Goal: Task Accomplishment & Management: Use online tool/utility

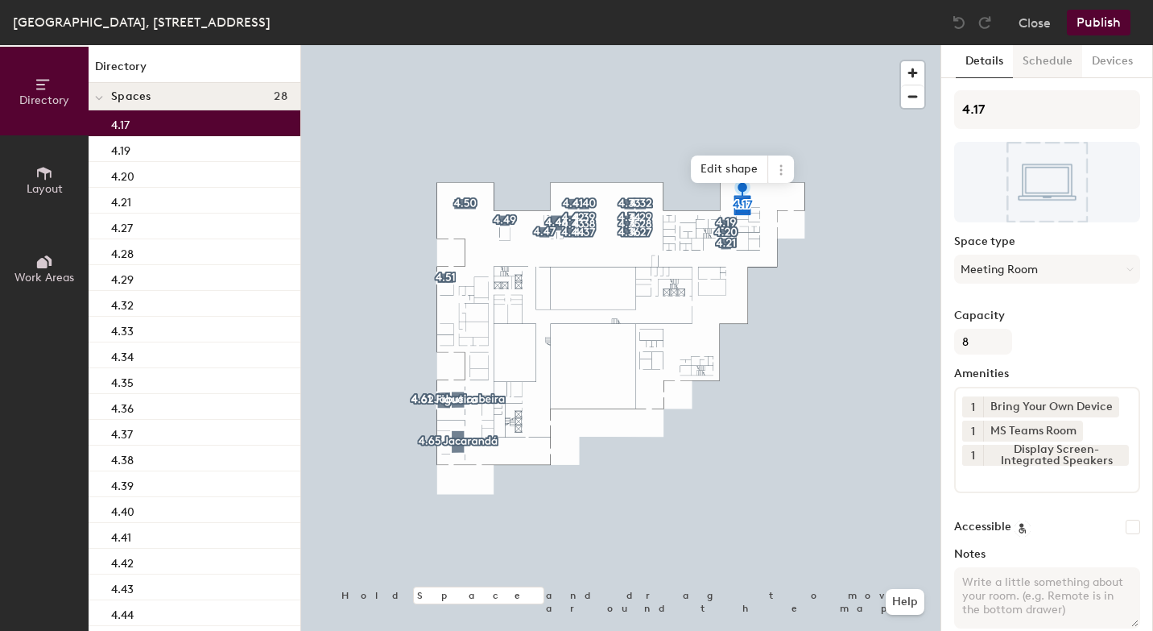
click at [1068, 63] on button "Schedule" at bounding box center [1047, 61] width 69 height 33
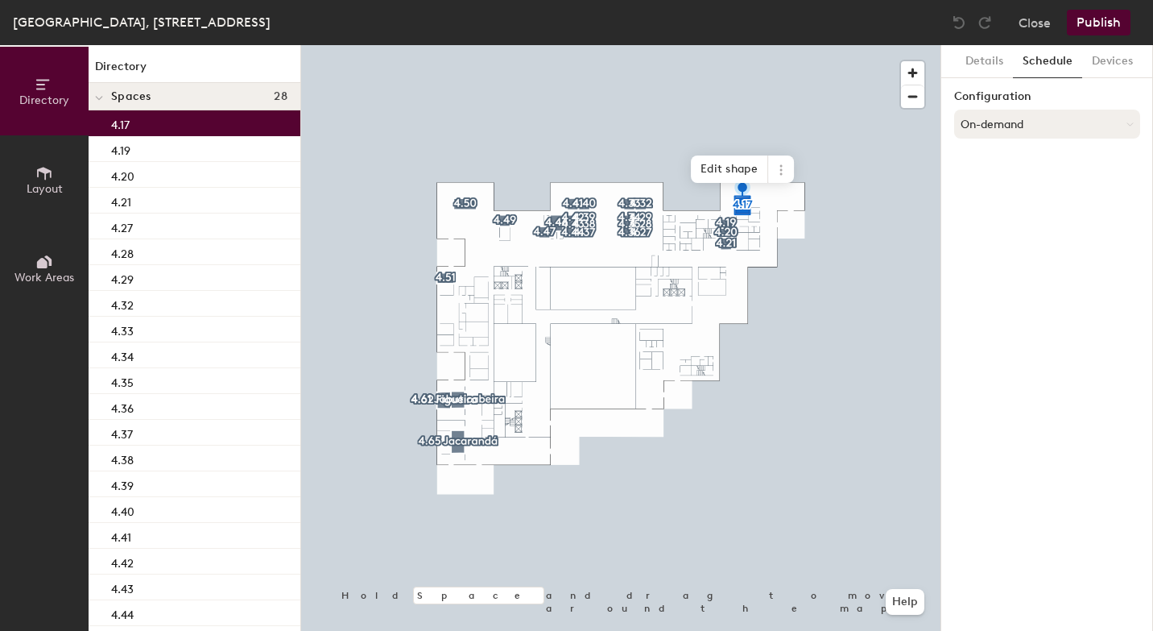
click at [1032, 129] on button "On-demand" at bounding box center [1047, 124] width 186 height 29
click at [1007, 188] on div "Scheduled" at bounding box center [1047, 188] width 184 height 24
click at [1010, 162] on button "Select account" at bounding box center [1047, 159] width 186 height 29
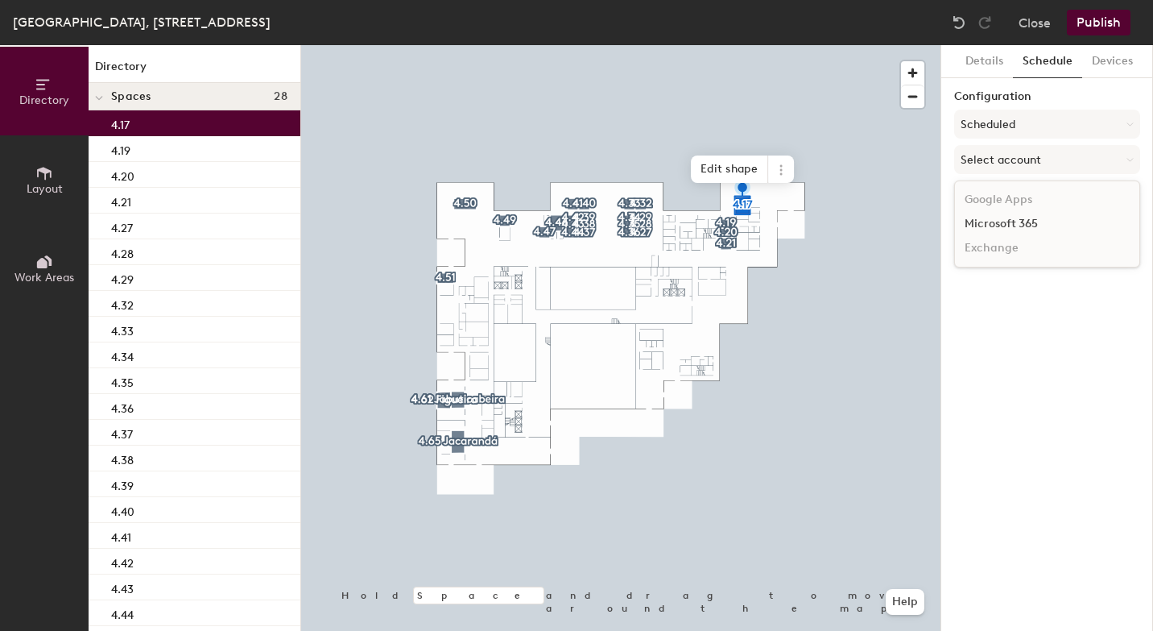
click at [991, 219] on div "Microsoft 365" at bounding box center [1047, 224] width 184 height 24
click at [971, 230] on input at bounding box center [1047, 222] width 186 height 29
paste input "BR-SP-VIL-04N17@wppsystems.com"
type input "BR-SP-VIL-04N17@wppsystems.com"
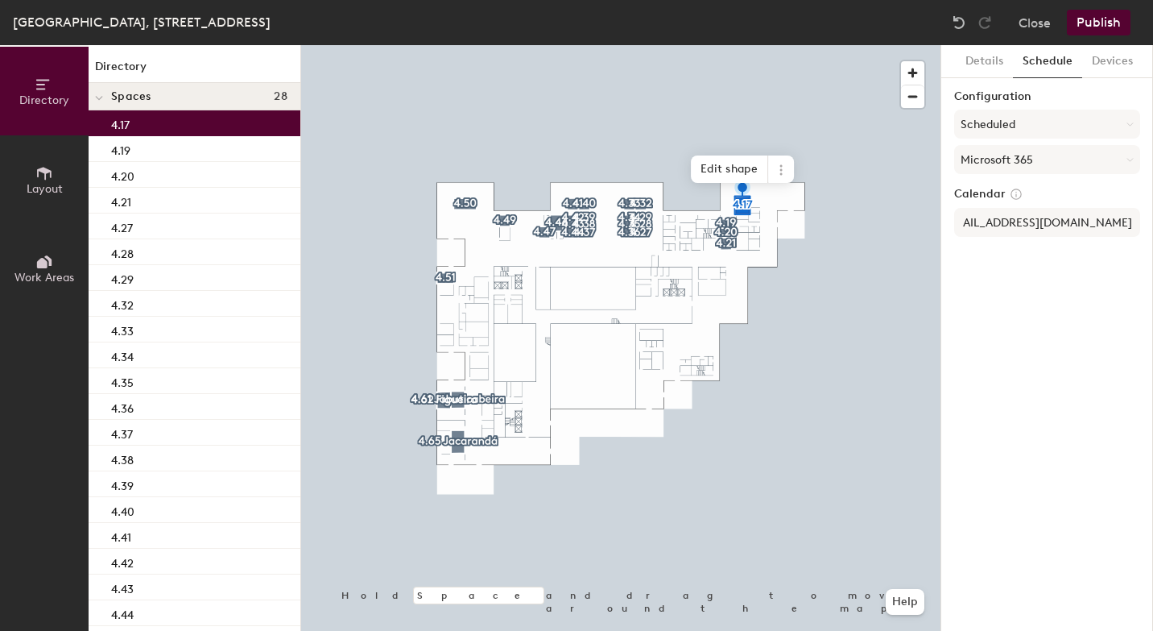
click at [1082, 320] on div "Details Schedule Devices Configuration Scheduled Microsoft 365 Calendar BR-SP-V…" at bounding box center [1048, 338] width 212 height 586
click at [1106, 29] on button "Publish" at bounding box center [1099, 23] width 64 height 26
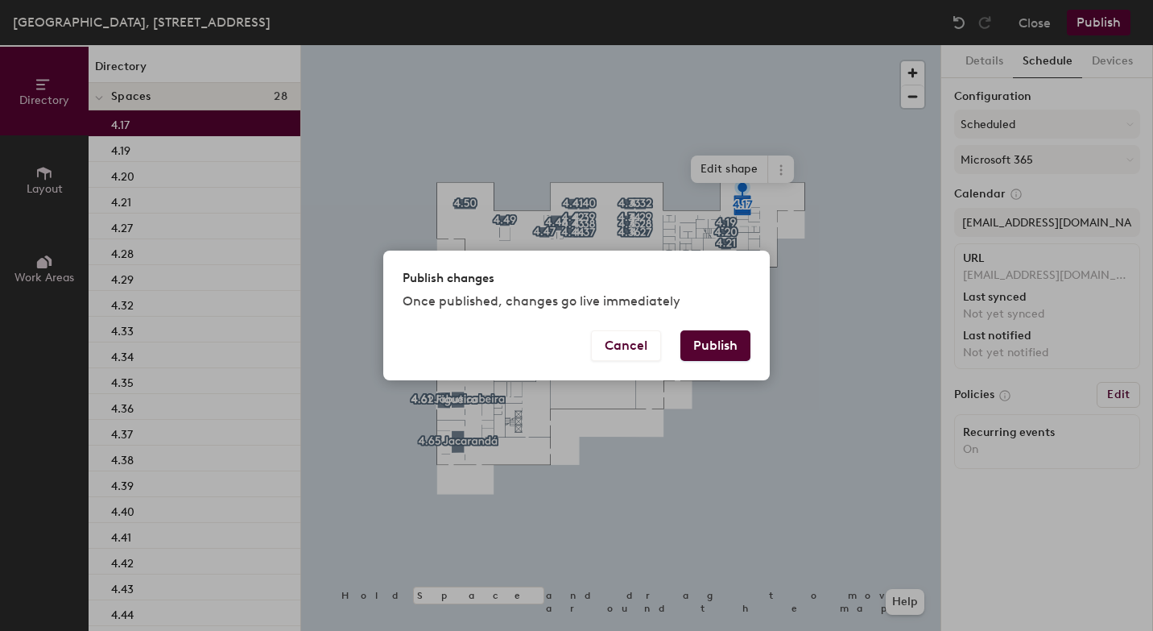
click at [720, 347] on button "Publish" at bounding box center [716, 345] width 70 height 31
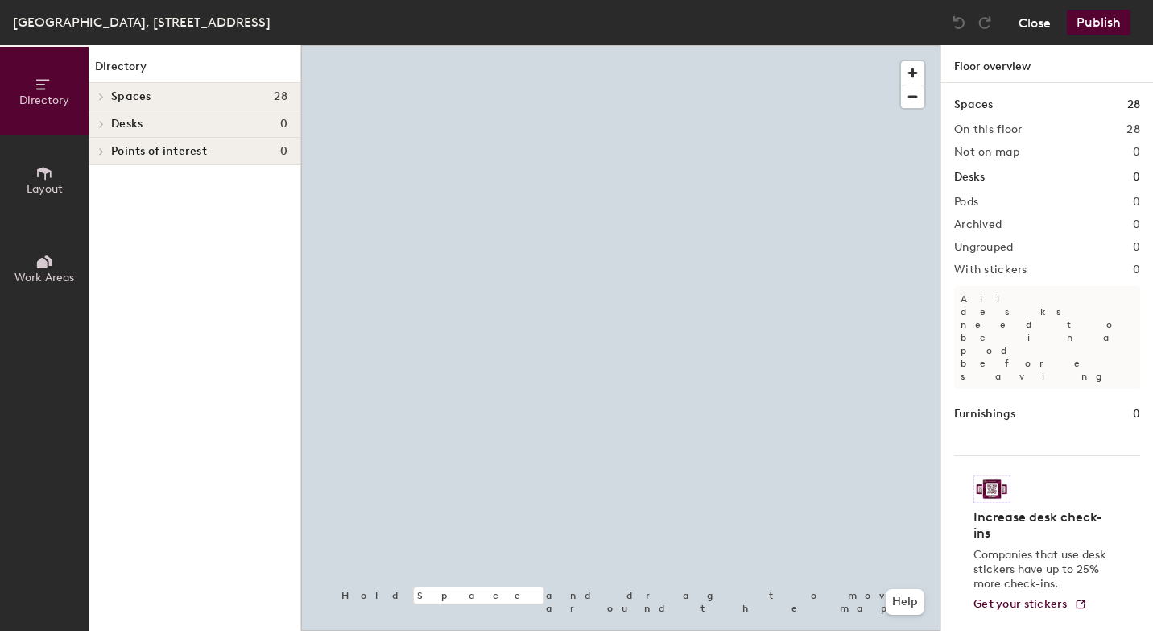
click at [1037, 27] on button "Close" at bounding box center [1035, 23] width 32 height 26
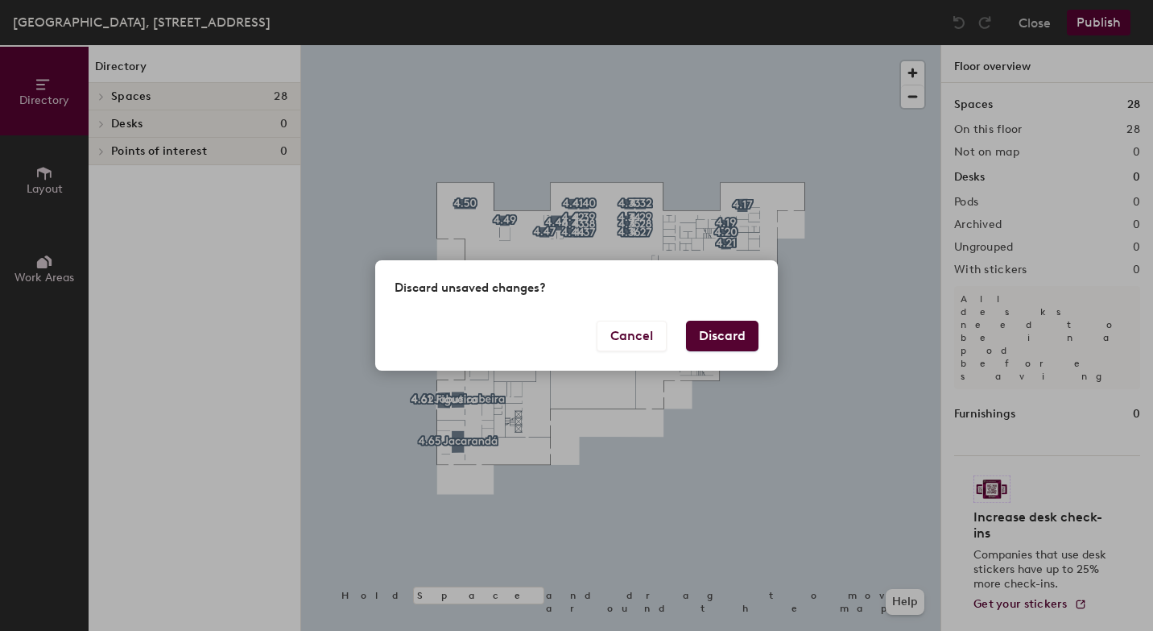
click at [722, 332] on button "Discard" at bounding box center [722, 336] width 72 height 31
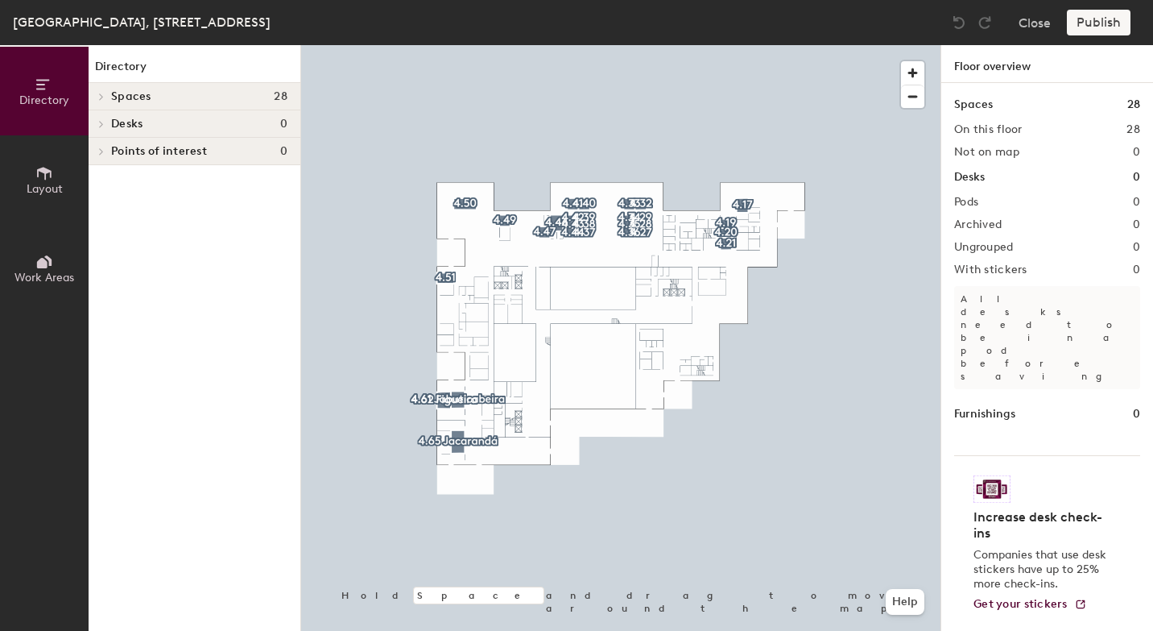
click at [48, 184] on span "Layout" at bounding box center [45, 189] width 36 height 14
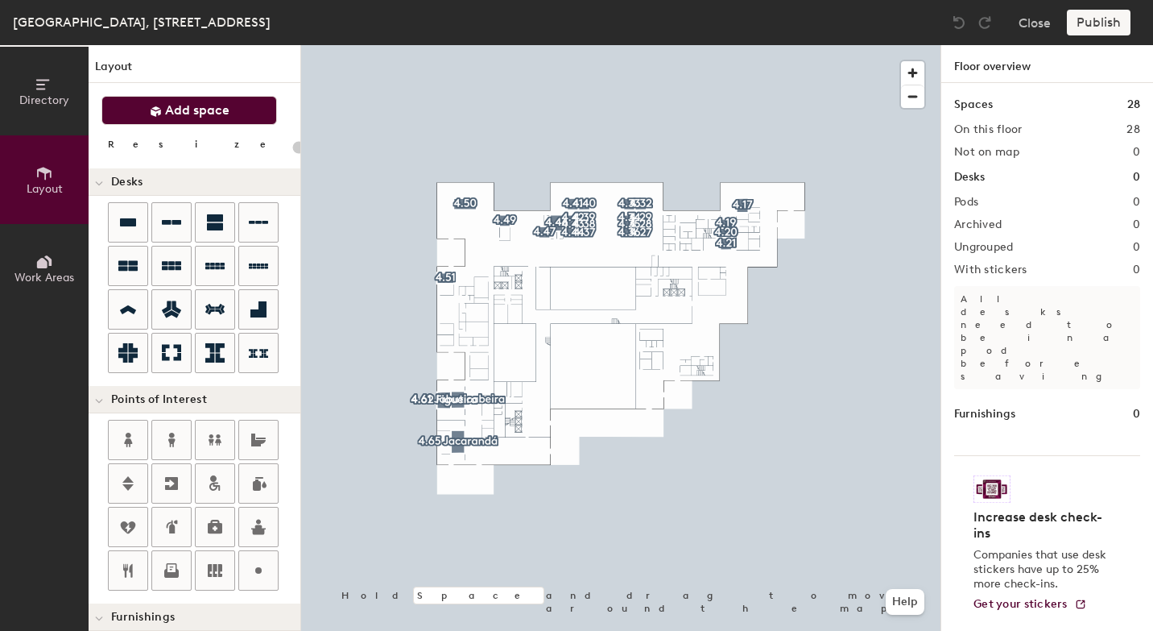
click at [155, 110] on icon at bounding box center [156, 112] width 12 height 12
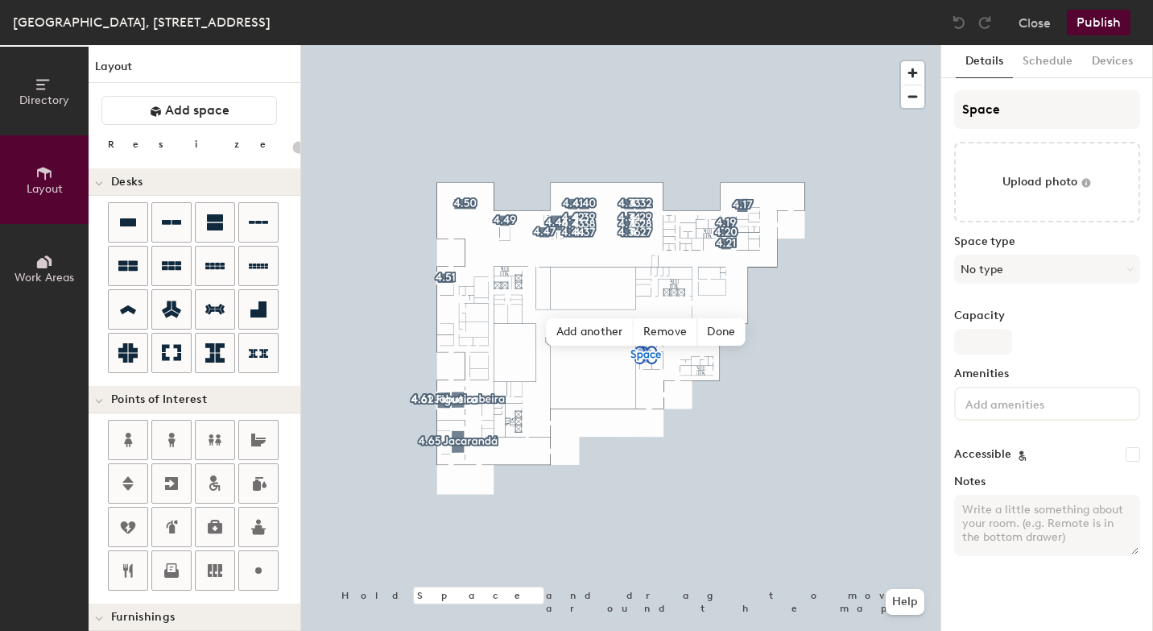
type input "20"
click at [1007, 114] on input "Space" at bounding box center [1047, 109] width 186 height 39
type input "Sp"
type input "20"
type input "S"
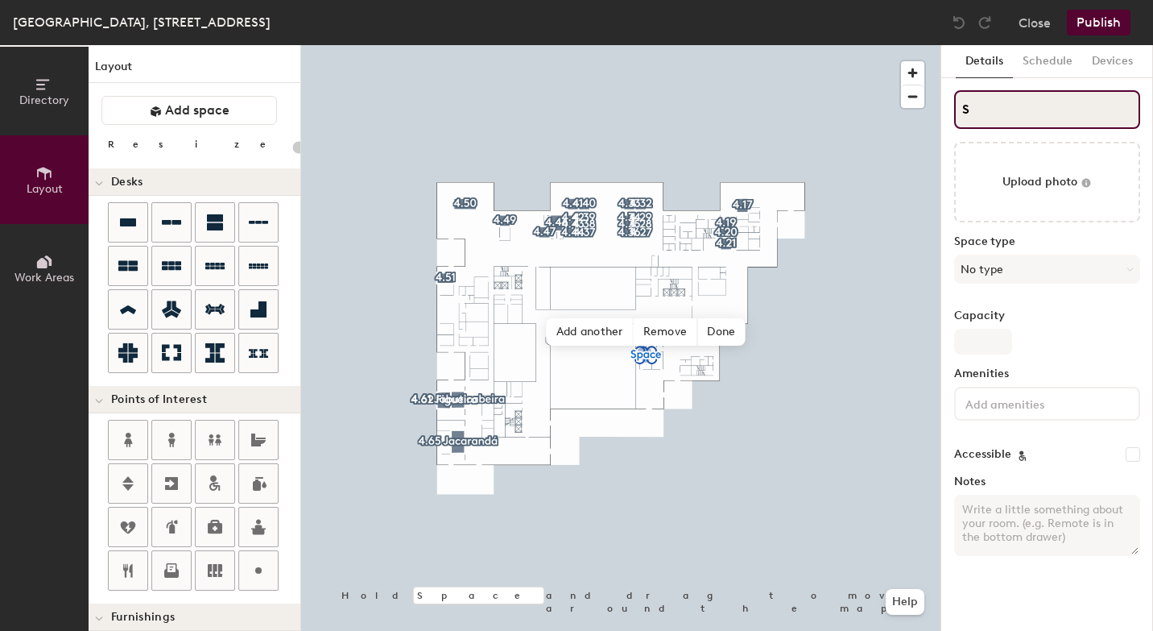
type input "20"
type input "S"
type input "20"
type input "4S"
type input "20"
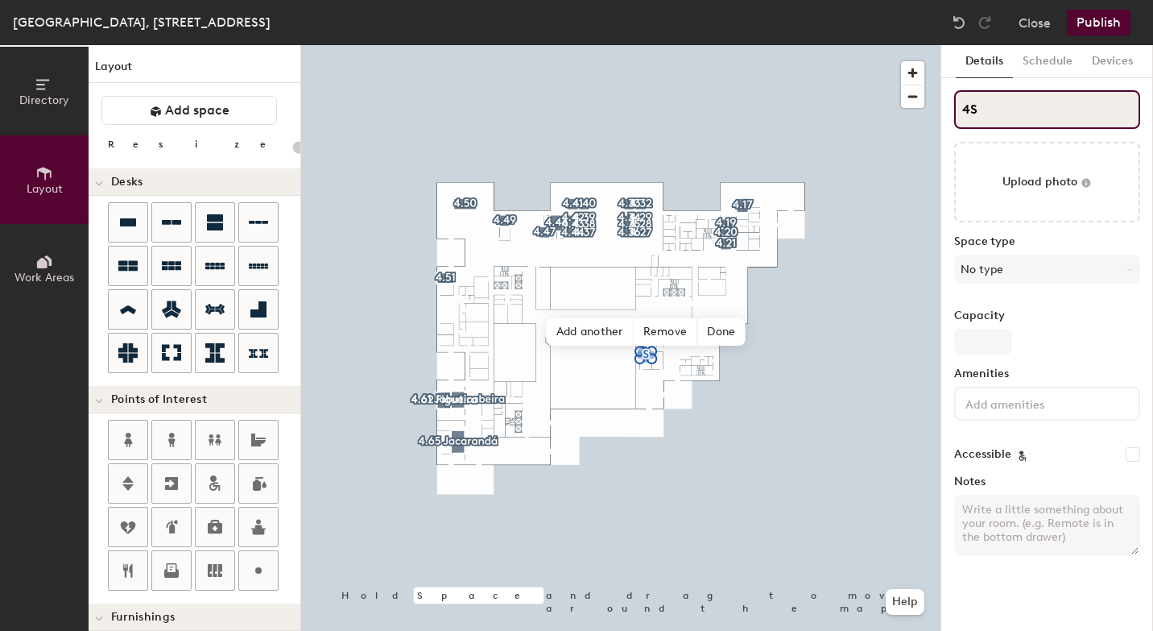
type input "4.S"
type input "20"
type input "4.0S"
type input "20"
type input "4.03S"
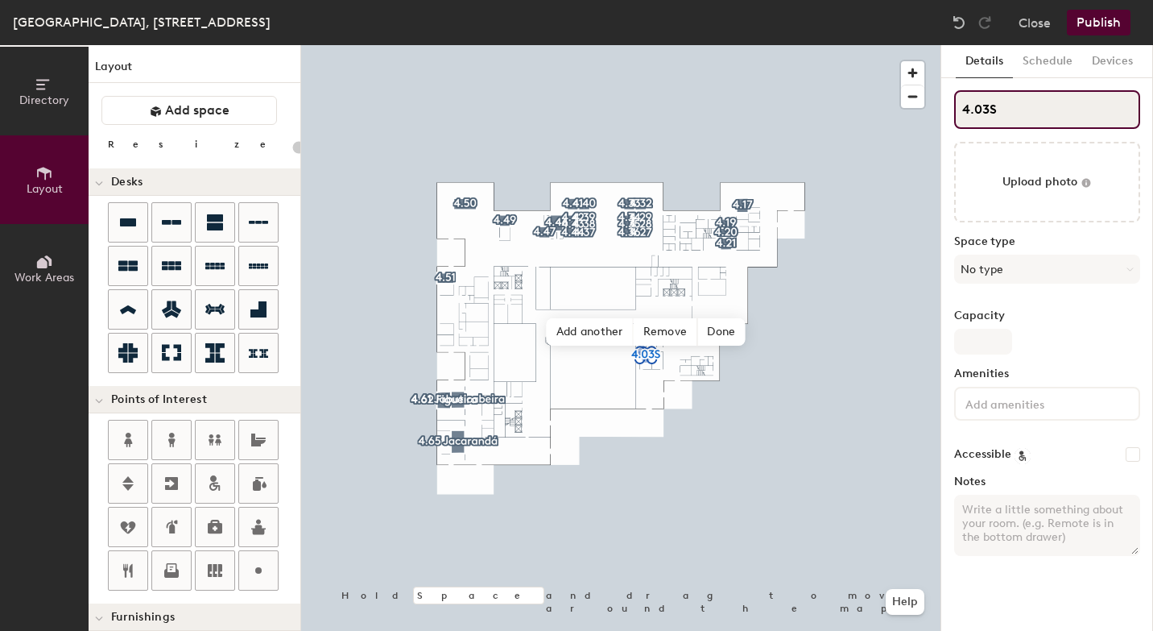
type input "20"
type input "4.03"
type input "20"
type input "4.03"
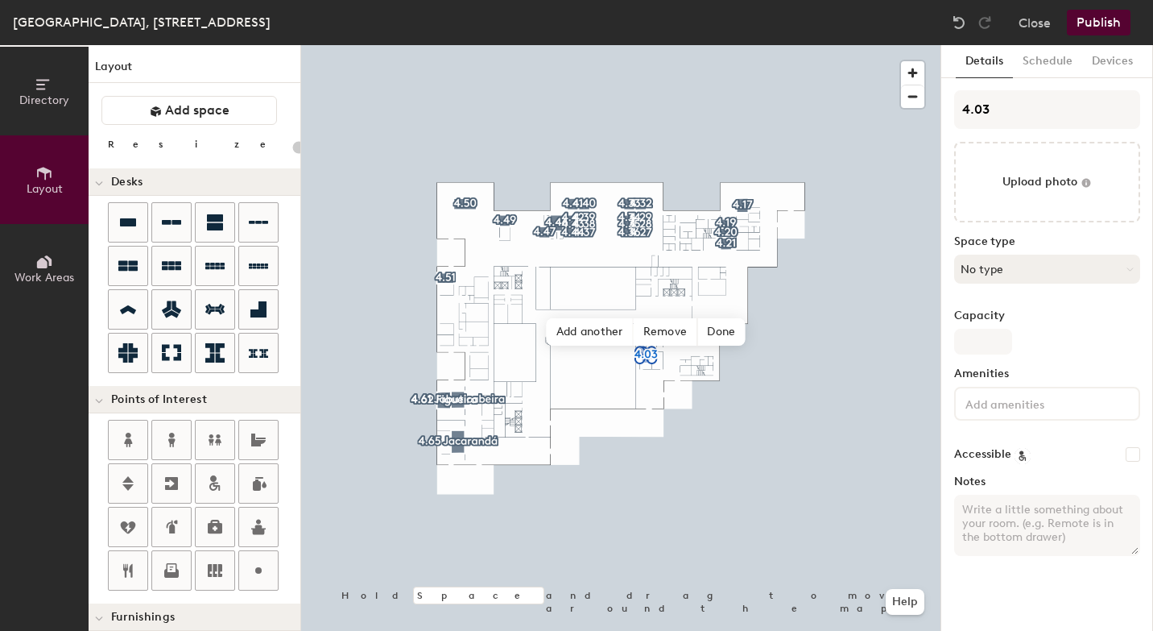
click at [1017, 273] on button "No type" at bounding box center [1047, 269] width 186 height 29
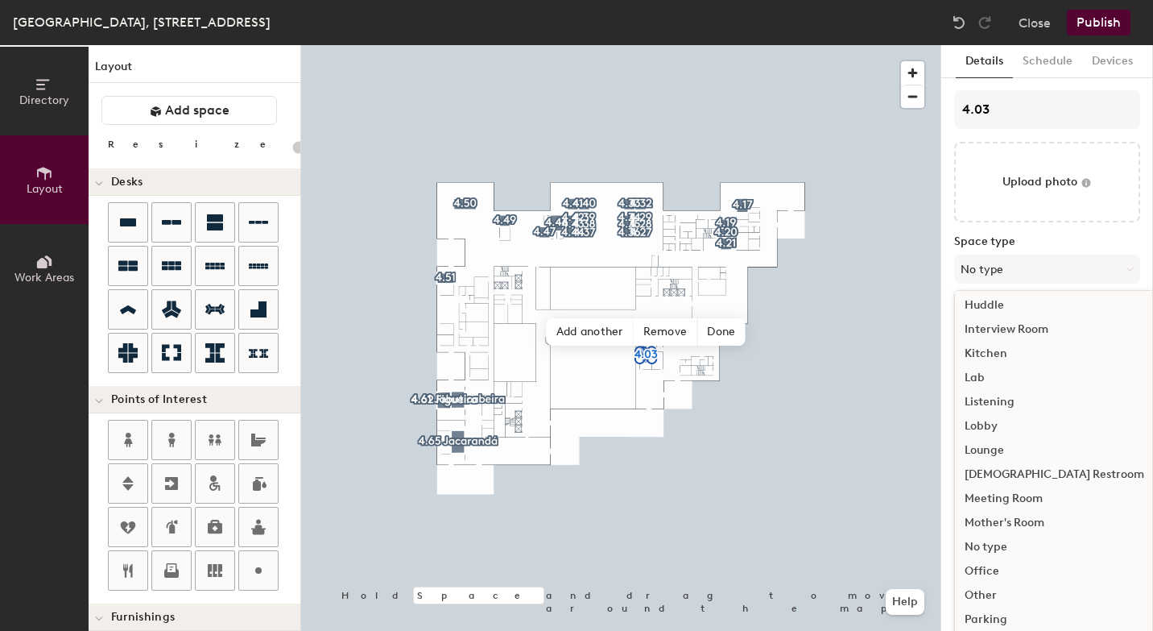
scroll to position [249, 0]
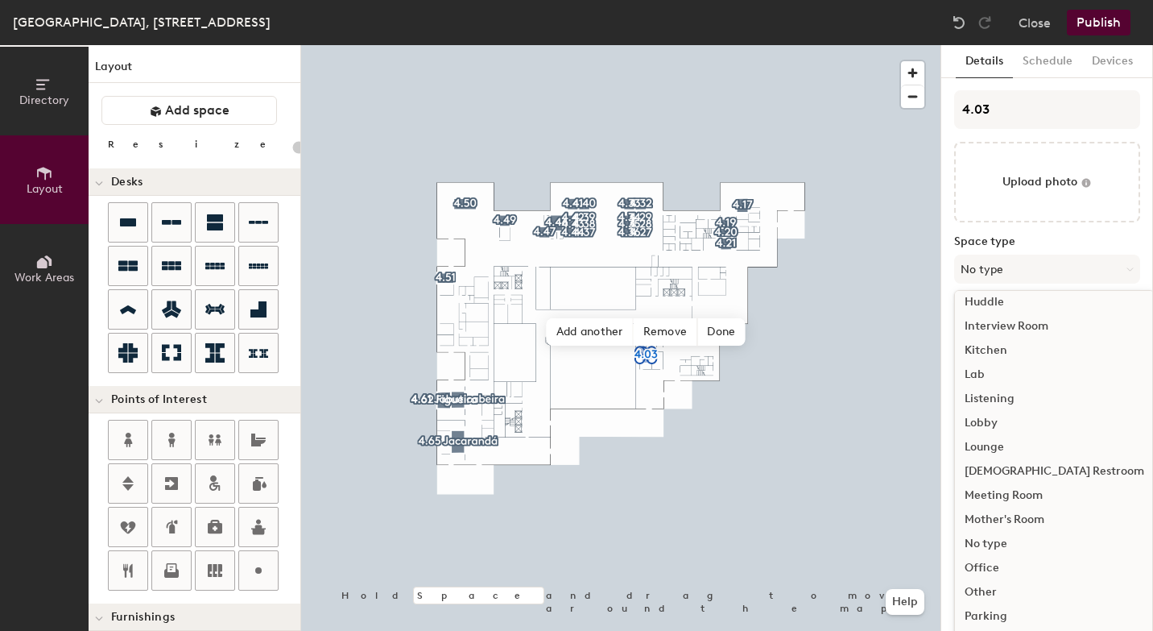
click at [1020, 495] on div "Meeting Room" at bounding box center [1054, 495] width 199 height 24
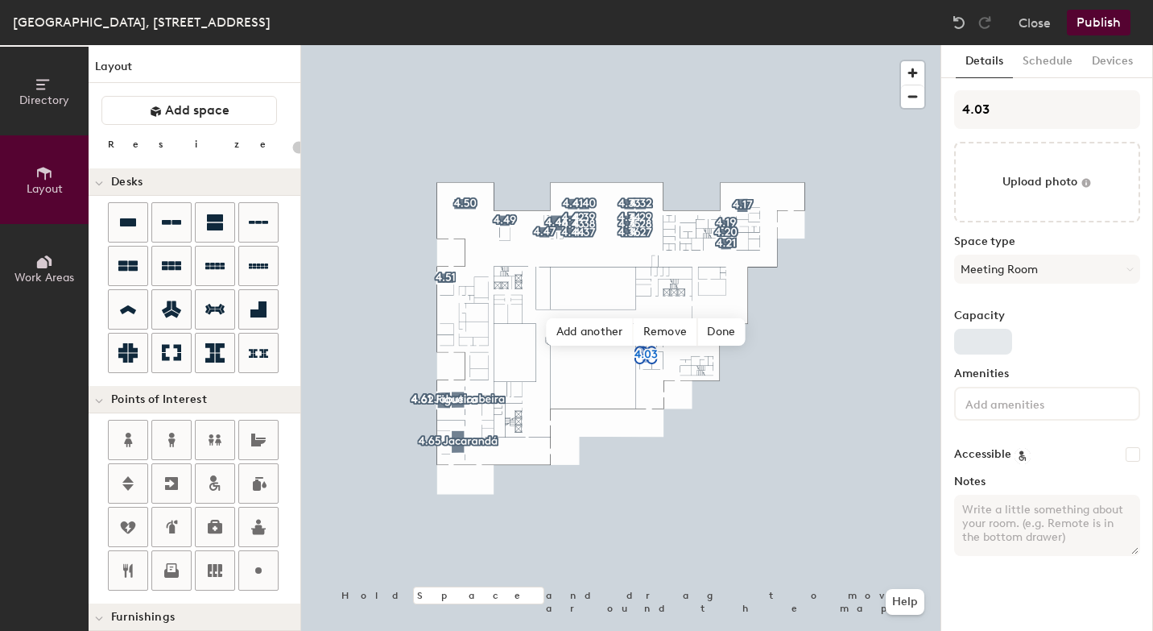
type input "20"
click at [999, 338] on input "Capacity" at bounding box center [983, 342] width 58 height 26
type input "4"
type input "20"
type input "4"
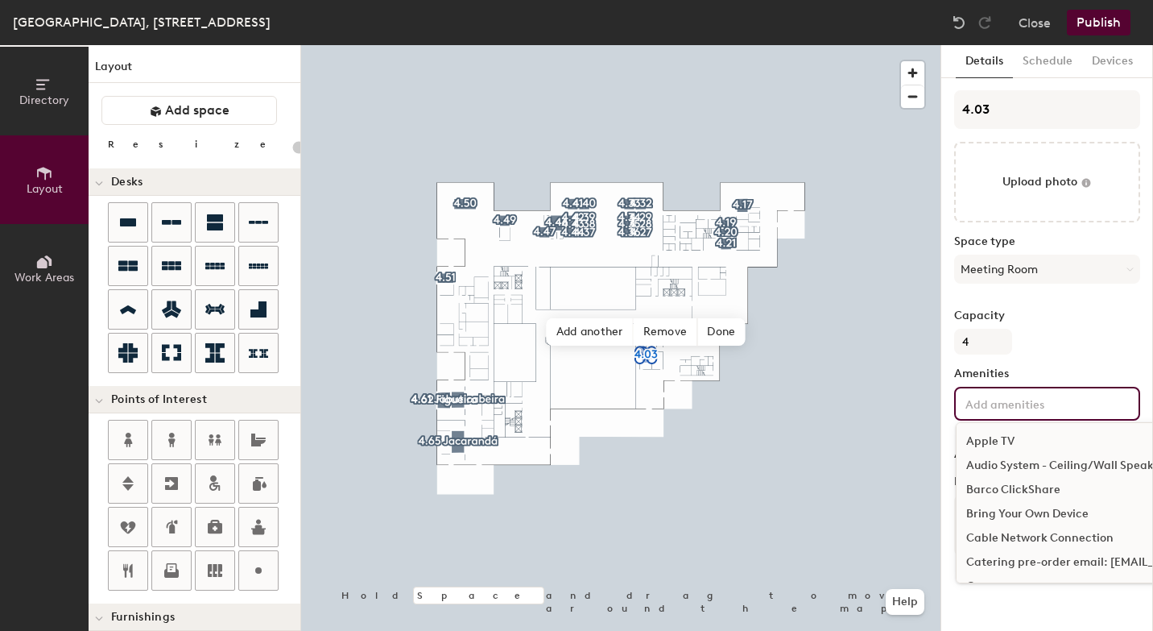
click at [1004, 397] on input at bounding box center [1034, 402] width 145 height 19
click at [1009, 511] on div "Bring Your Own Device" at bounding box center [1135, 514] width 356 height 24
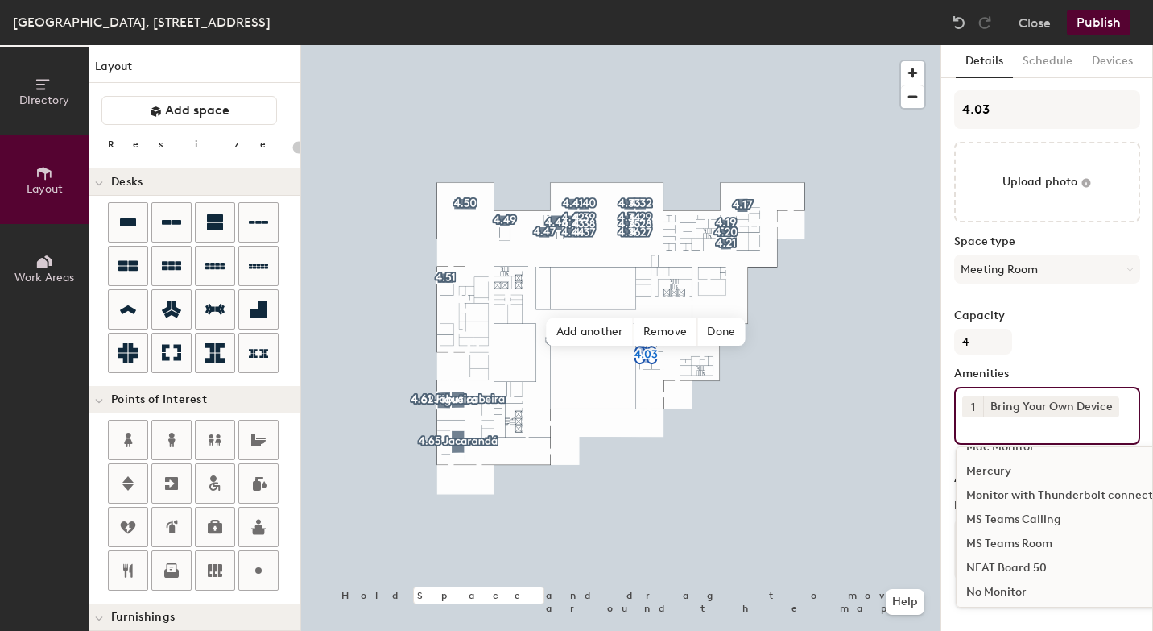
scroll to position [828, 0]
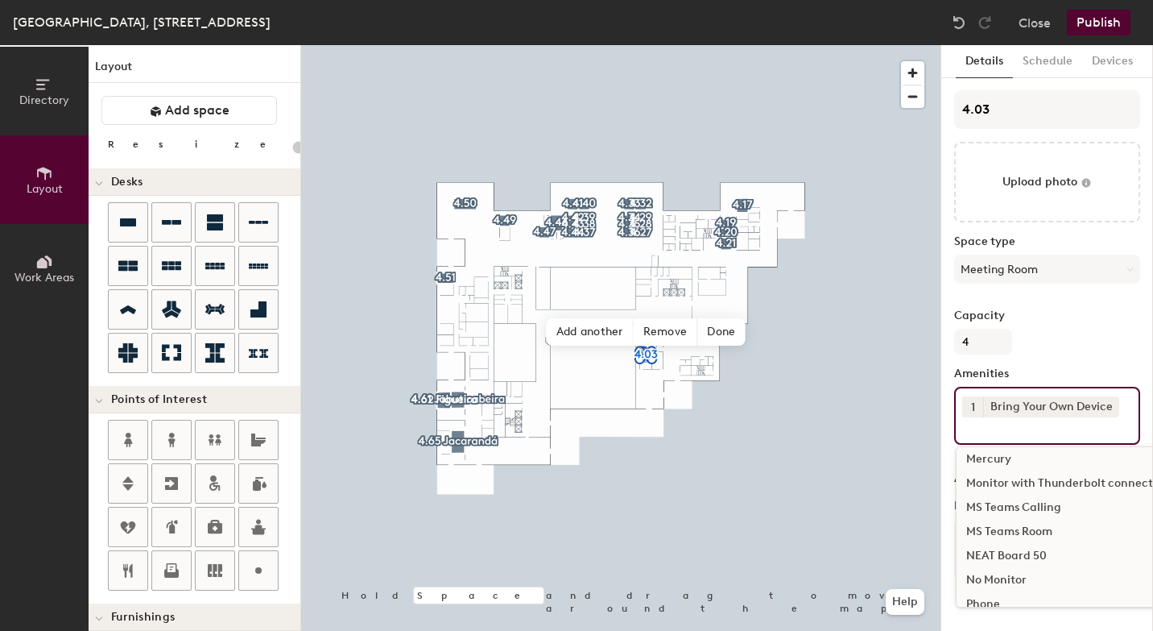
click at [1027, 534] on div "MS Teams Room" at bounding box center [1135, 531] width 356 height 24
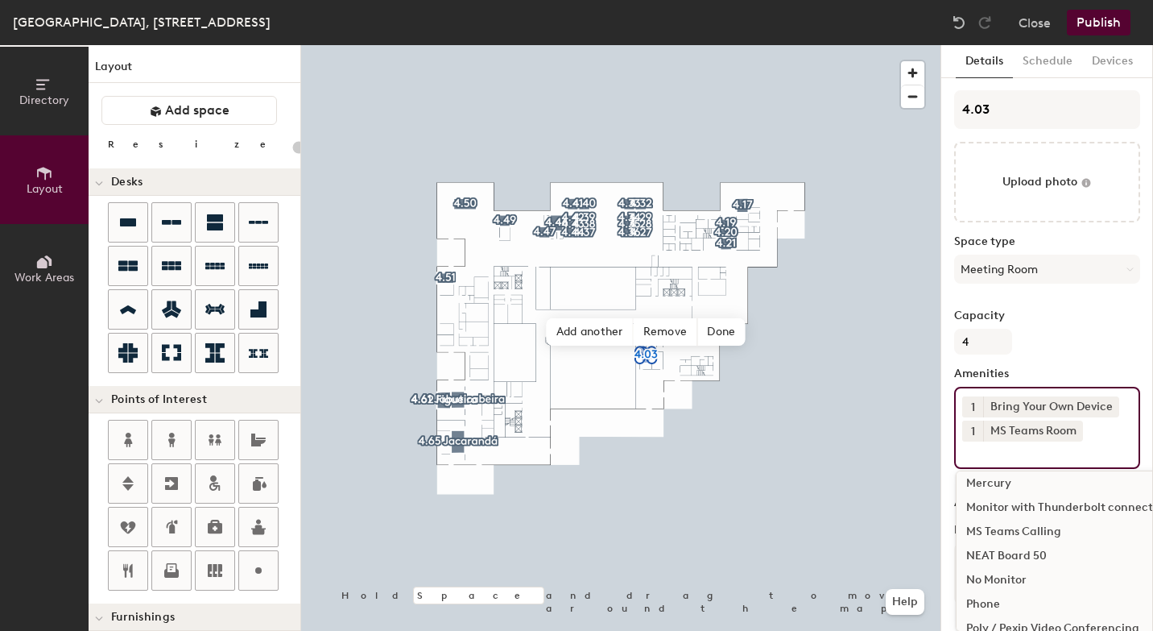
click at [1012, 557] on div "NEAT Board 50" at bounding box center [1135, 556] width 356 height 24
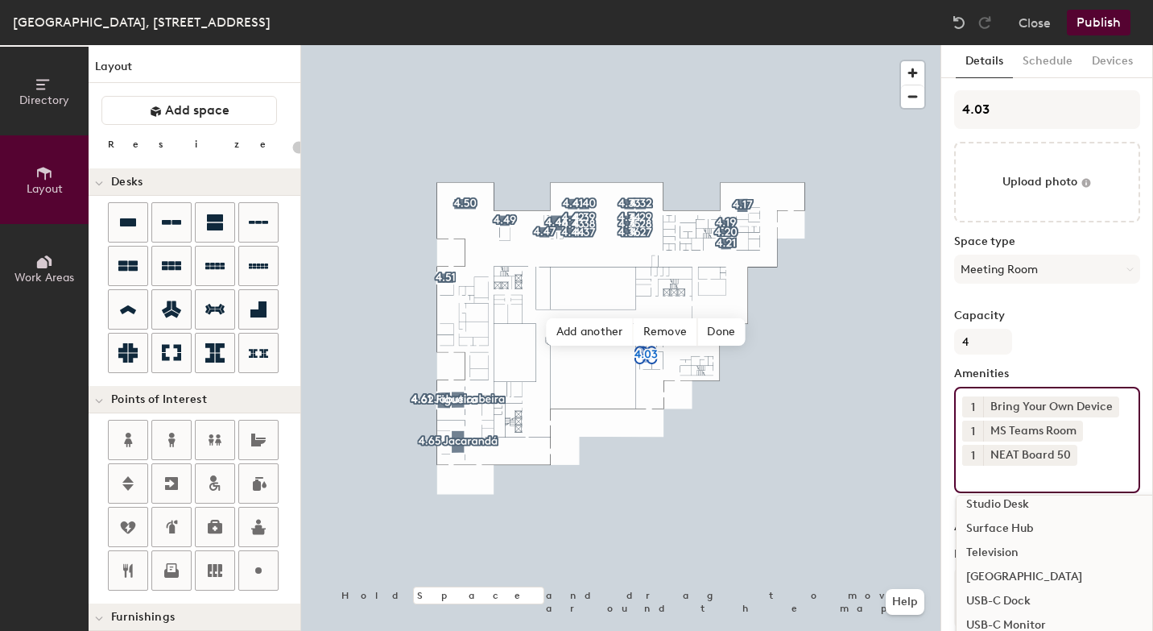
scroll to position [1472, 0]
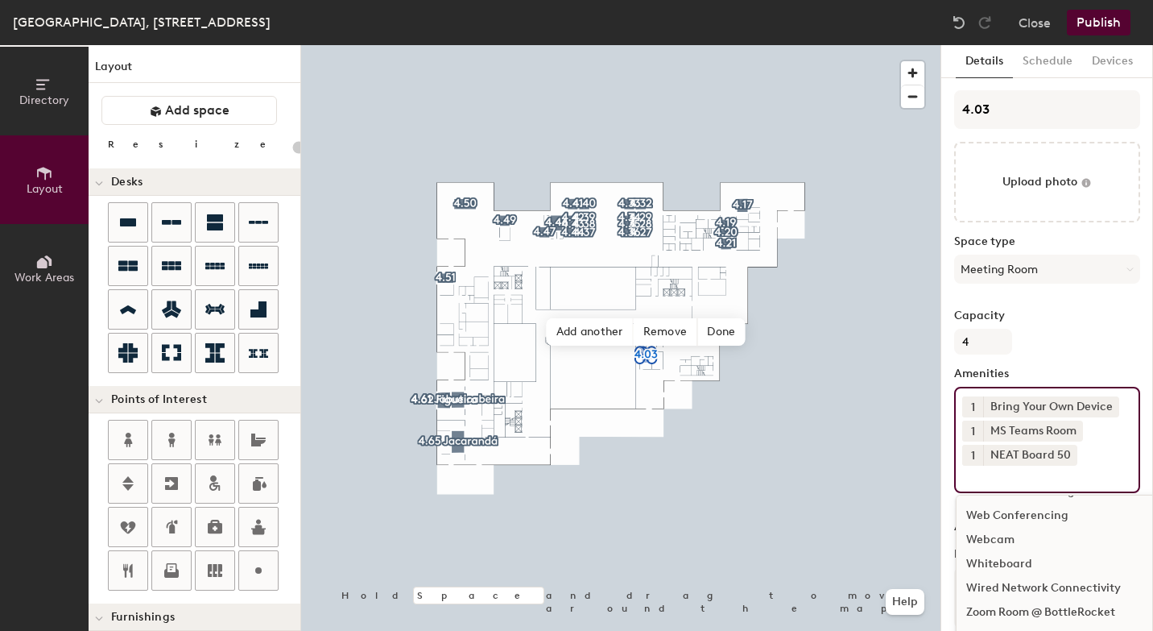
click at [1100, 27] on button "Publish" at bounding box center [1099, 23] width 64 height 26
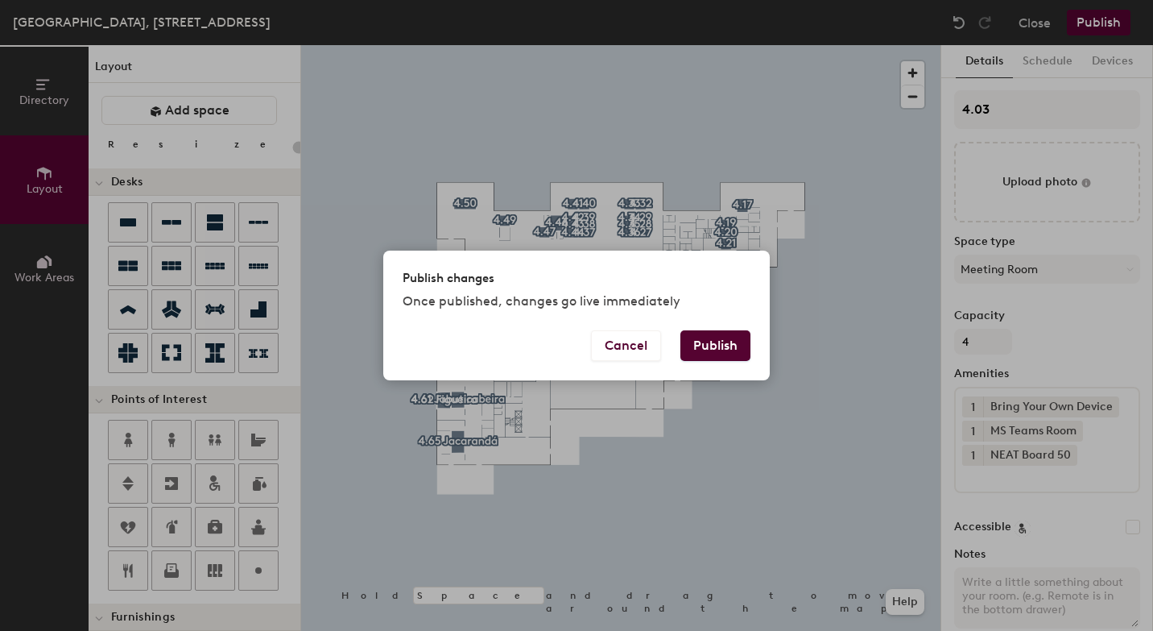
click at [738, 341] on button "Publish" at bounding box center [716, 345] width 70 height 31
type input "20"
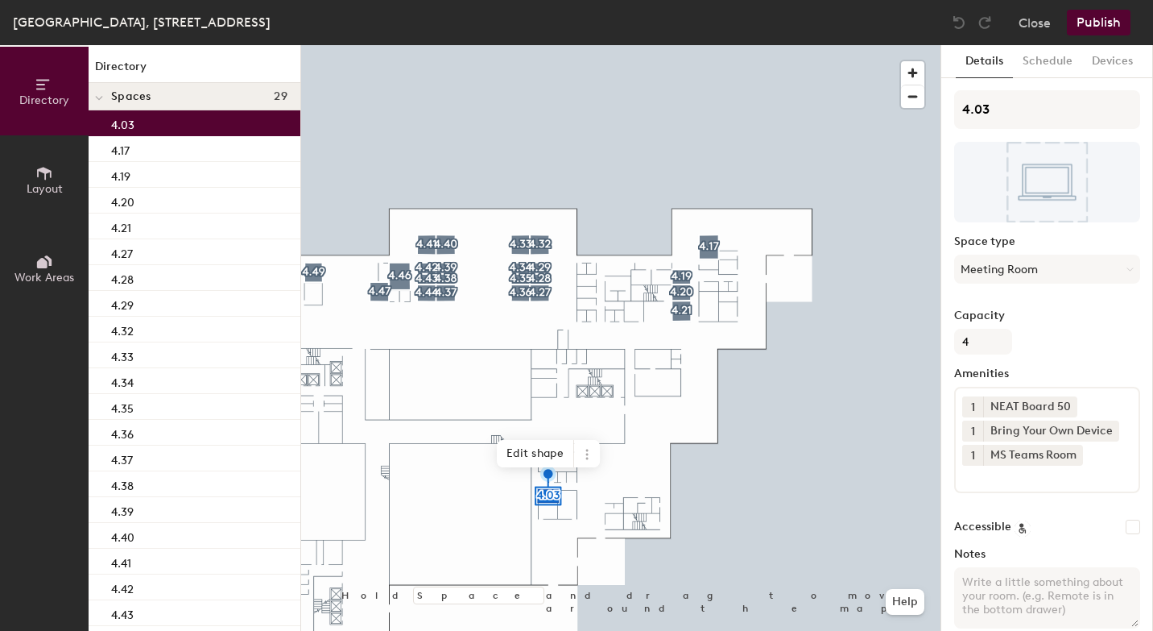
click at [43, 184] on span "Layout" at bounding box center [45, 189] width 36 height 14
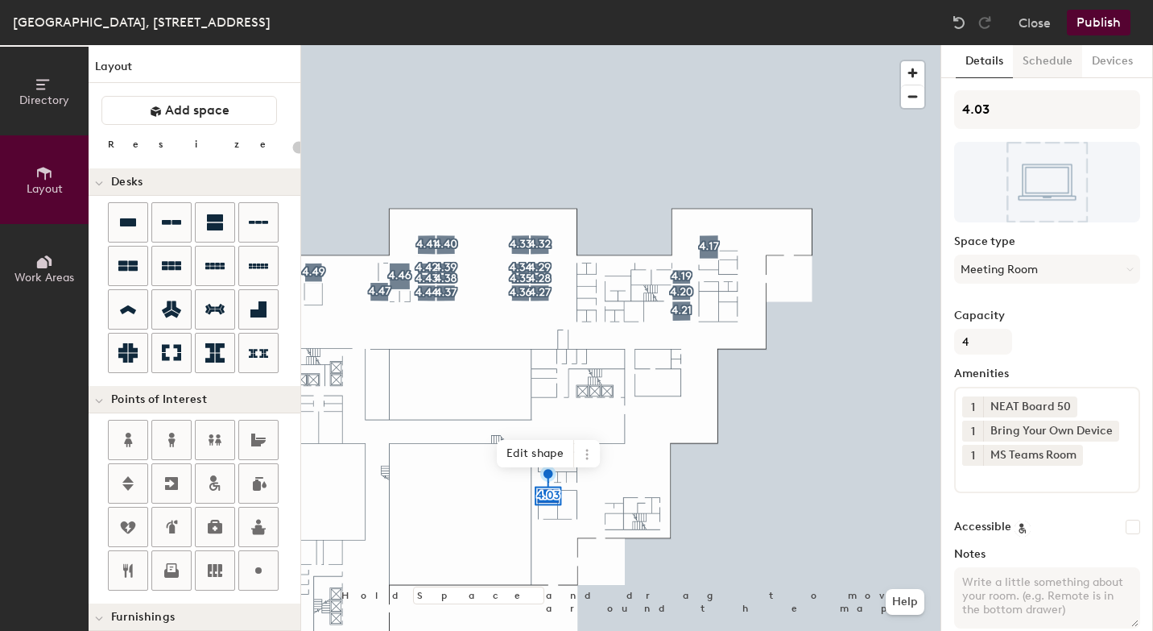
click at [1054, 60] on button "Schedule" at bounding box center [1047, 61] width 69 height 33
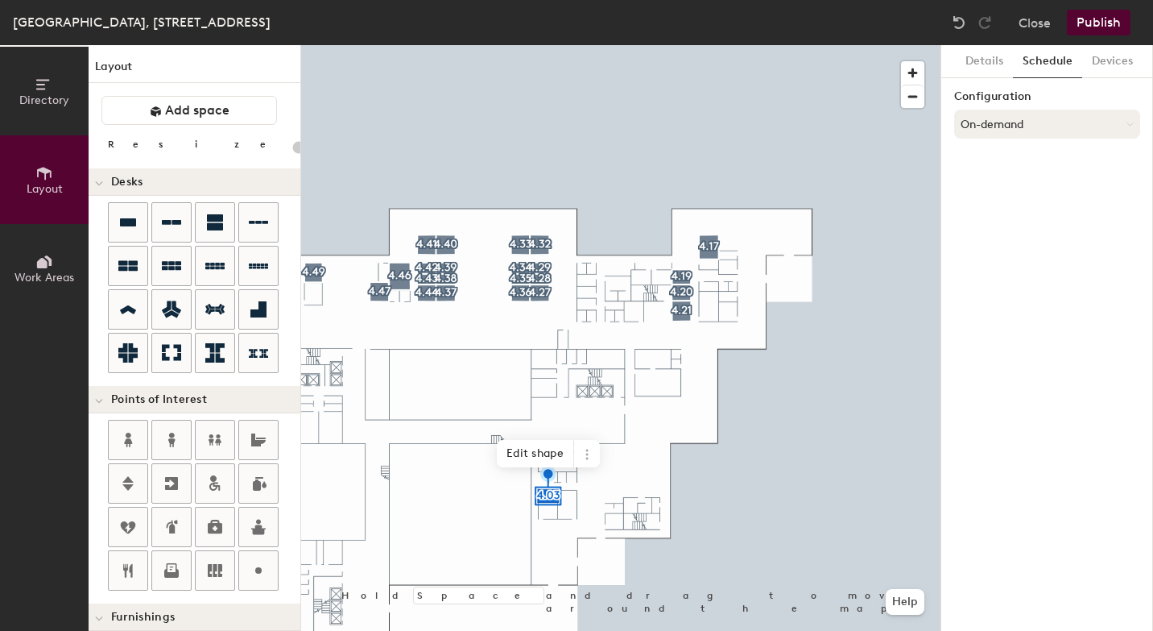
click at [1119, 128] on button "On-demand" at bounding box center [1047, 124] width 186 height 29
click at [1010, 192] on div "Scheduled" at bounding box center [1047, 188] width 184 height 24
click at [1016, 160] on button "Select account" at bounding box center [1047, 159] width 186 height 29
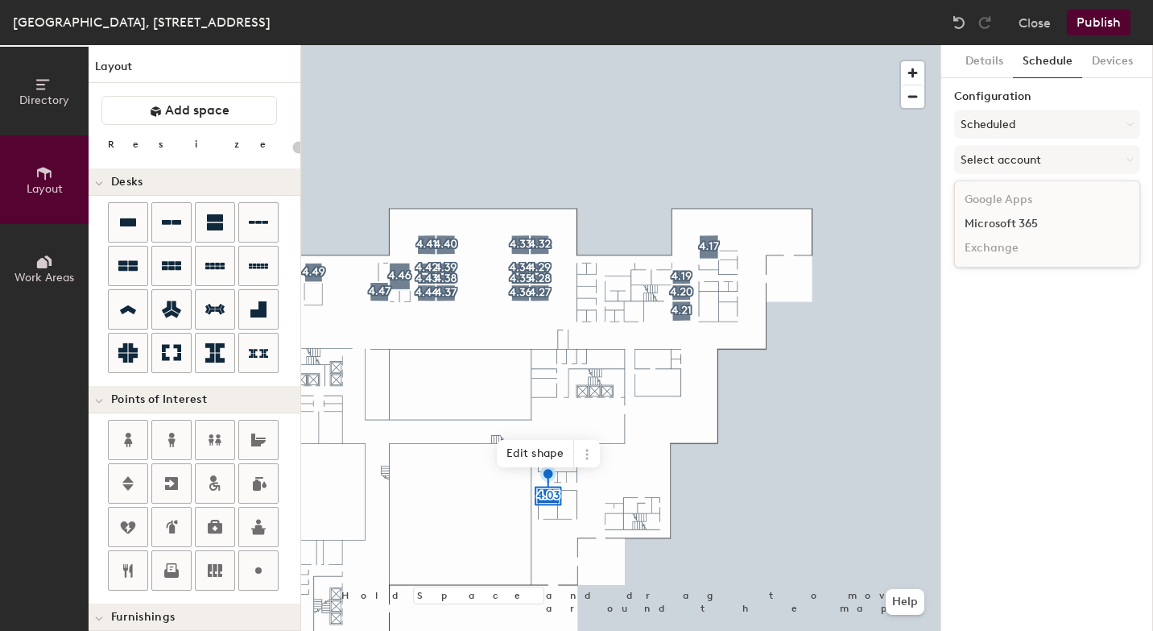
click at [1017, 222] on div "Microsoft 365" at bounding box center [1047, 224] width 184 height 24
type input "20"
click at [968, 231] on input at bounding box center [1047, 222] width 186 height 29
paste input "BR-SP-VIL-04E03@wppsystems.com"
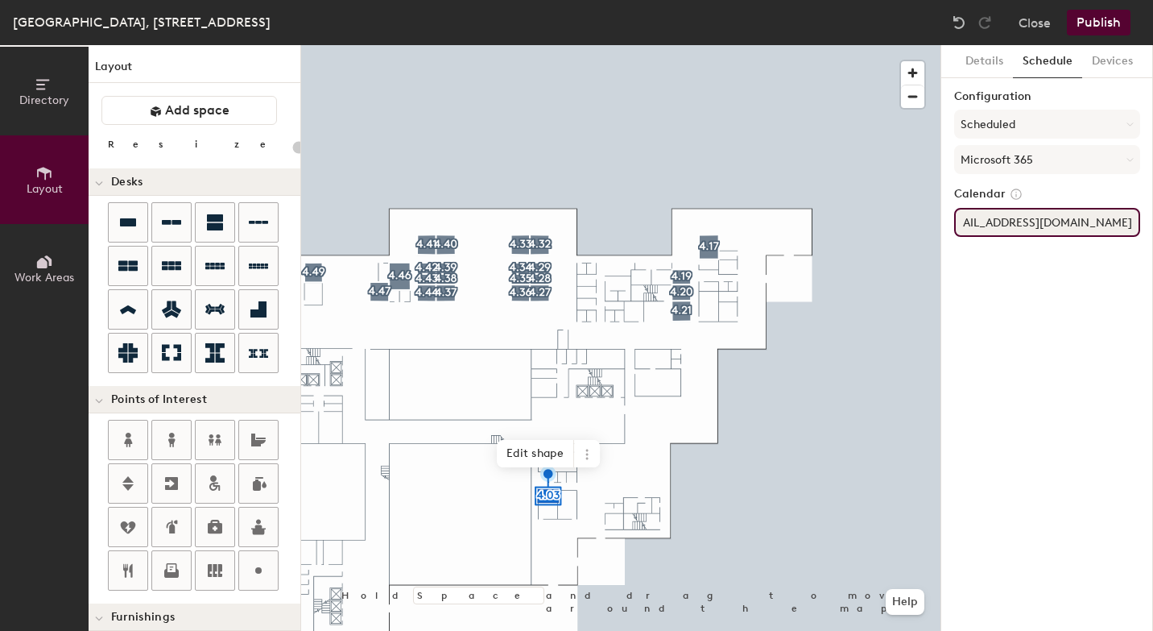
type input "[EMAIL_ADDRESS][DOMAIN_NAME]"
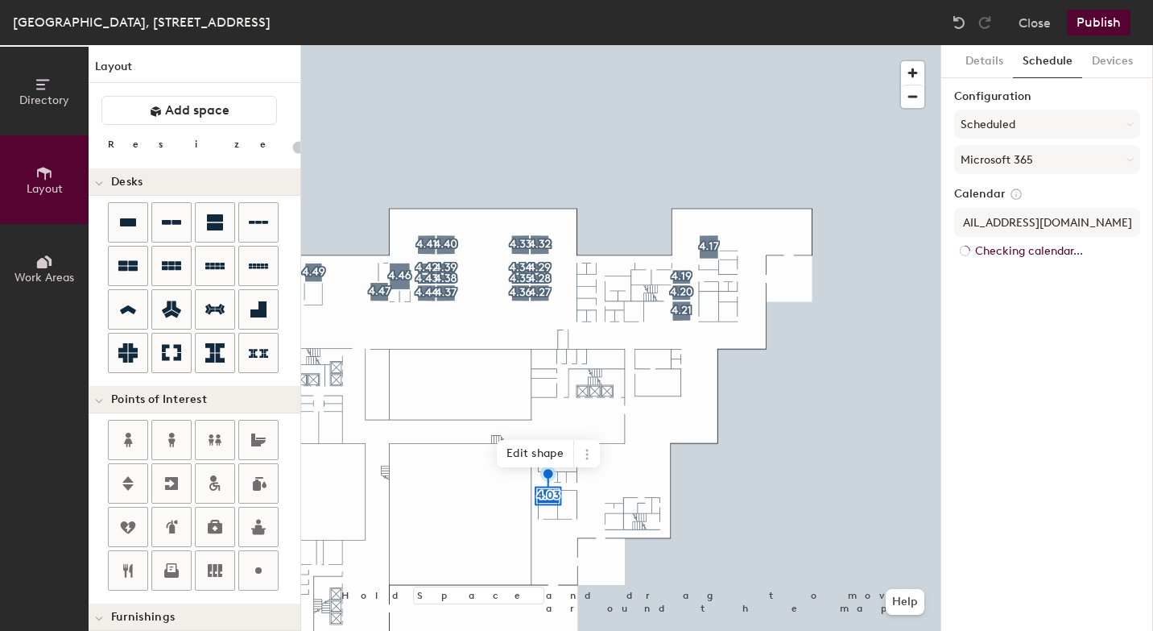
scroll to position [0, 0]
click at [1023, 329] on div "Details Schedule Devices Configuration Scheduled Microsoft 365 Calendar BR-SP-V…" at bounding box center [1048, 338] width 212 height 586
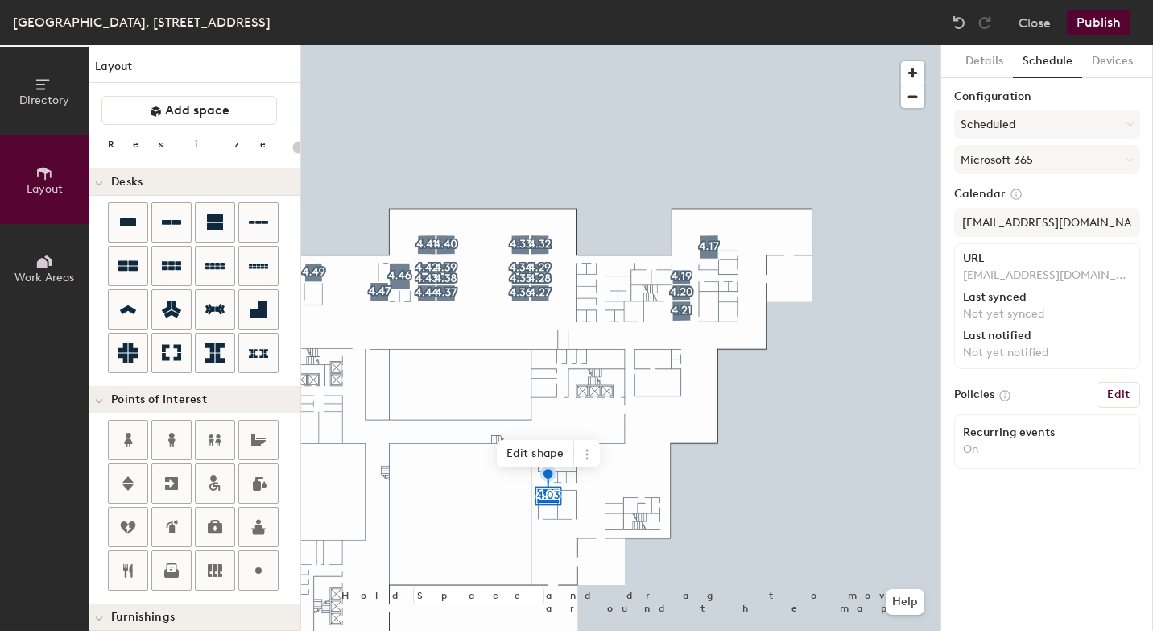
click at [1109, 22] on button "Publish" at bounding box center [1099, 23] width 64 height 26
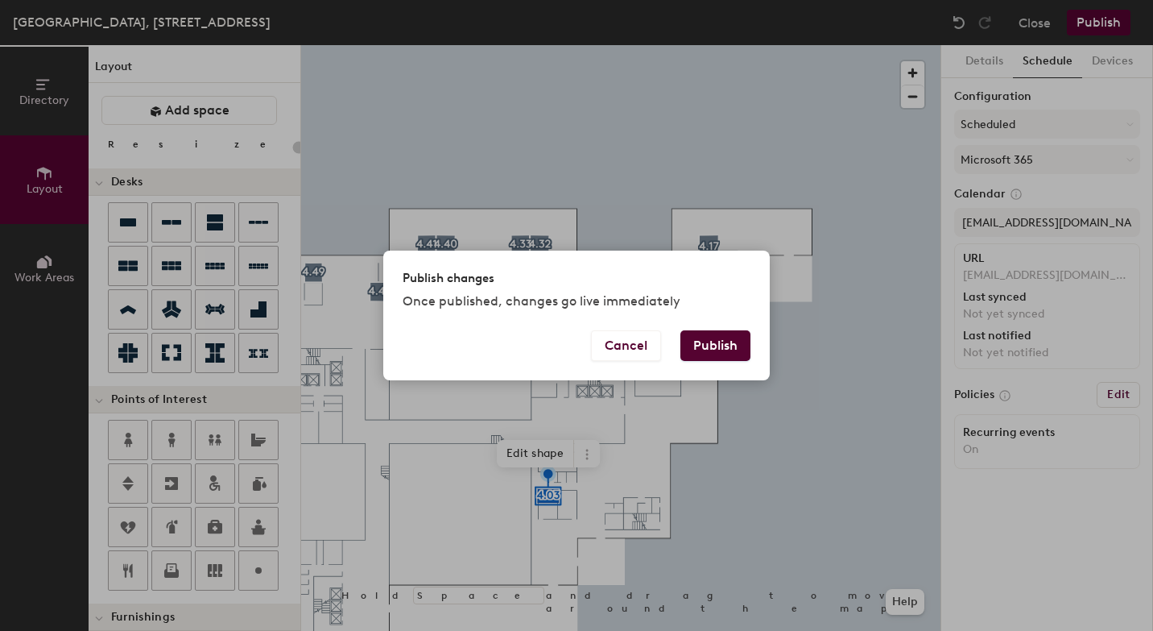
click at [727, 348] on button "Publish" at bounding box center [716, 345] width 70 height 31
type input "20"
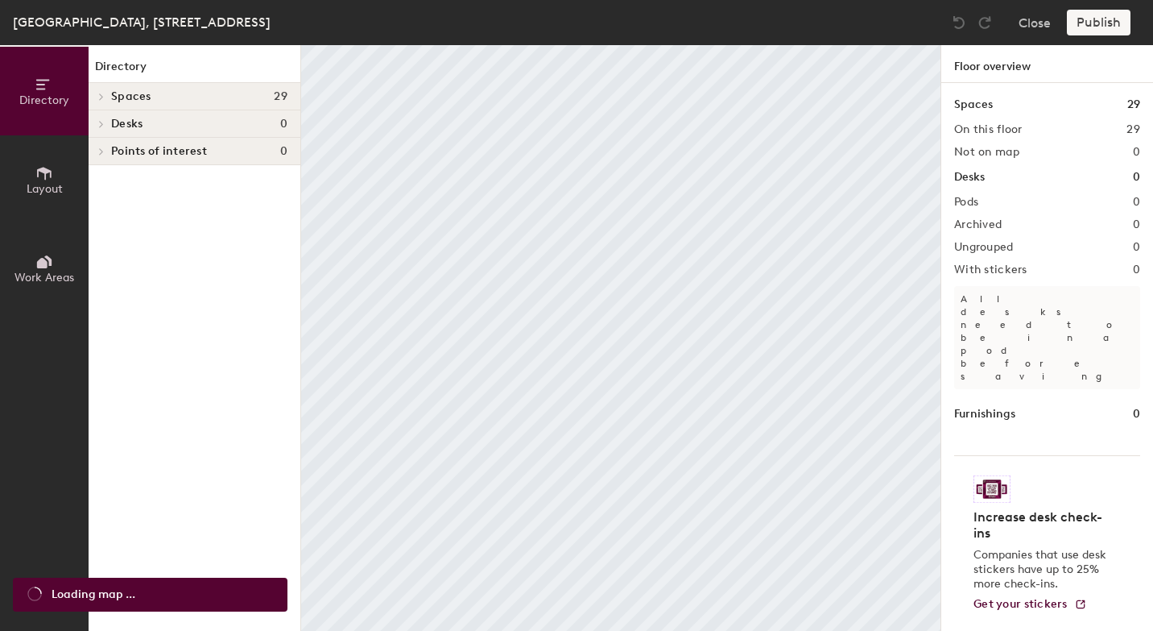
click at [55, 186] on span "Layout" at bounding box center [45, 189] width 36 height 14
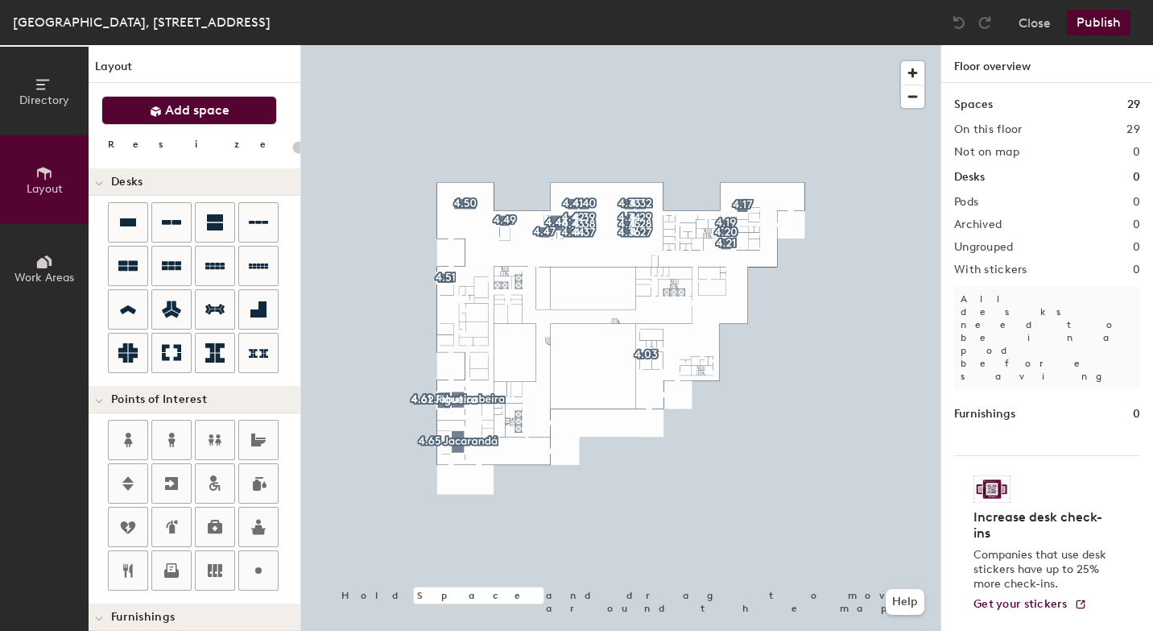
click at [229, 105] on button "Add space" at bounding box center [189, 110] width 176 height 29
click at [913, 72] on span "button" at bounding box center [912, 72] width 23 height 23
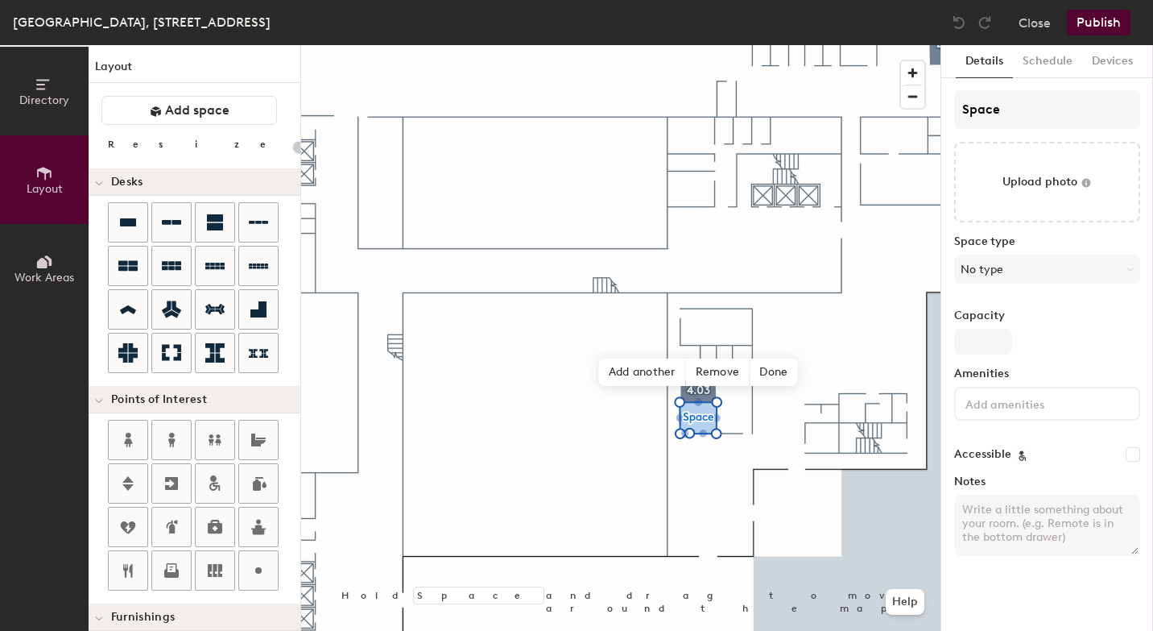
type input "20"
click at [1005, 112] on input "Space" at bounding box center [1047, 109] width 186 height 39
type input "Spac"
type input "20"
type input "S"
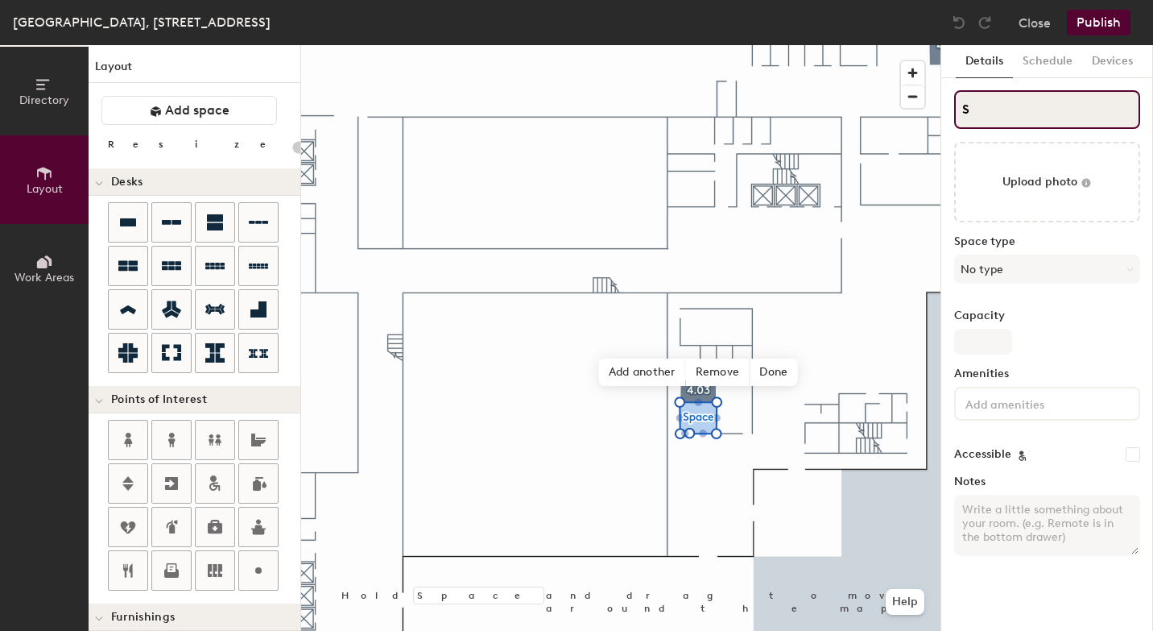
type input "20"
type input "S"
type input "20"
type input "4S"
type input "20"
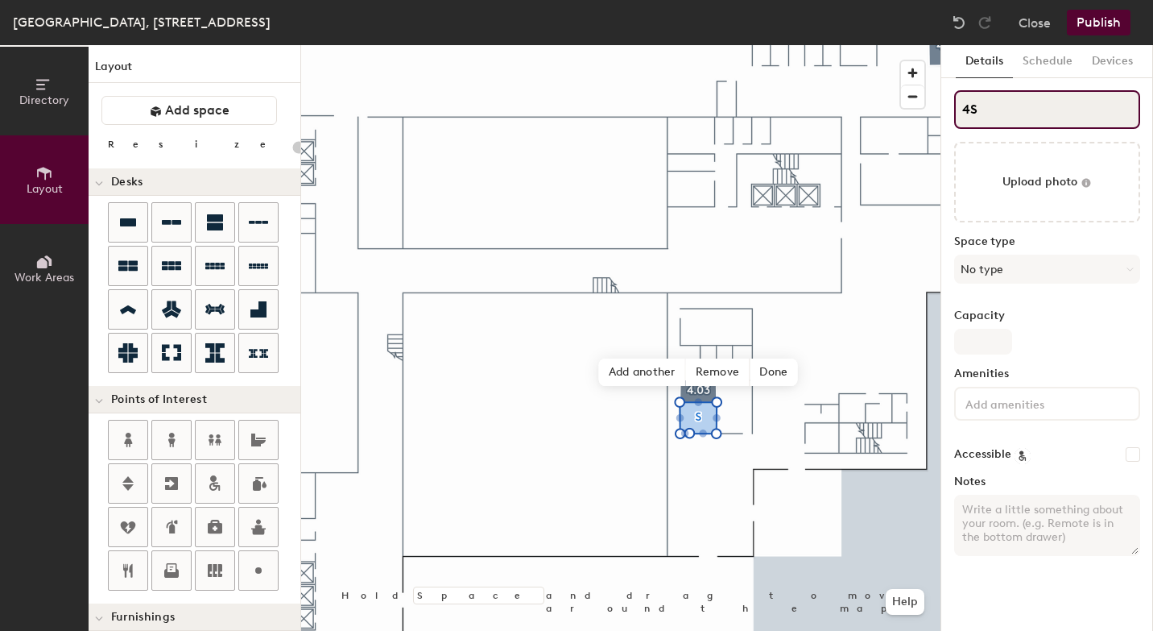
type input "4.S"
type input "20"
type input "4.01S"
type input "20"
type input "4.01"
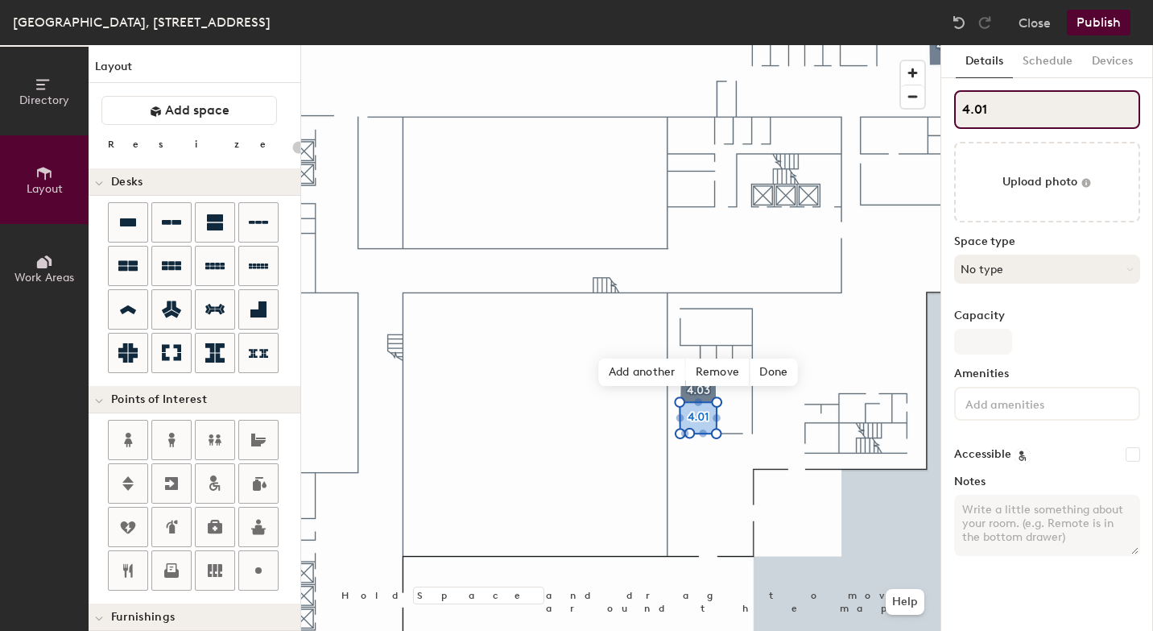
type input "20"
type input "4.01"
click at [999, 275] on button "No type" at bounding box center [1047, 269] width 186 height 29
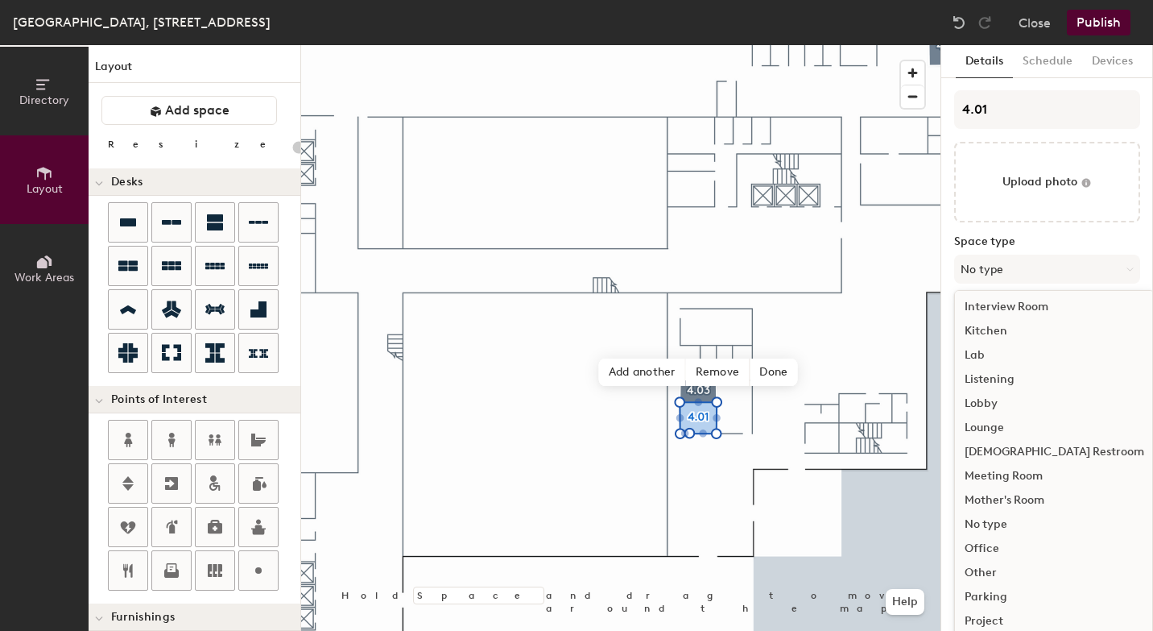
scroll to position [282, 0]
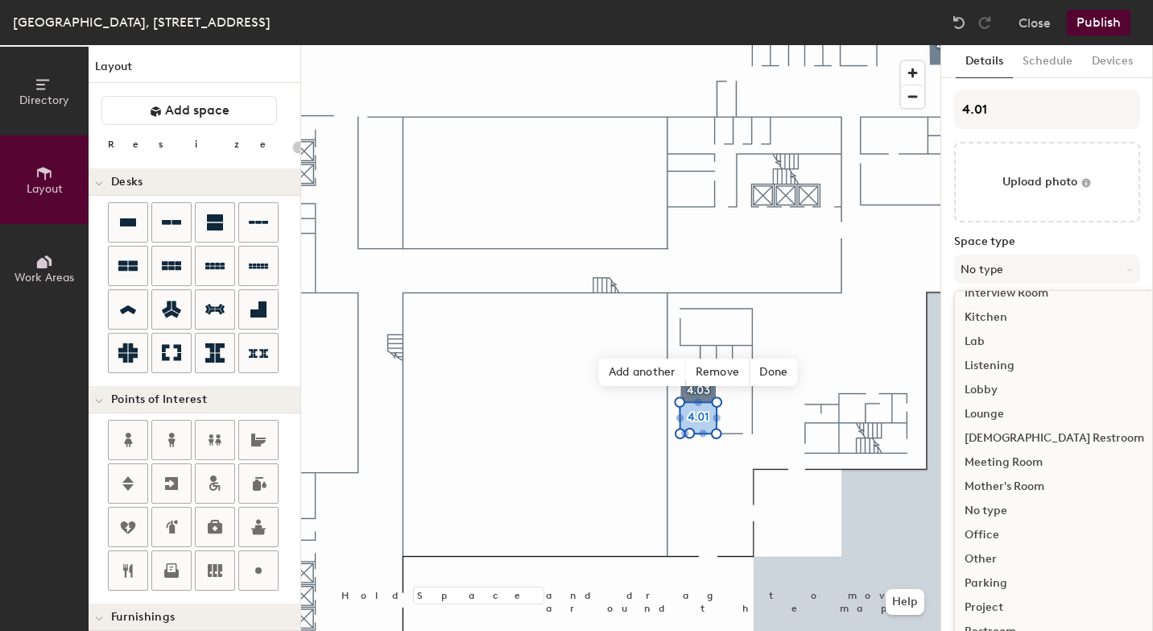
click at [1017, 468] on div "Meeting Room" at bounding box center [1054, 462] width 199 height 24
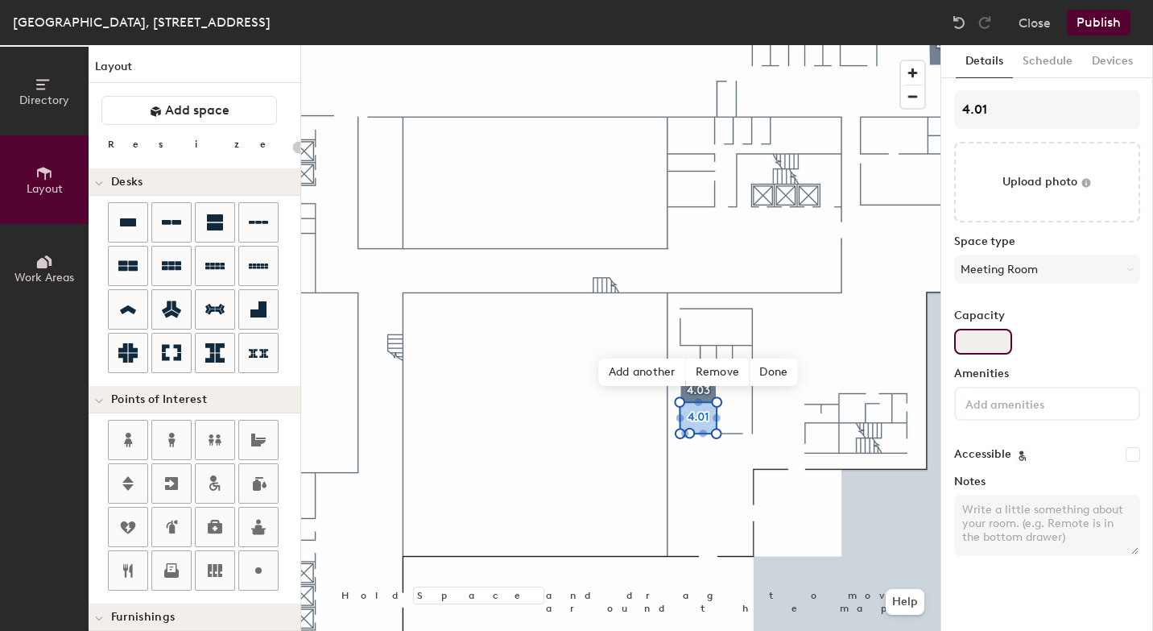
click at [982, 335] on input "Capacity" at bounding box center [983, 342] width 58 height 26
type input "20"
type input "4"
type input "20"
type input "4"
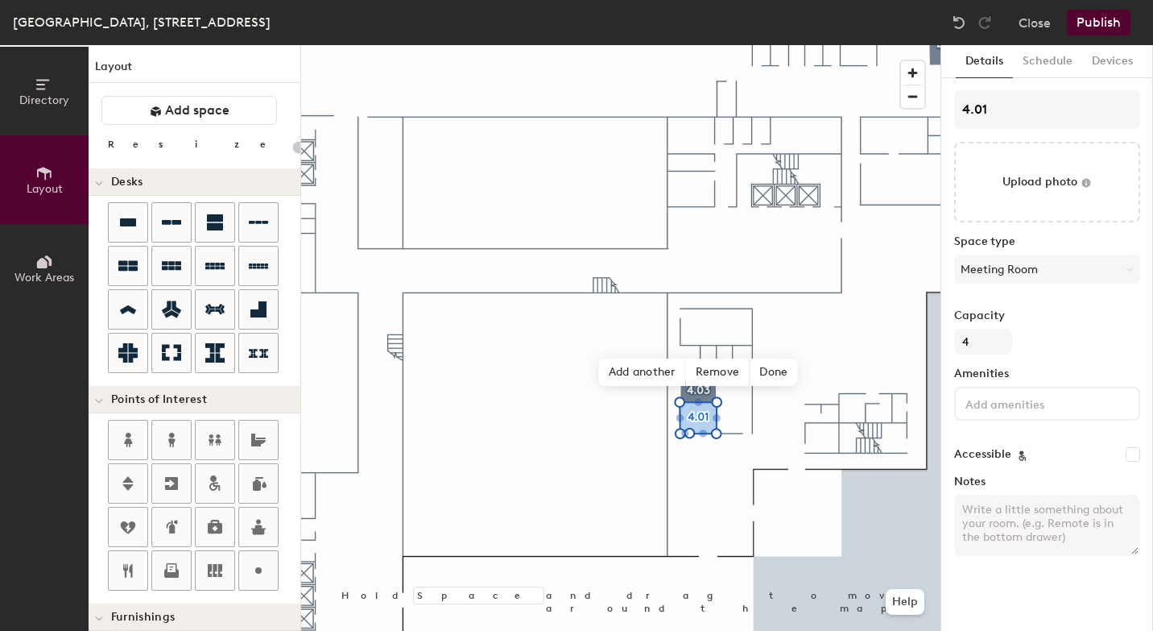
click at [977, 412] on input at bounding box center [1034, 402] width 145 height 19
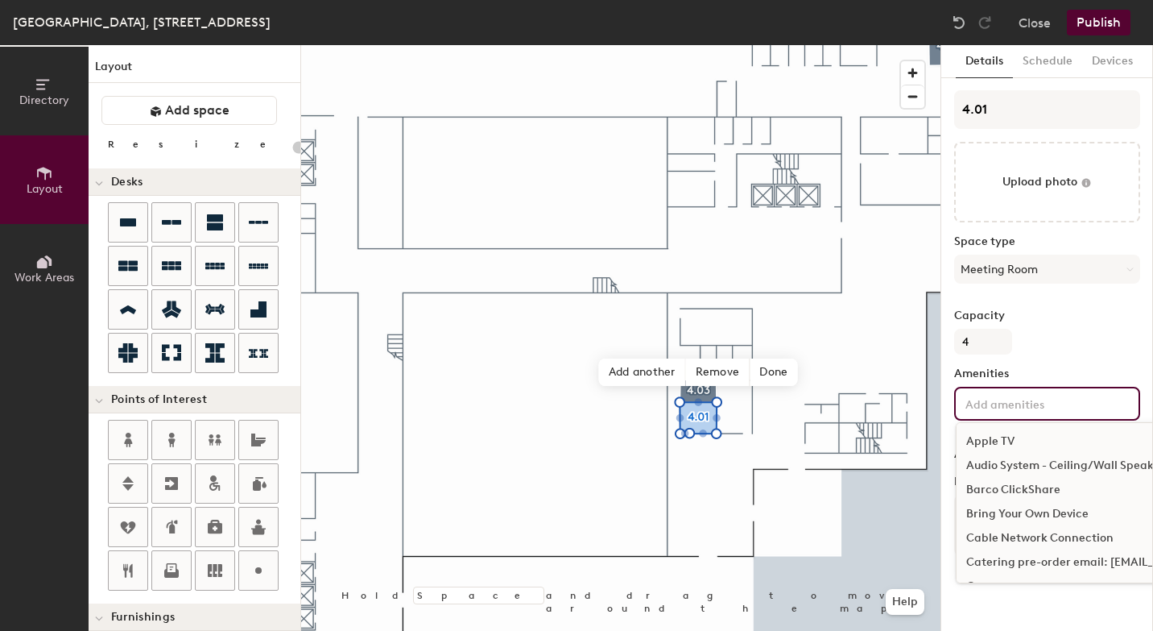
scroll to position [19, 0]
click at [1004, 495] on div "Bring Your Own Device" at bounding box center [1135, 495] width 356 height 24
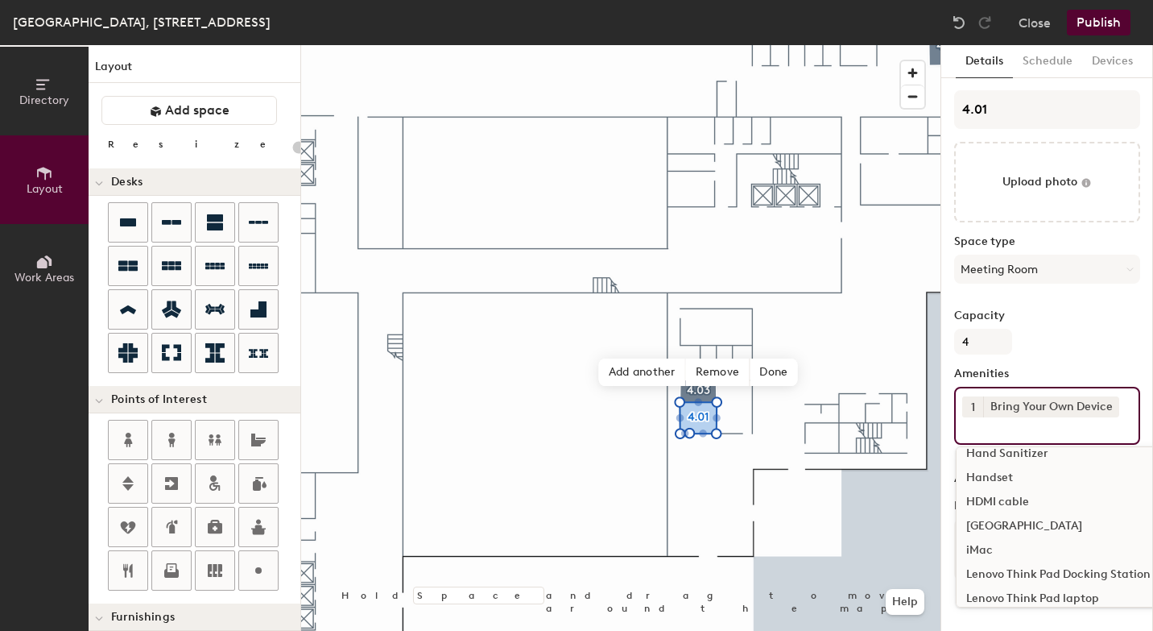
scroll to position [523, 0]
click at [1018, 499] on div "HDMI cable" at bounding box center [1135, 498] width 356 height 24
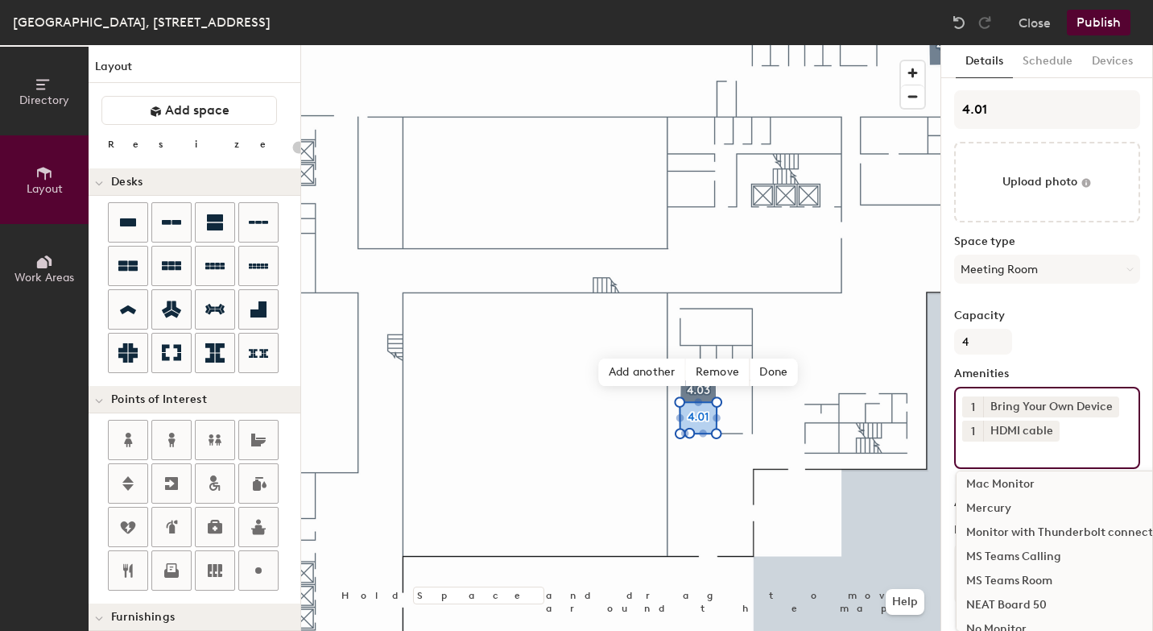
scroll to position [793, 0]
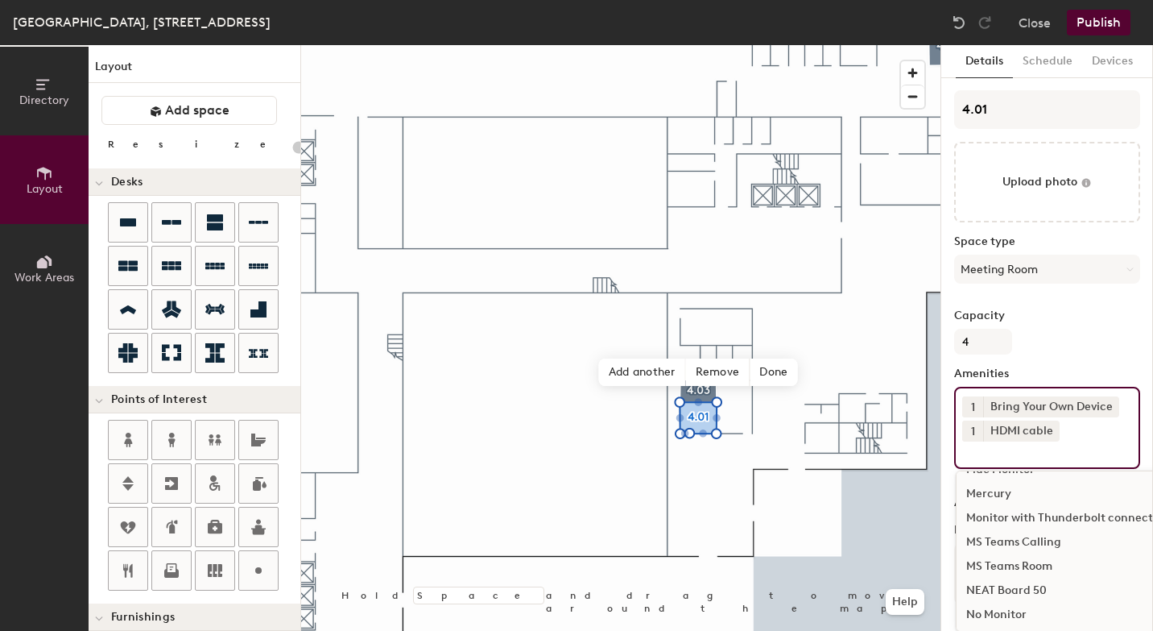
click at [1004, 562] on div "MS Teams Room" at bounding box center [1135, 566] width 356 height 24
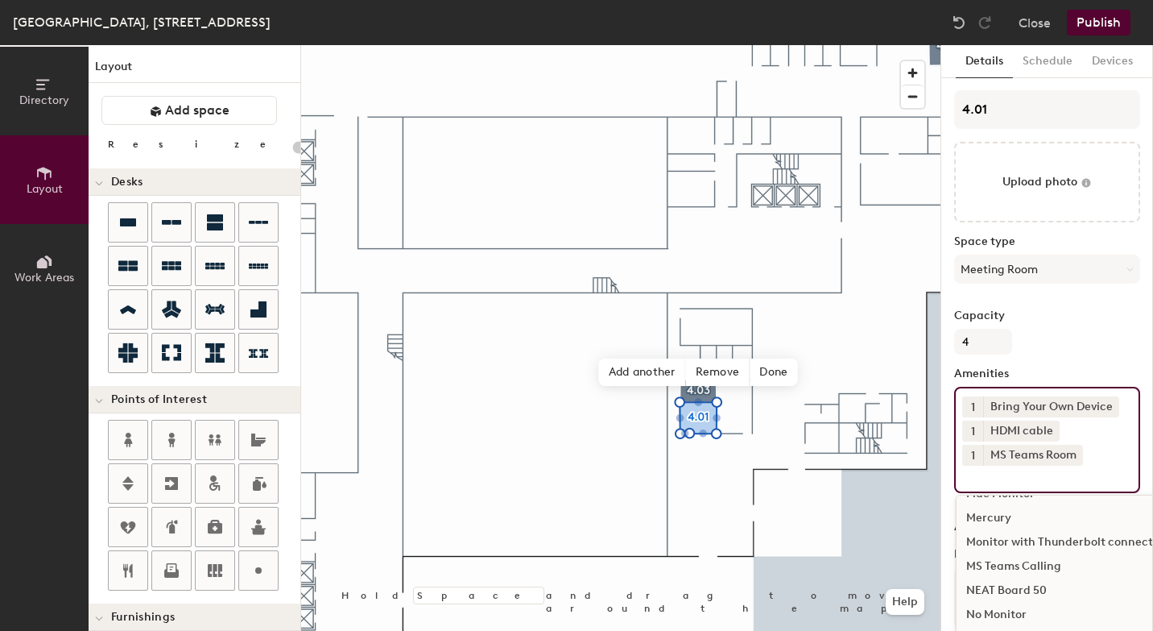
click at [1000, 586] on div "NEAT Board 50" at bounding box center [1135, 590] width 356 height 24
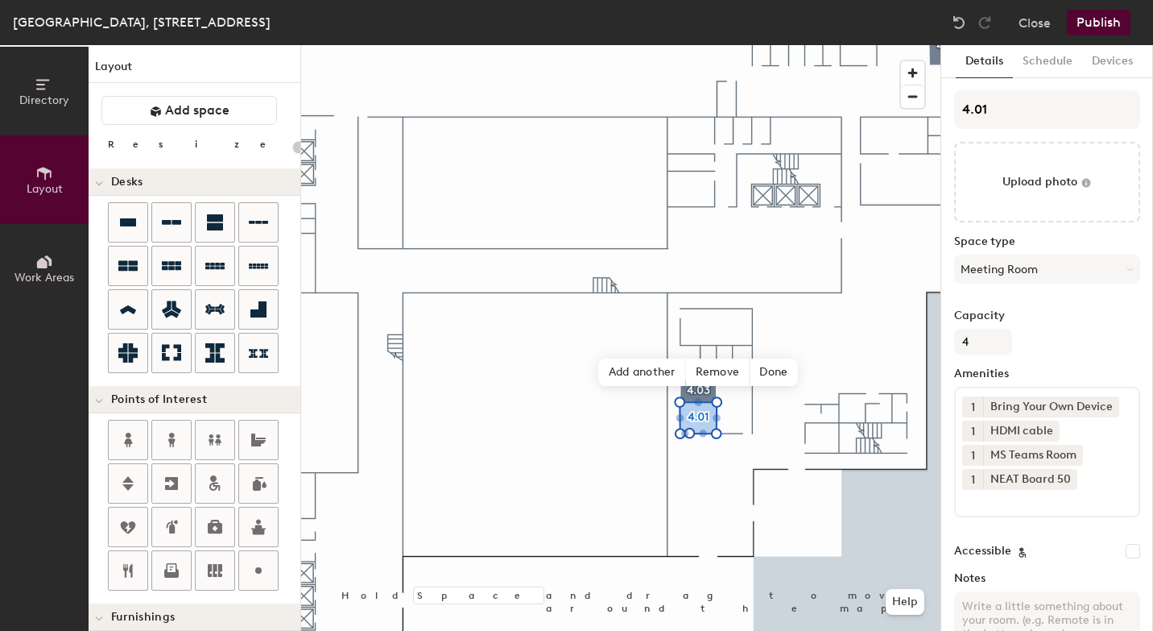
click at [1101, 15] on button "Publish" at bounding box center [1099, 23] width 64 height 26
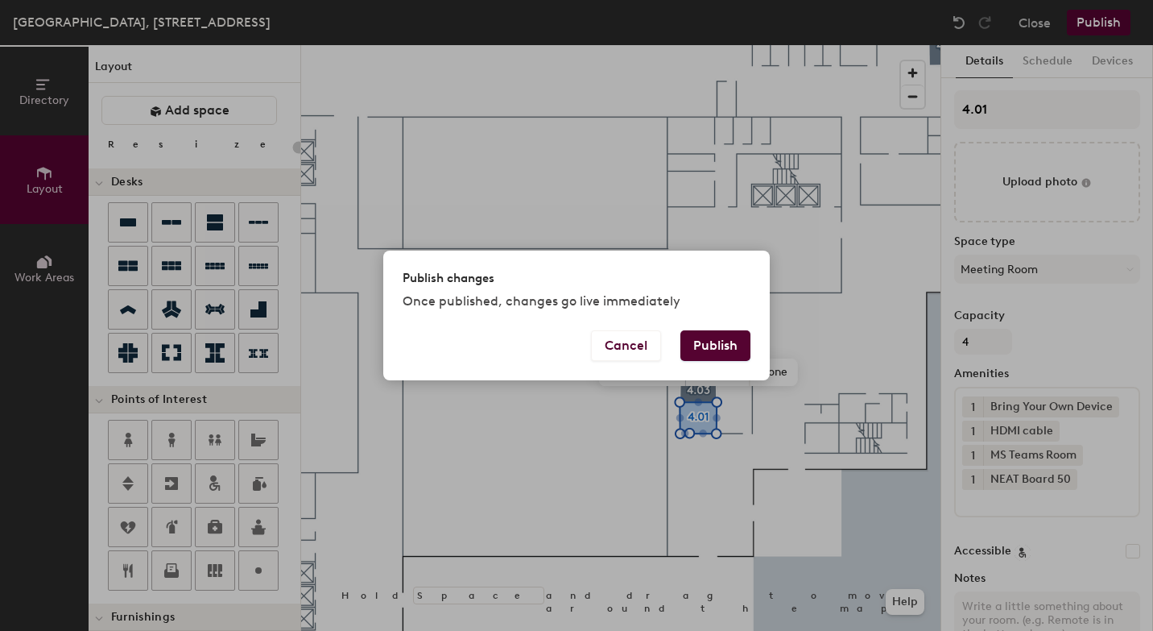
click at [714, 344] on button "Publish" at bounding box center [716, 345] width 70 height 31
type input "20"
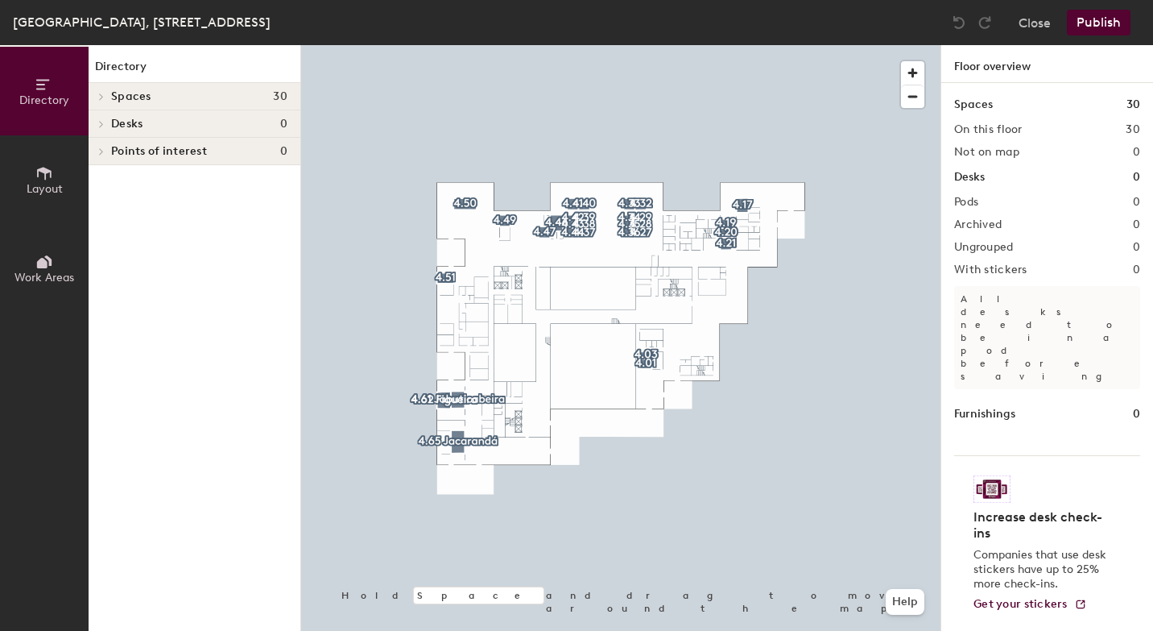
click at [52, 182] on span "Layout" at bounding box center [45, 189] width 36 height 14
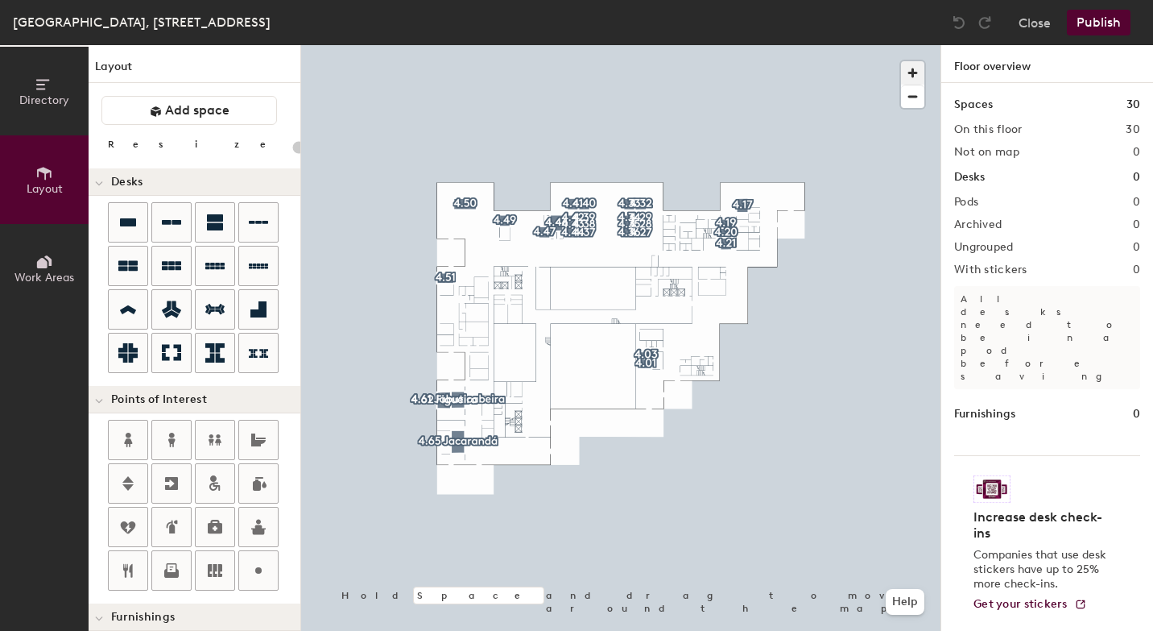
click at [911, 72] on span "button" at bounding box center [912, 72] width 23 height 23
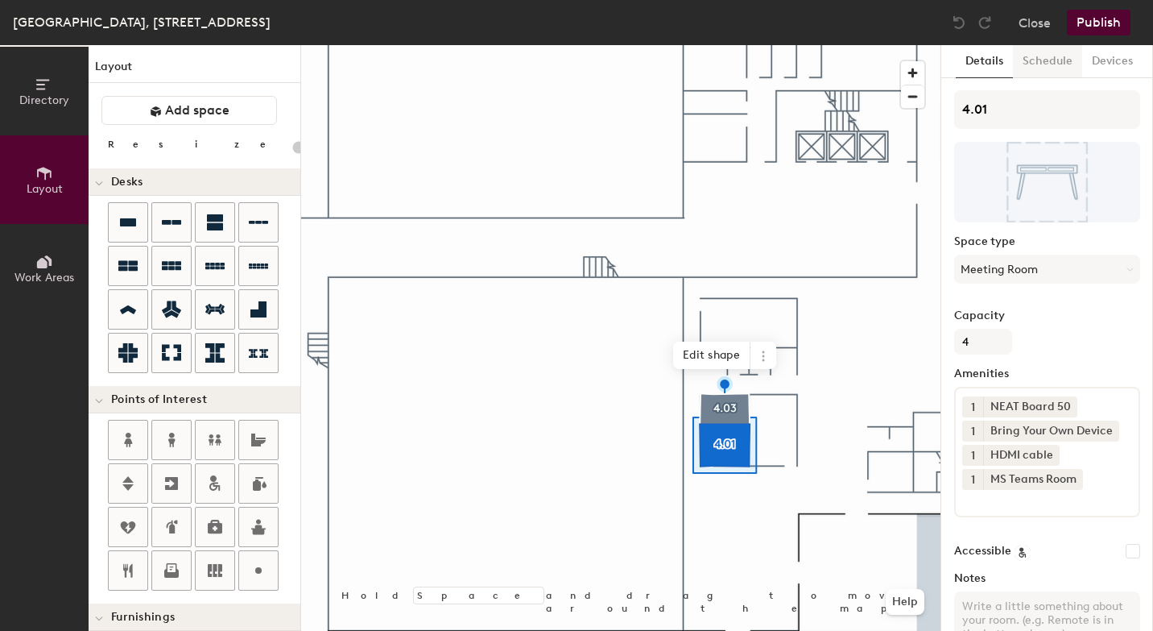
click at [1053, 67] on button "Schedule" at bounding box center [1047, 61] width 69 height 33
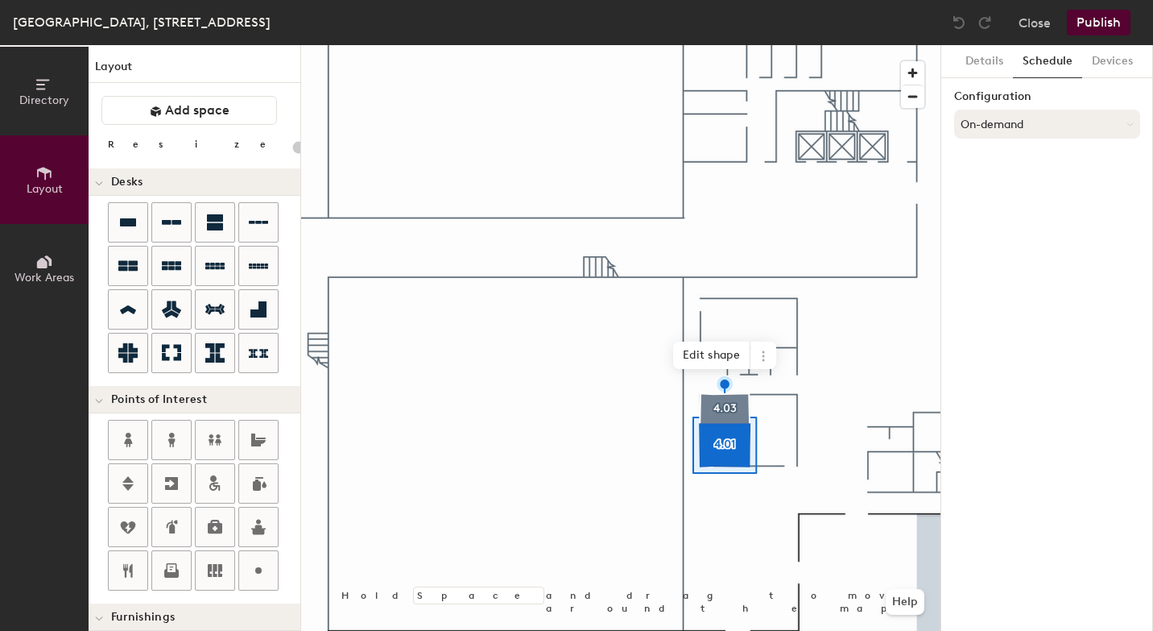
click at [1012, 115] on button "On-demand" at bounding box center [1047, 124] width 186 height 29
click at [995, 184] on div "Scheduled" at bounding box center [1047, 188] width 184 height 24
click at [999, 163] on button "Select account" at bounding box center [1047, 159] width 186 height 29
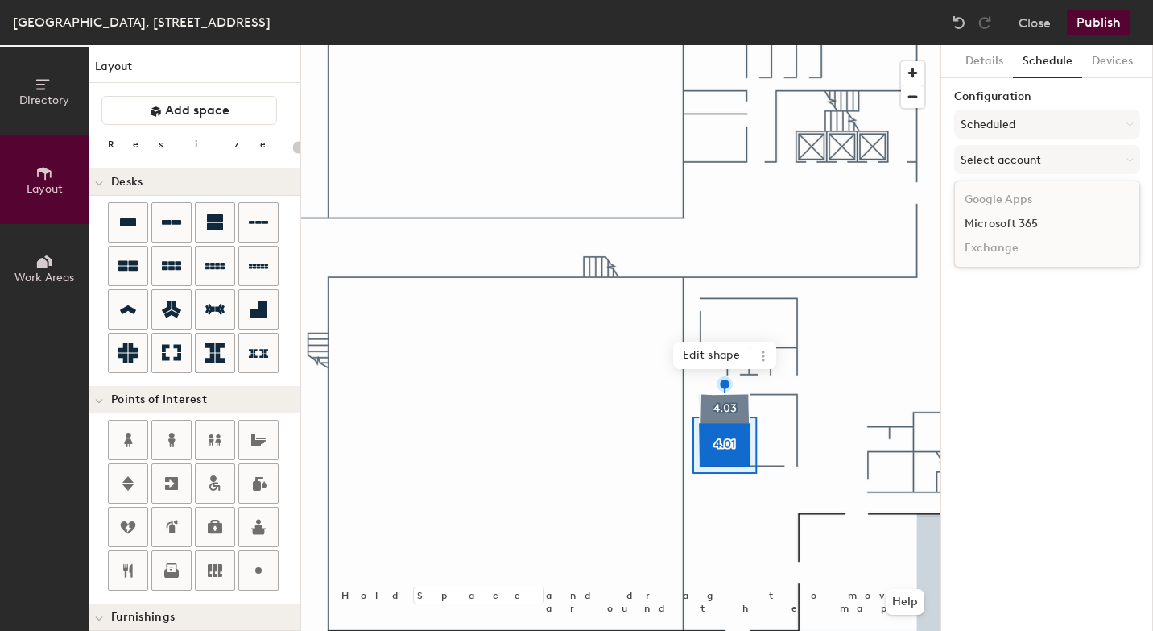
click at [994, 225] on div "Microsoft 365" at bounding box center [1047, 224] width 184 height 24
click at [997, 218] on input at bounding box center [1047, 222] width 186 height 29
type input "20"
paste input "BR-SP-VIL-04E03@wppsystems.com"
type input "BR-SP-VIL-04E03@wppsystems.com"
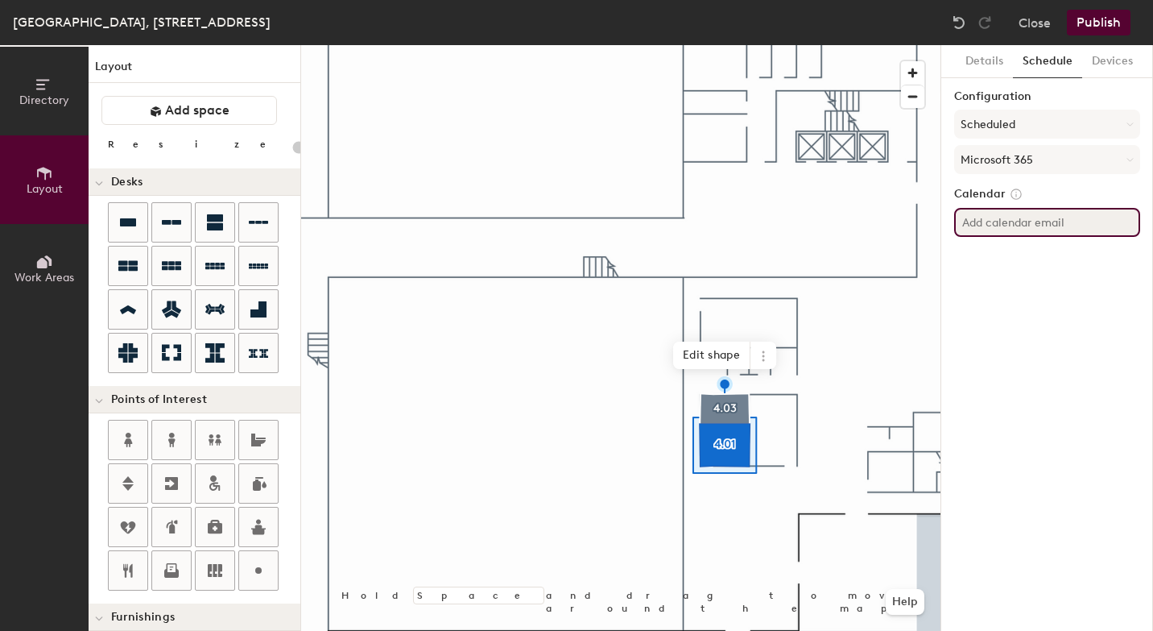
paste input "BR-SP-VIL-04E01@wppsystems.com"
type input "BR-SP-VIL-04E01@wppsystems.com"
click at [1052, 430] on div "Details Schedule Devices Configuration Scheduled Microsoft 365 Calendar BR-SP-V…" at bounding box center [1048, 338] width 212 height 586
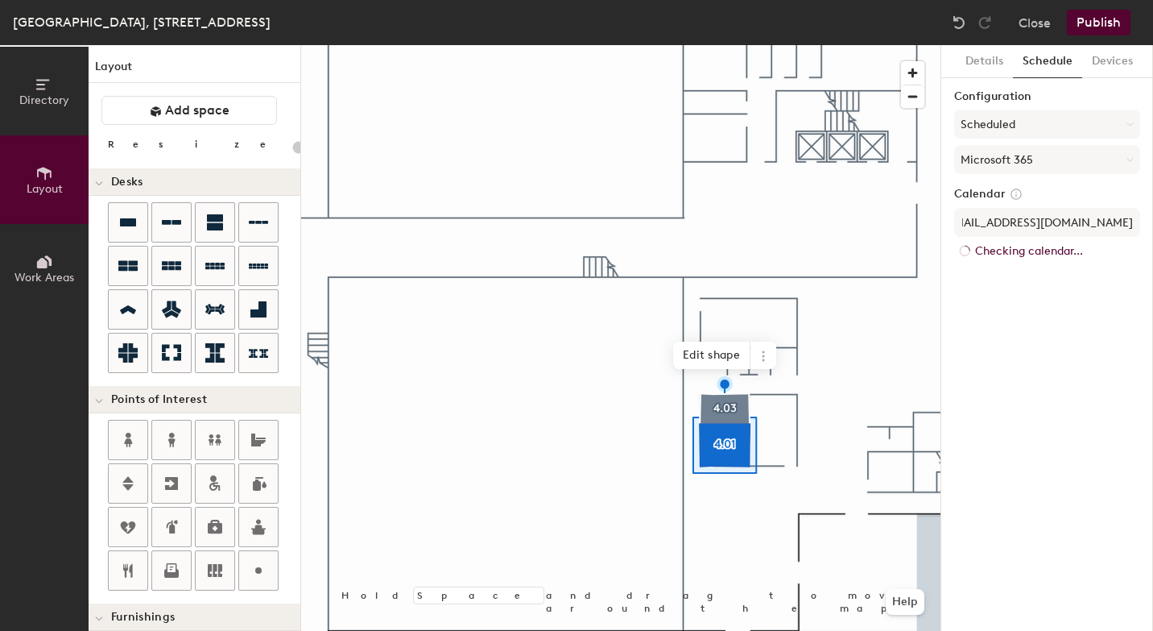
scroll to position [0, 0]
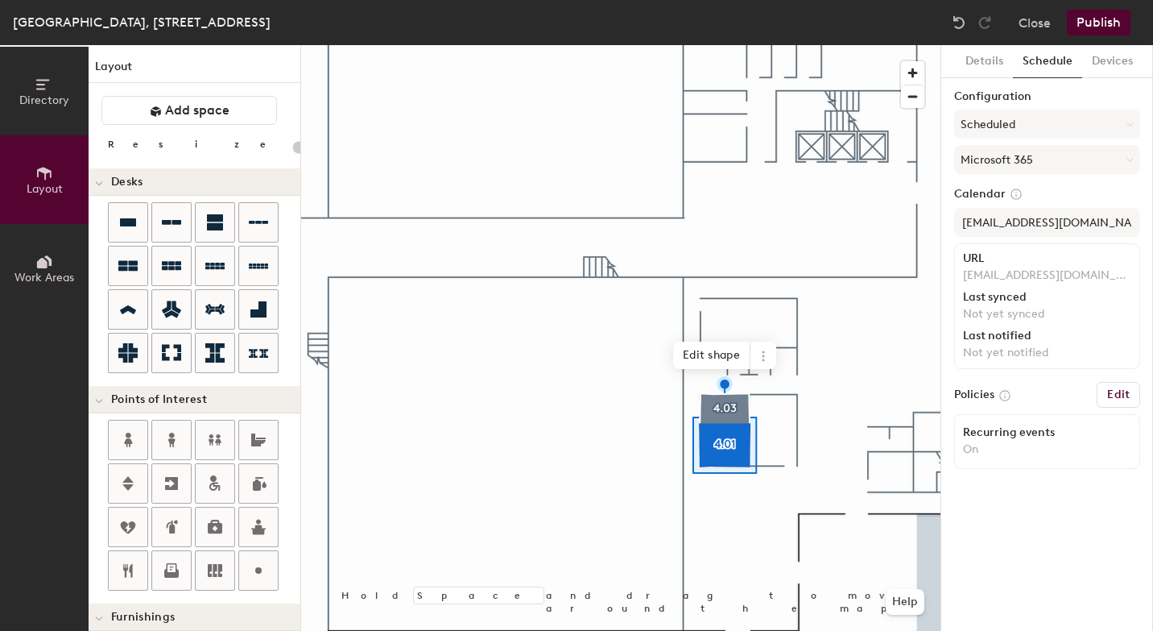
click at [1106, 29] on button "Publish" at bounding box center [1099, 23] width 64 height 26
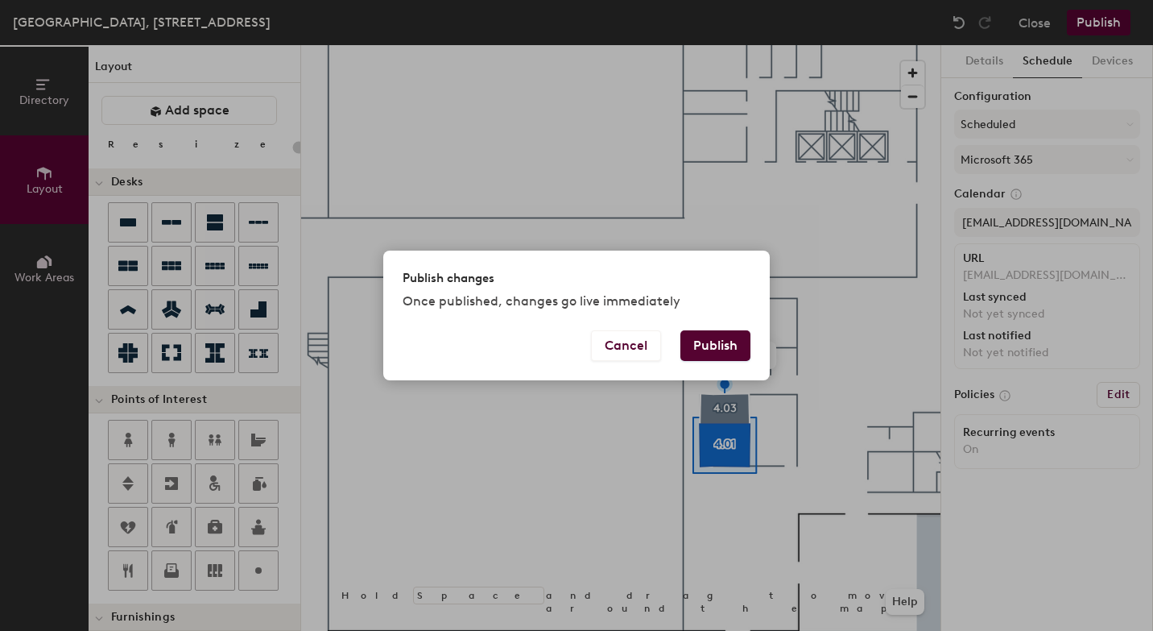
click at [717, 344] on button "Publish" at bounding box center [716, 345] width 70 height 31
type input "20"
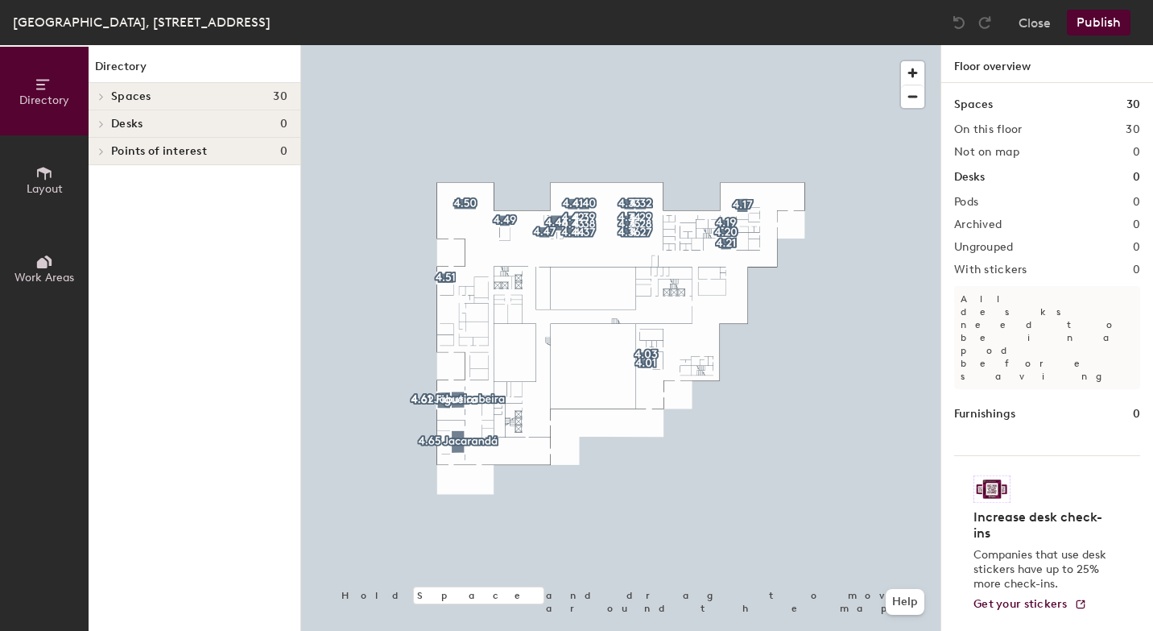
click at [58, 186] on span "Layout" at bounding box center [45, 189] width 36 height 14
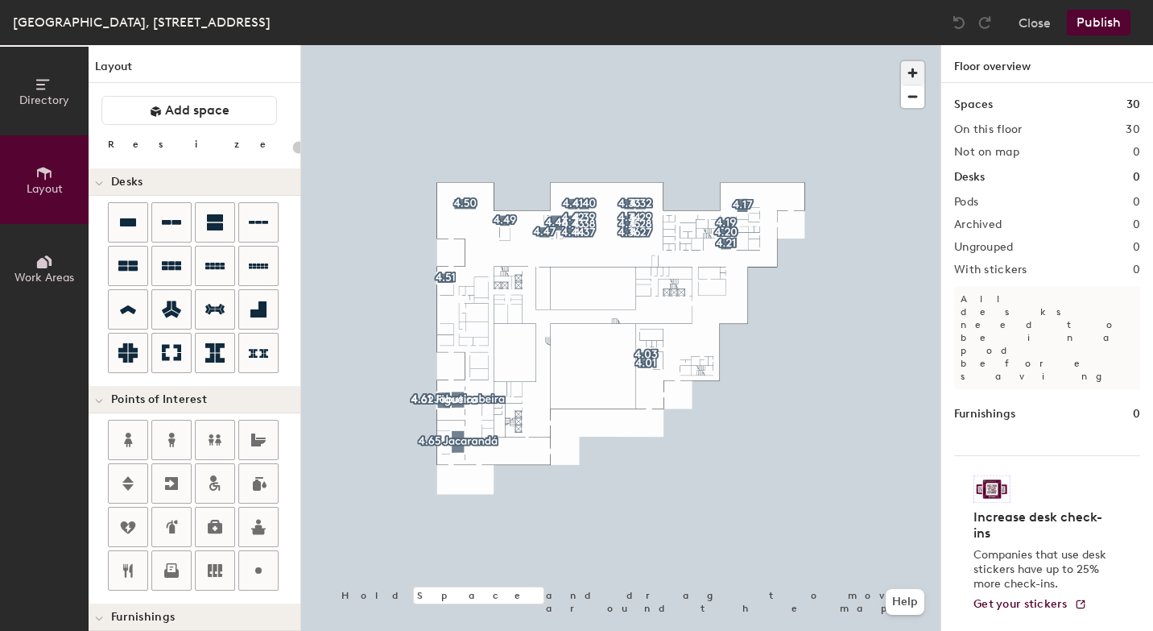
click at [913, 68] on span "button" at bounding box center [912, 72] width 23 height 23
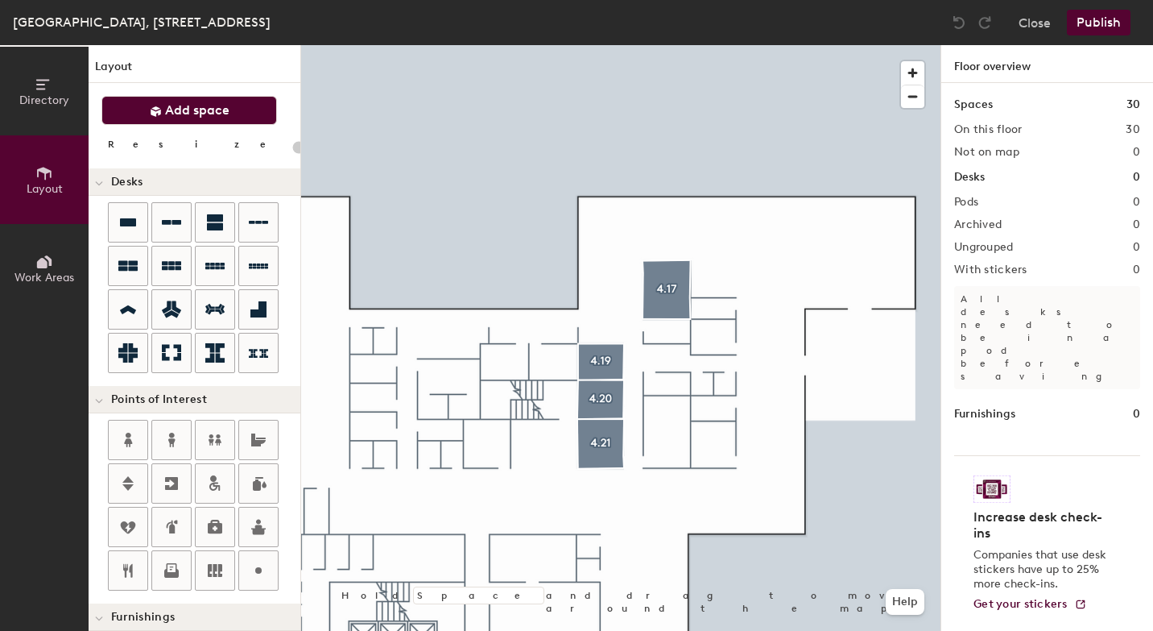
click at [224, 106] on span "Add space" at bounding box center [197, 110] width 64 height 16
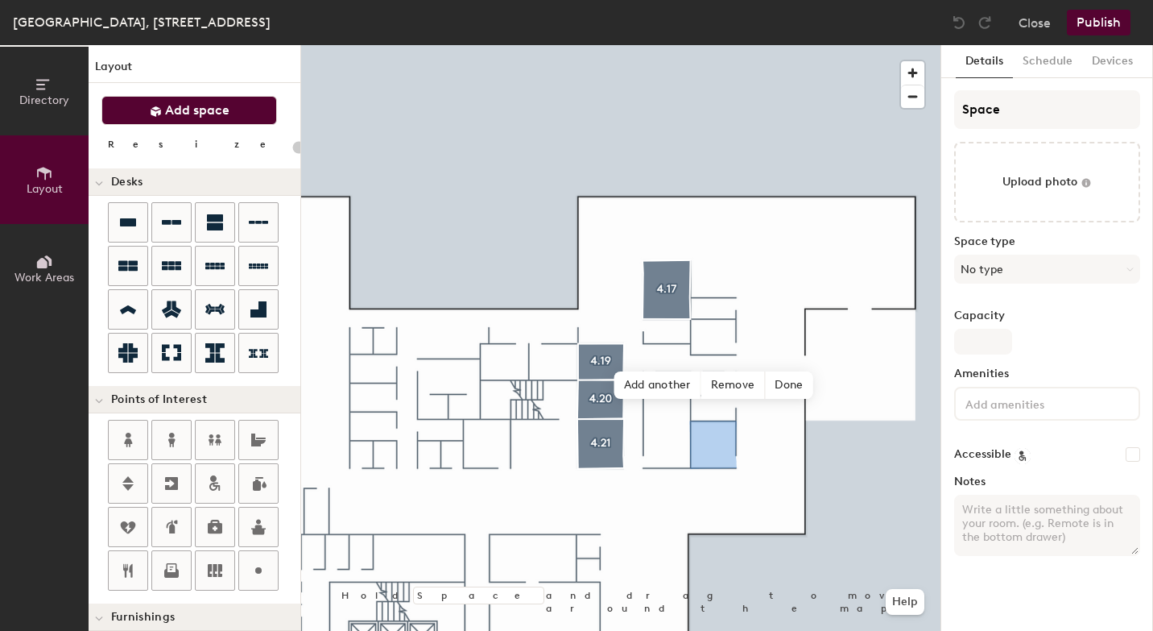
type input "20"
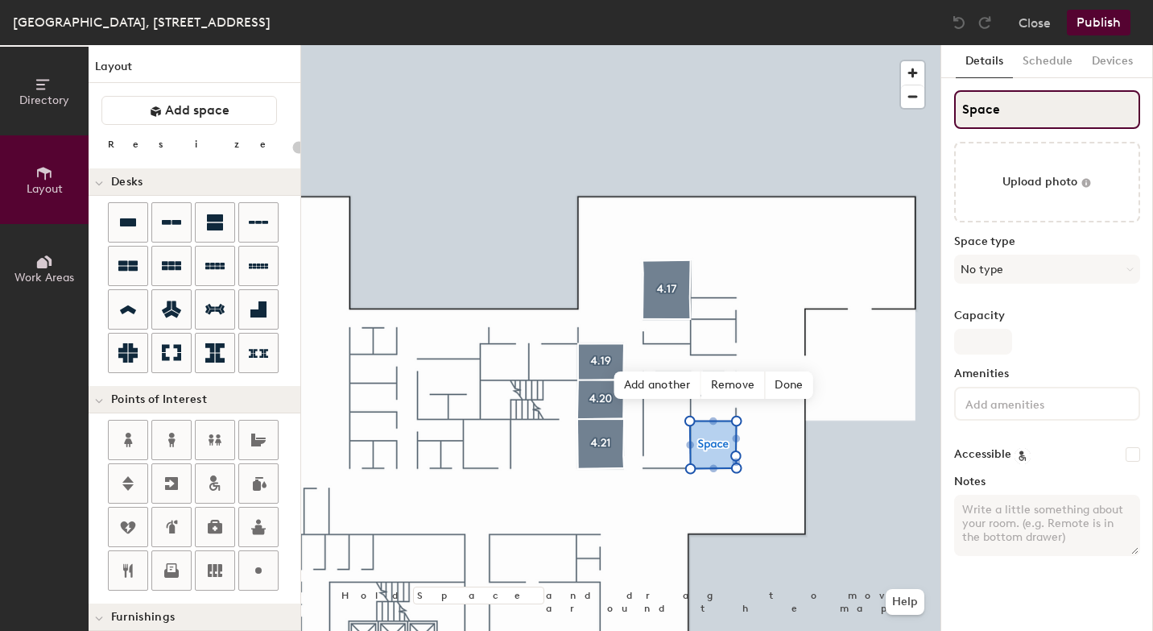
click at [1017, 111] on input "Space" at bounding box center [1047, 109] width 186 height 39
type input "Spa"
type input "20"
type input "S"
type input "20"
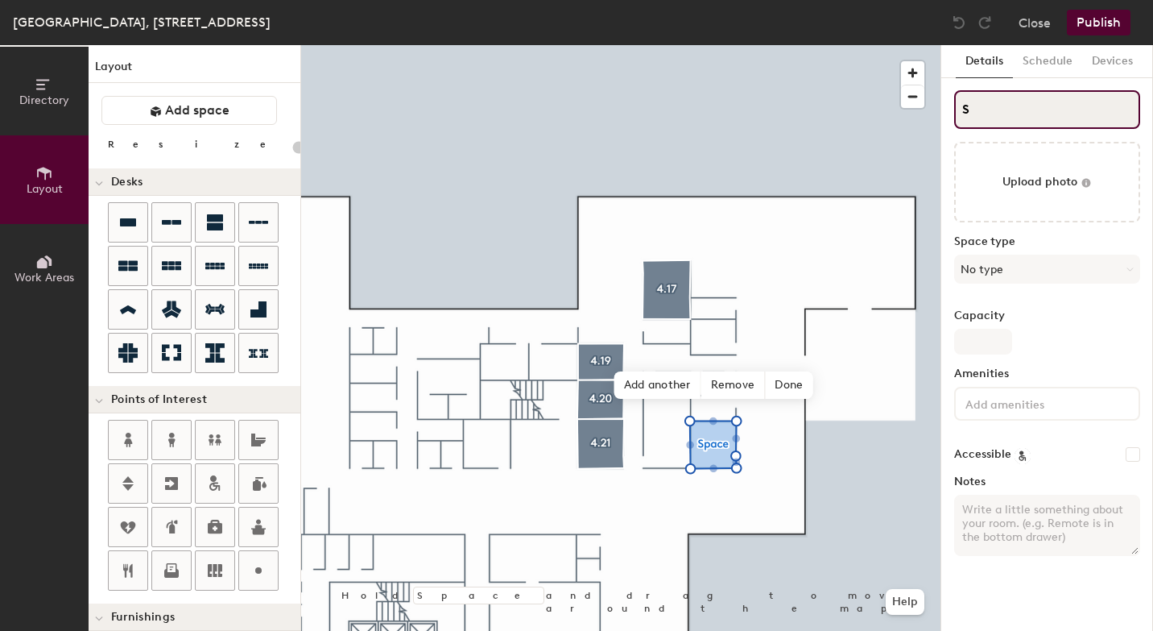
type input "S"
type input "20"
type input "4S"
type input "20"
type input "4.S"
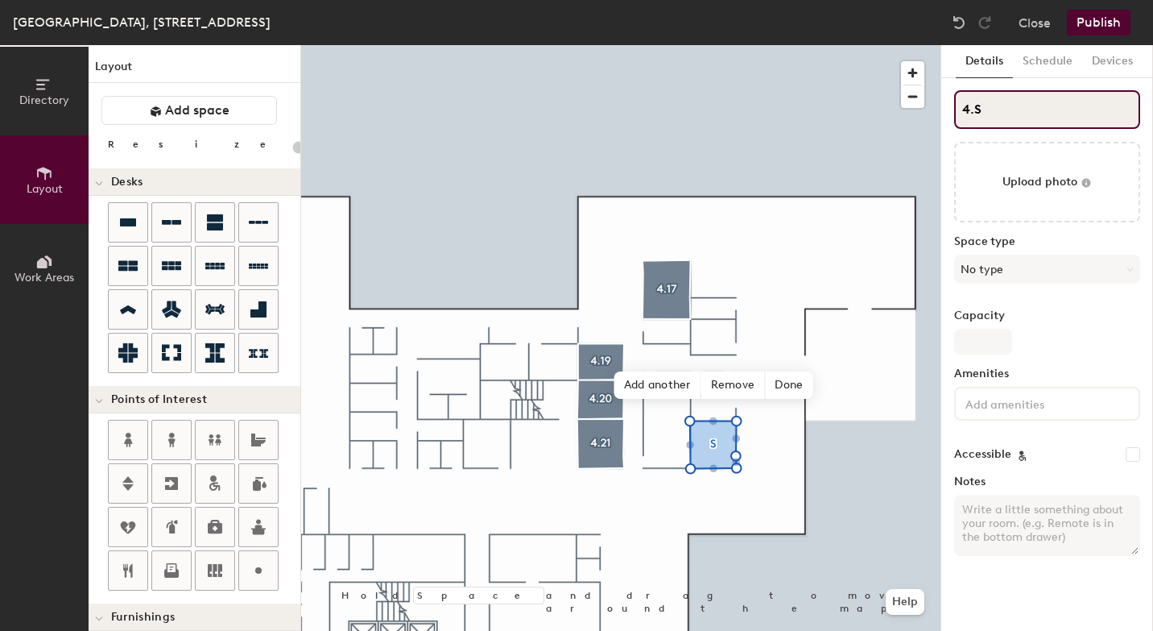
type input "20"
type input "4.1S"
type input "20"
type input "4.11S"
type input "20"
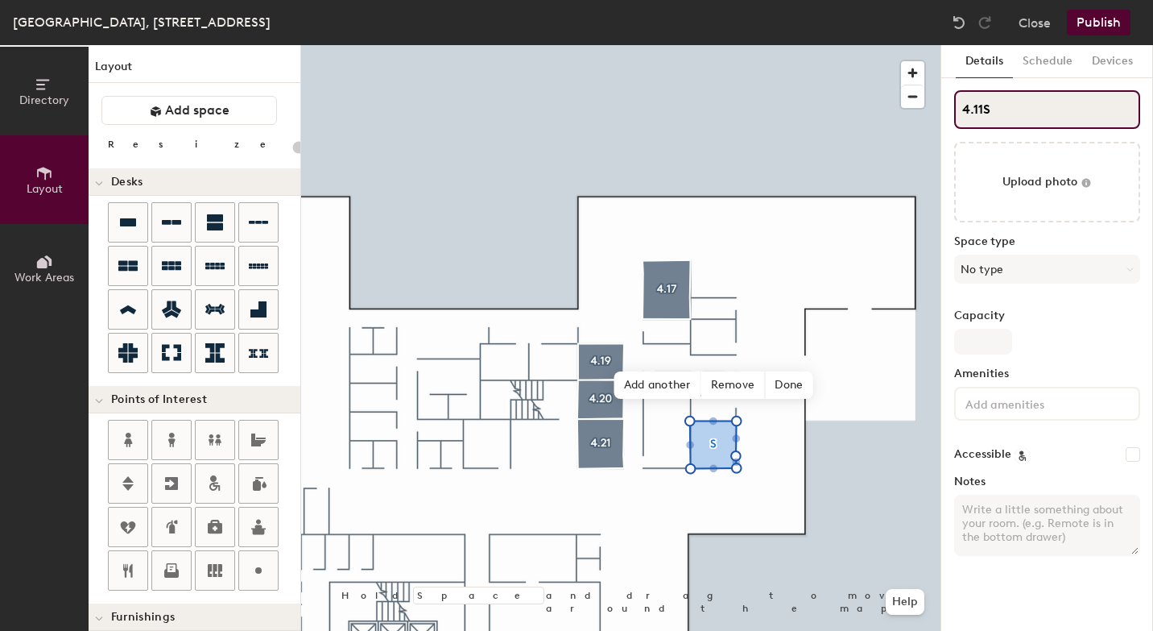
type input "4.11"
type input "20"
type input "4.11"
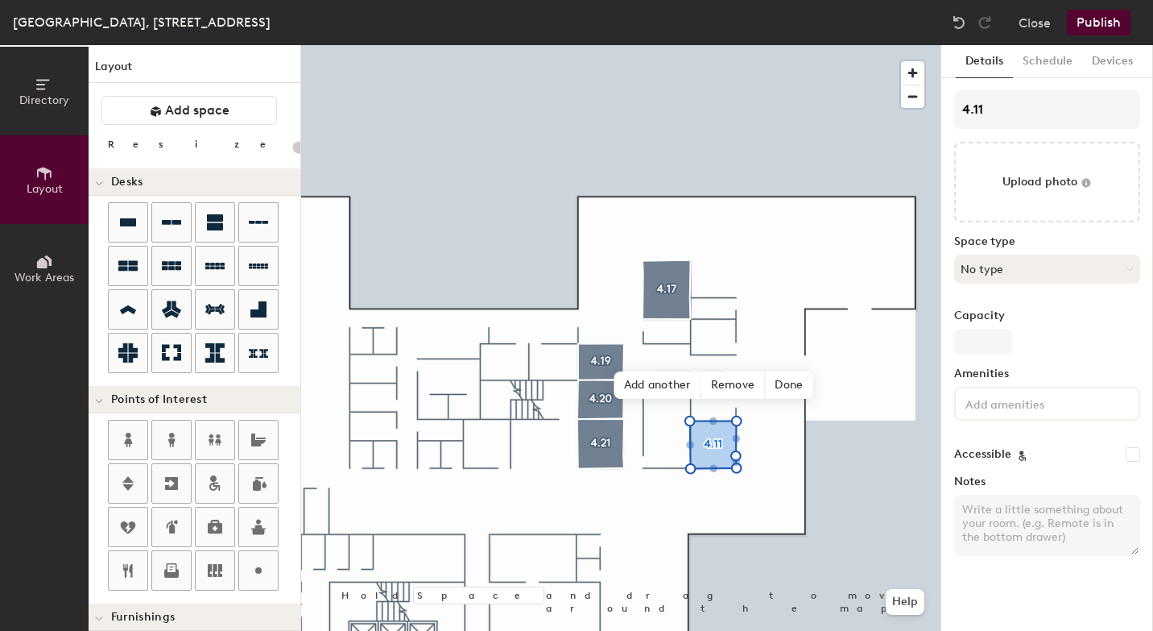
click at [1045, 276] on button "No type" at bounding box center [1047, 269] width 186 height 29
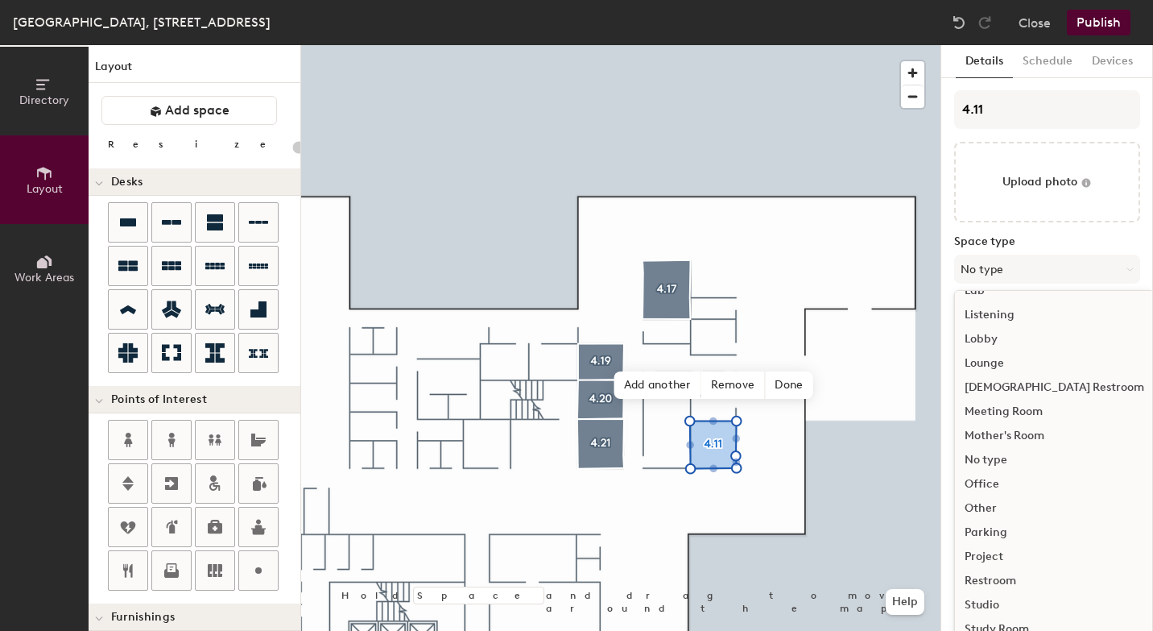
scroll to position [350, 0]
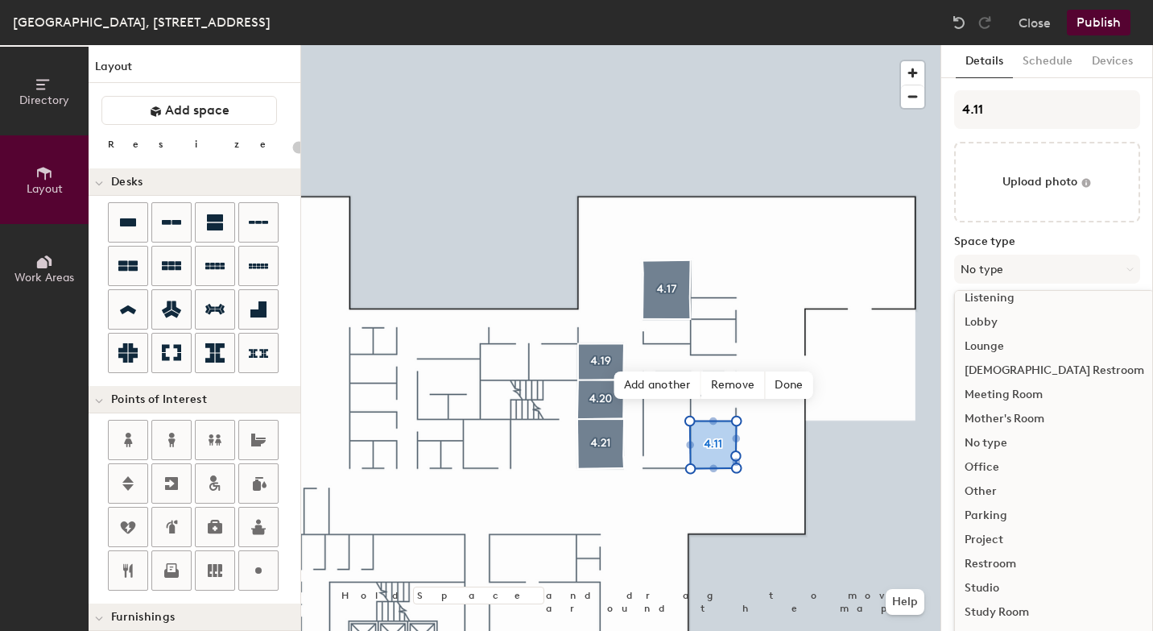
click at [990, 569] on div "Restroom" at bounding box center [1054, 564] width 199 height 24
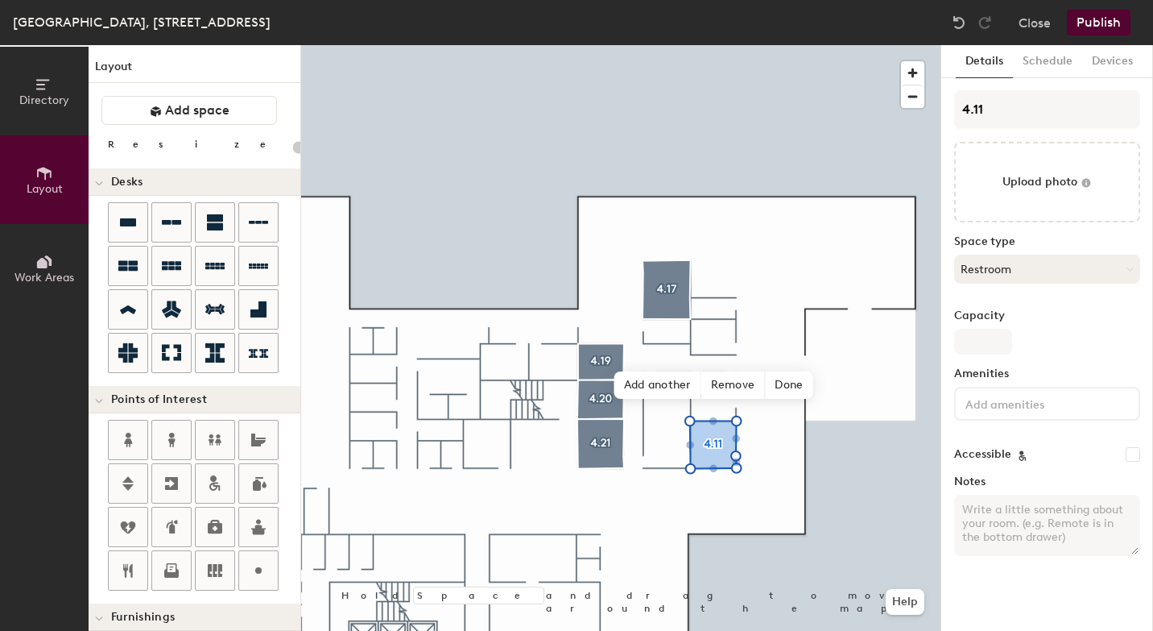
click at [1028, 267] on button "Restroom" at bounding box center [1047, 269] width 186 height 29
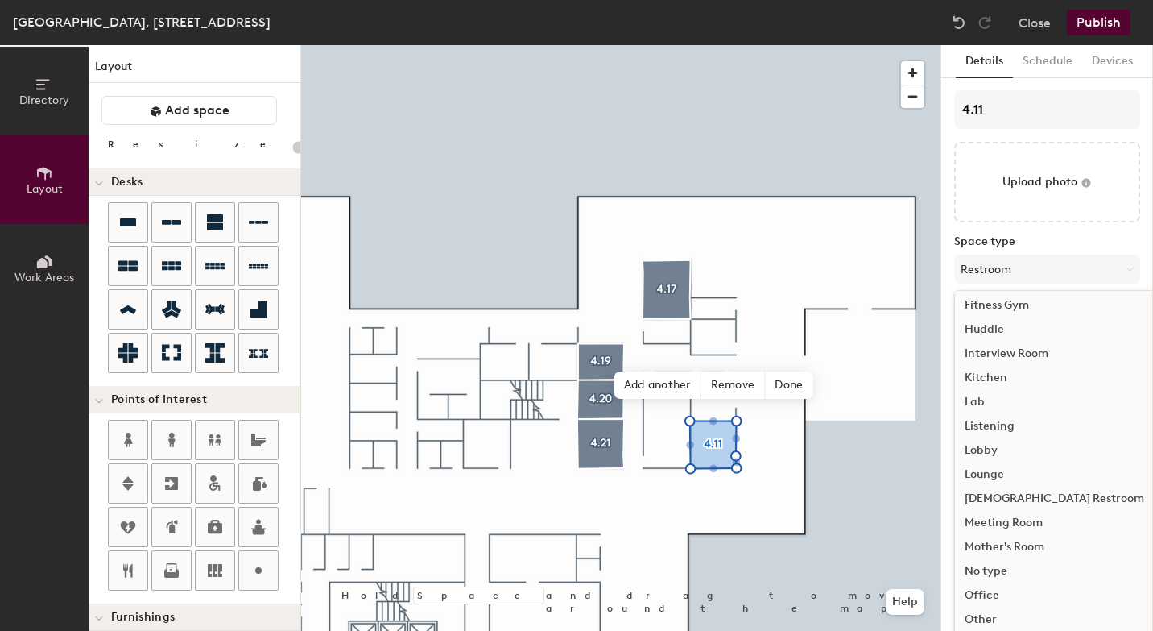
scroll to position [271, 0]
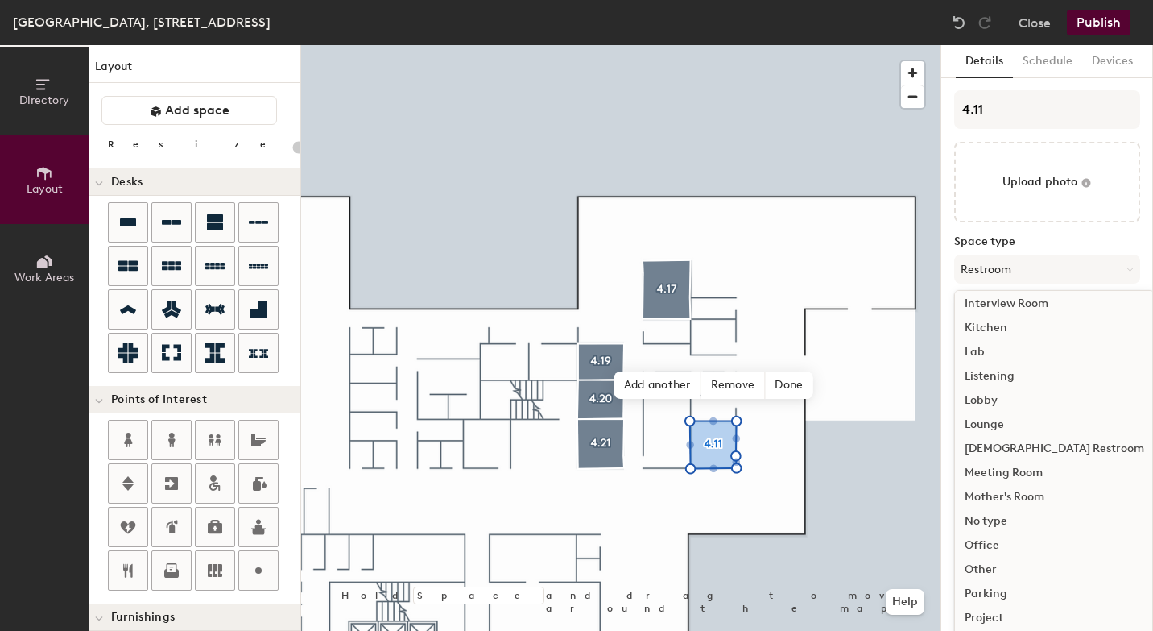
click at [1012, 476] on div "Meeting Room" at bounding box center [1054, 473] width 199 height 24
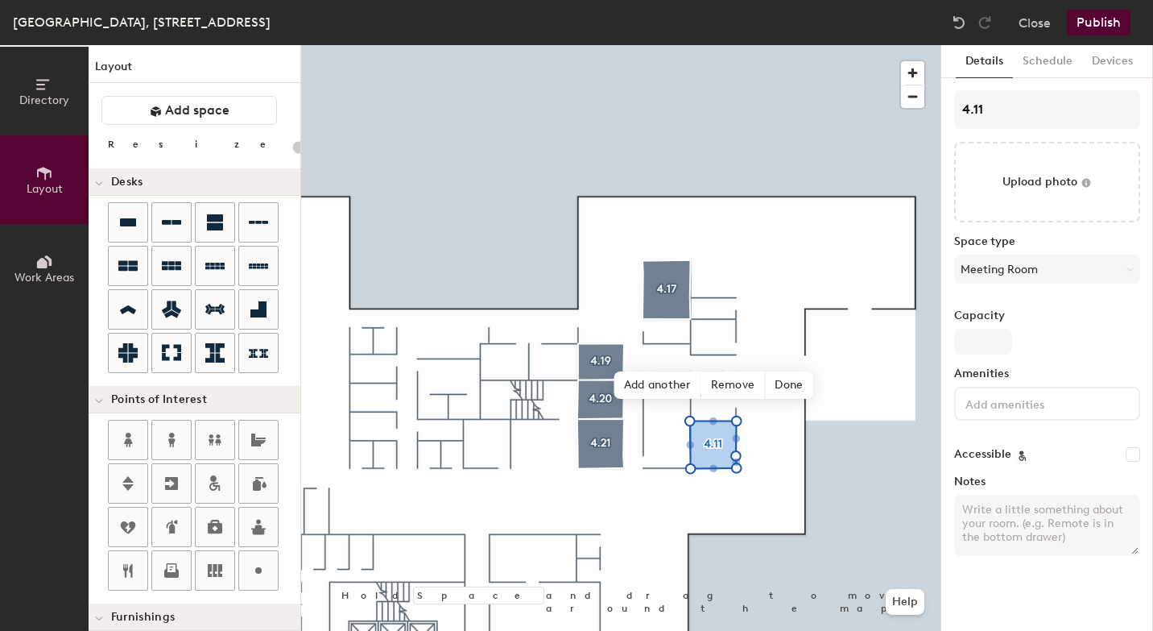
type input "20"
click at [983, 340] on input "Capacity" at bounding box center [983, 342] width 58 height 26
type input "4"
type input "20"
type input "4"
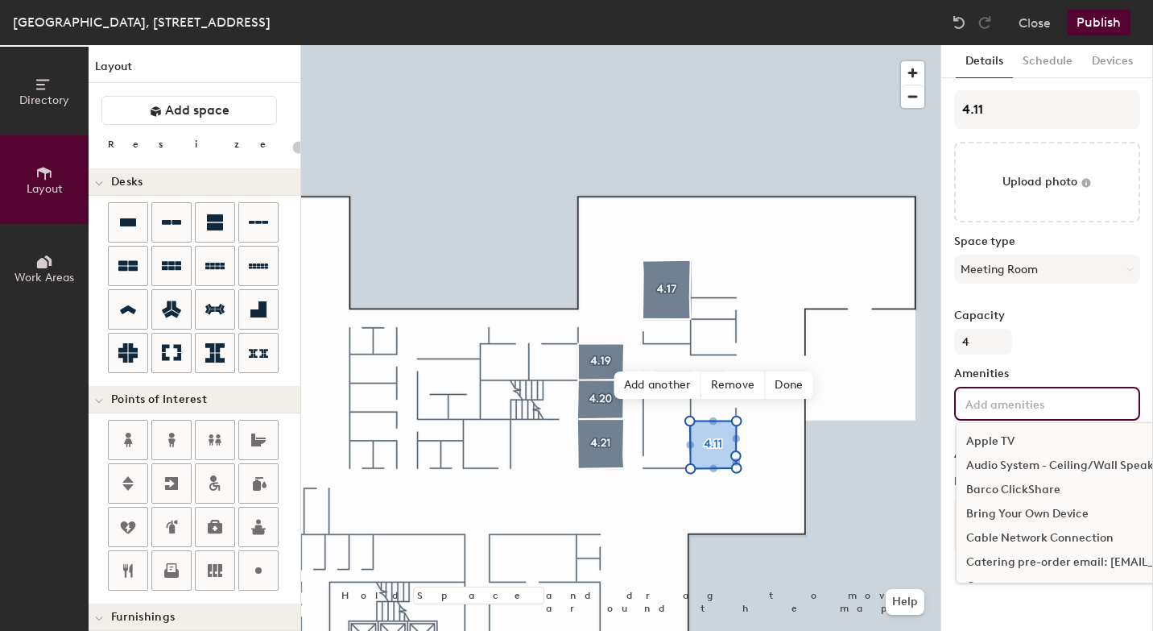
click at [996, 411] on input at bounding box center [1034, 402] width 145 height 19
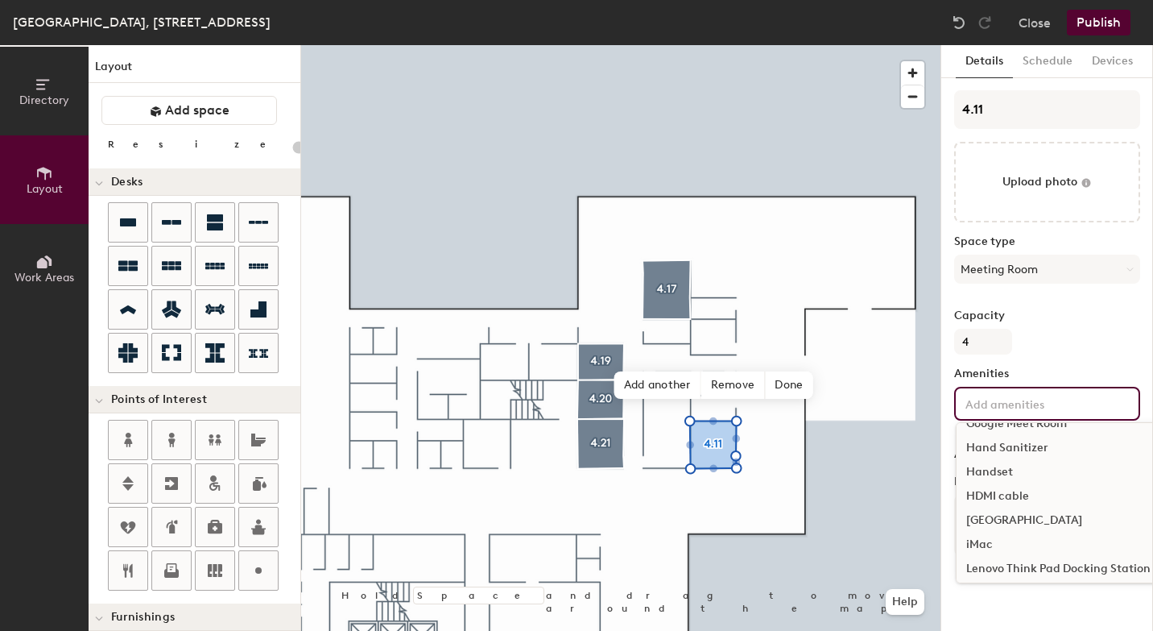
scroll to position [540, 0]
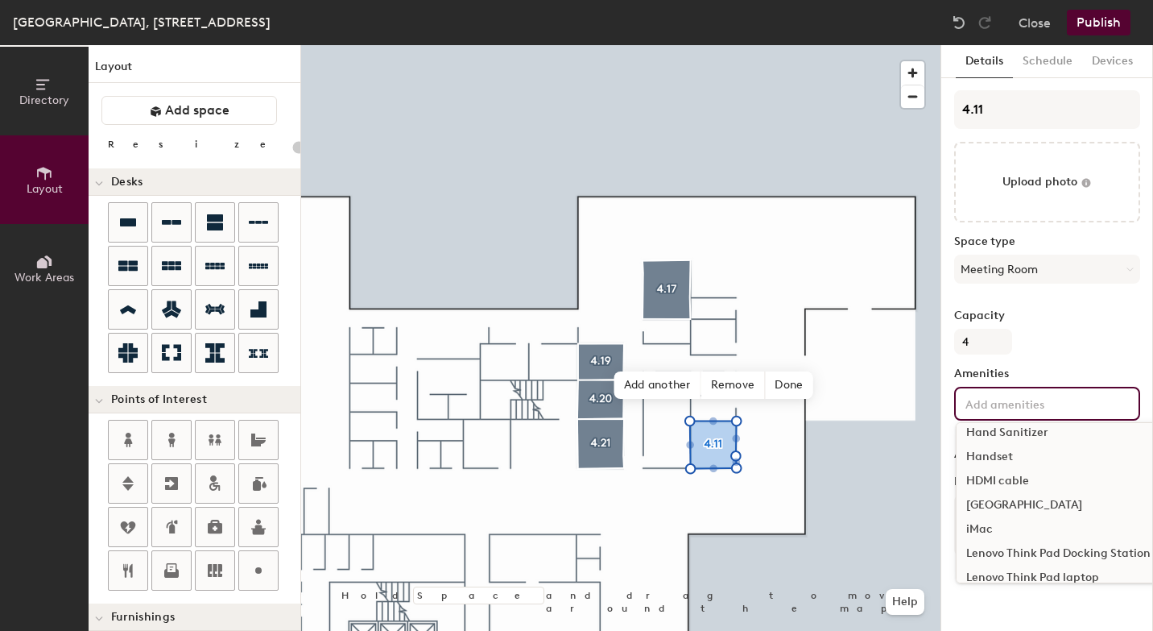
click at [995, 481] on div "HDMI cable" at bounding box center [1135, 481] width 356 height 24
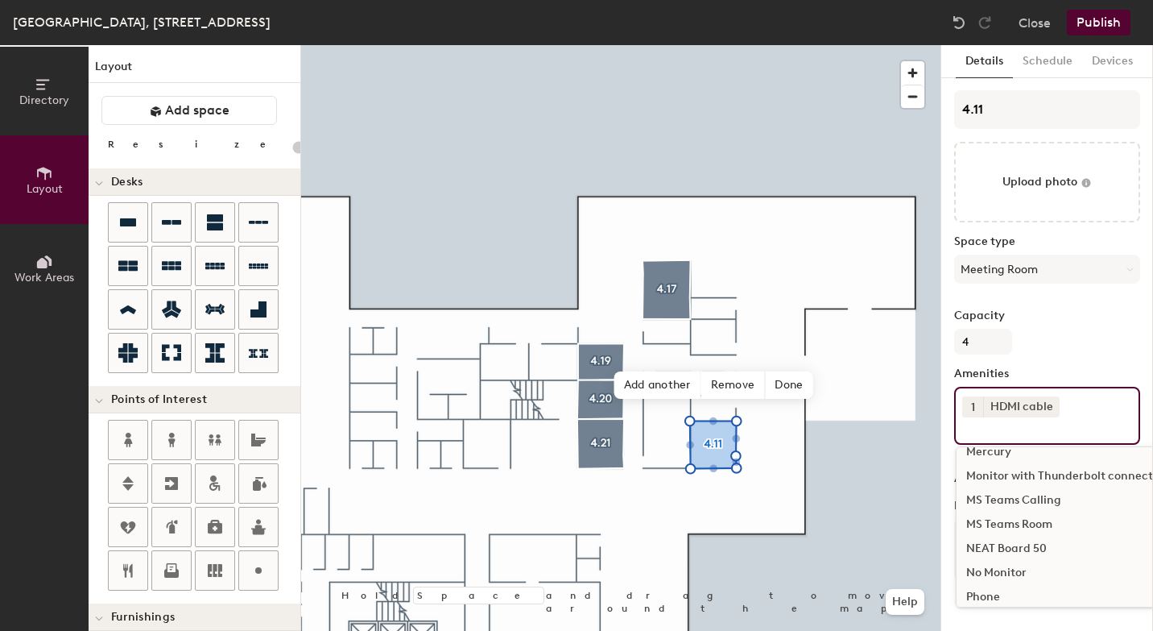
scroll to position [852, 0]
click at [1044, 507] on div "MS Teams Room" at bounding box center [1135, 507] width 356 height 24
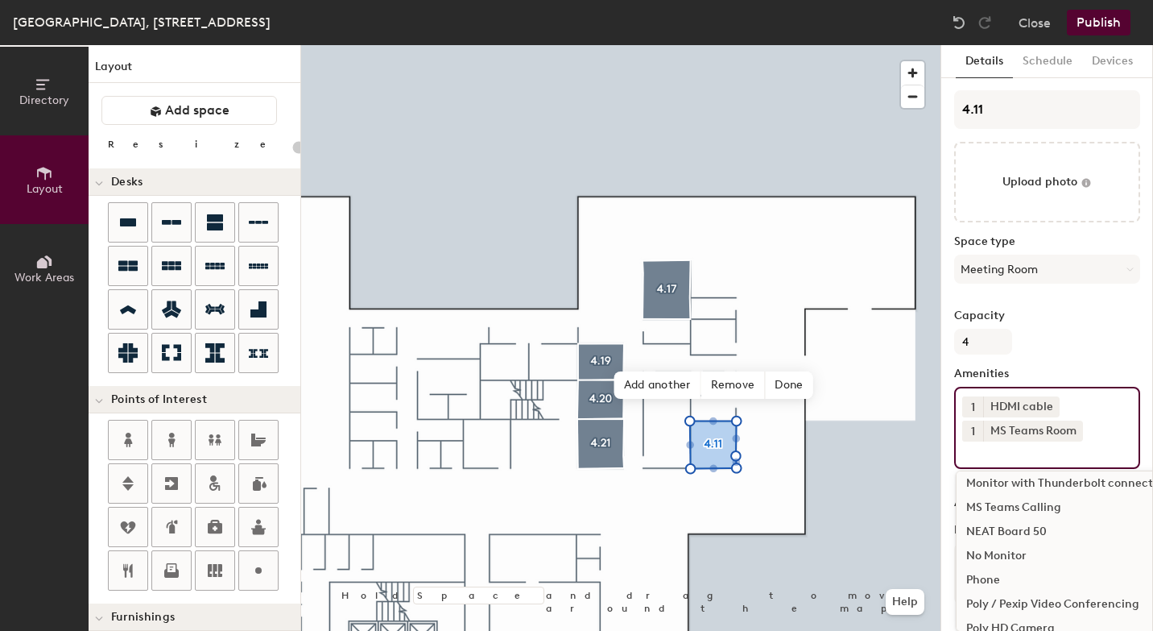
click at [1026, 535] on div "NEAT Board 50" at bounding box center [1135, 531] width 356 height 24
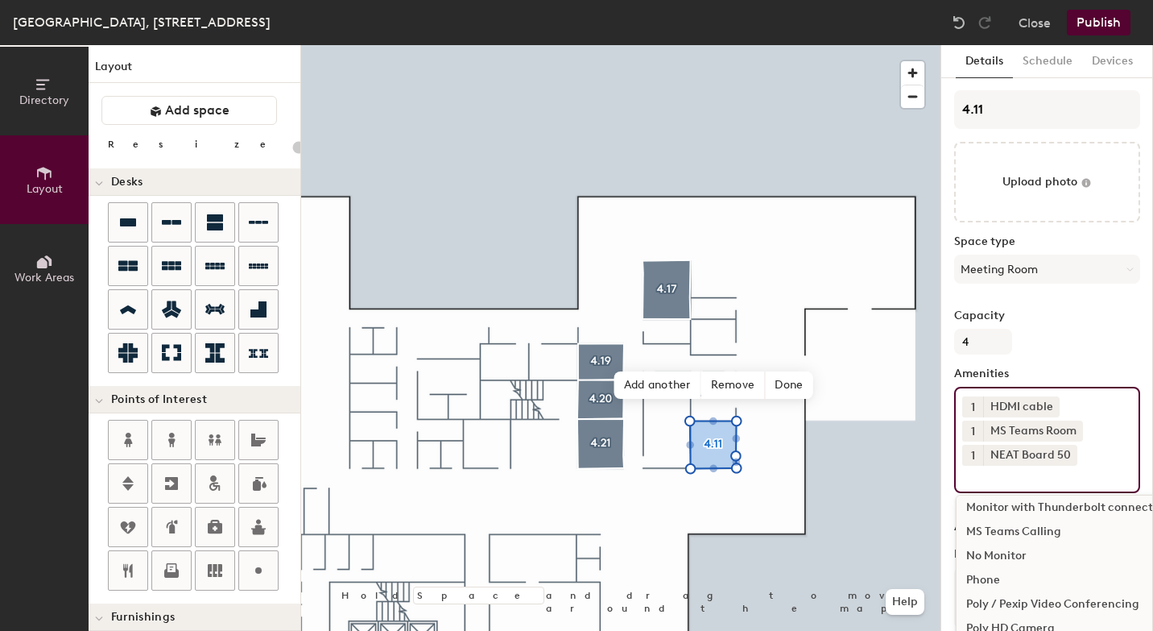
scroll to position [25, 0]
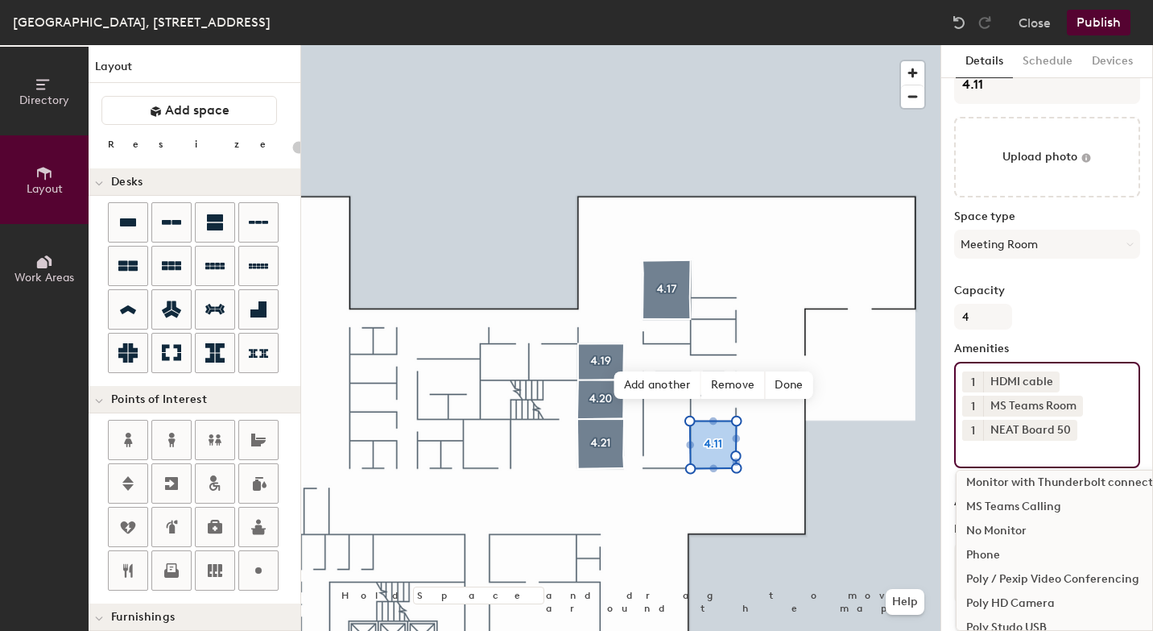
click at [1102, 28] on button "Publish" at bounding box center [1099, 23] width 64 height 26
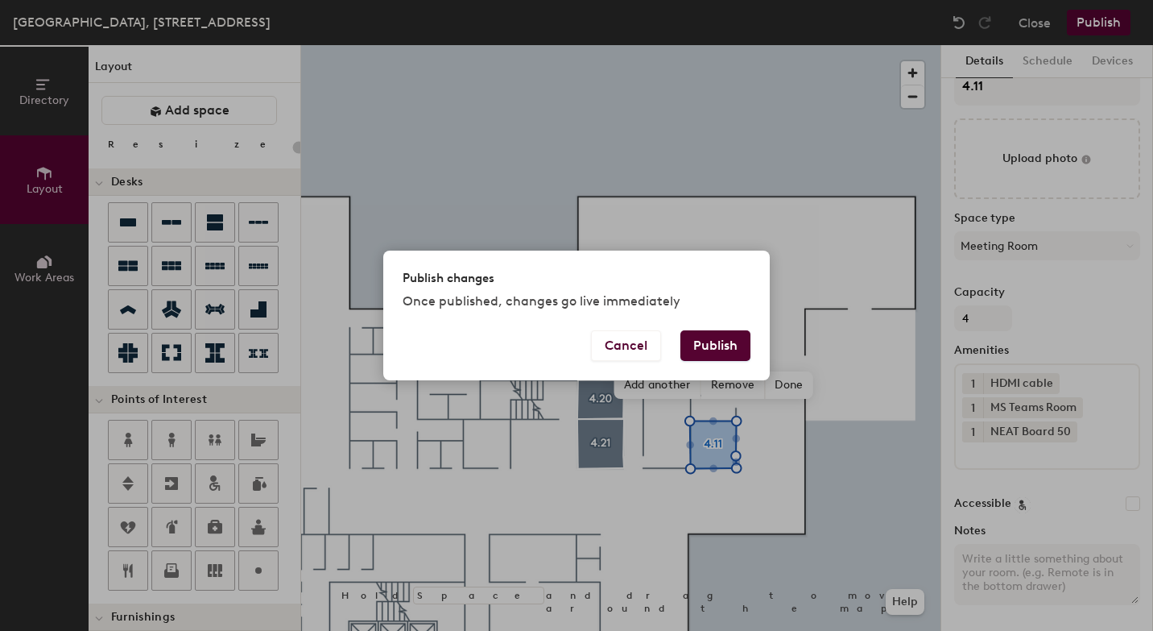
click at [731, 346] on button "Publish" at bounding box center [716, 345] width 70 height 31
type input "20"
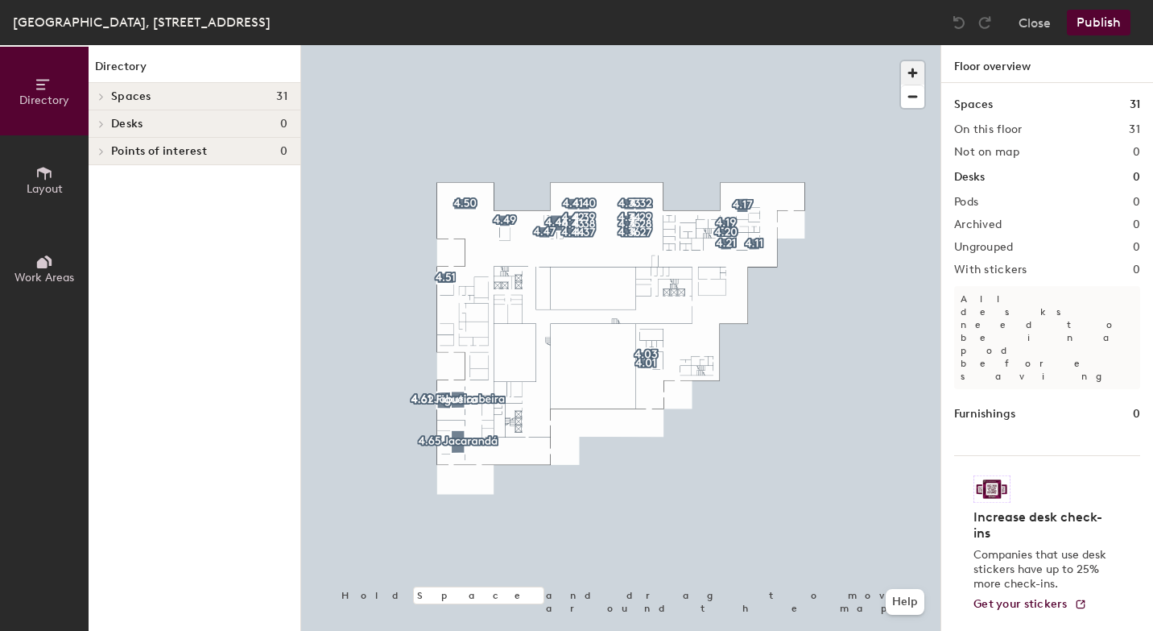
click at [910, 69] on span "button" at bounding box center [912, 72] width 23 height 23
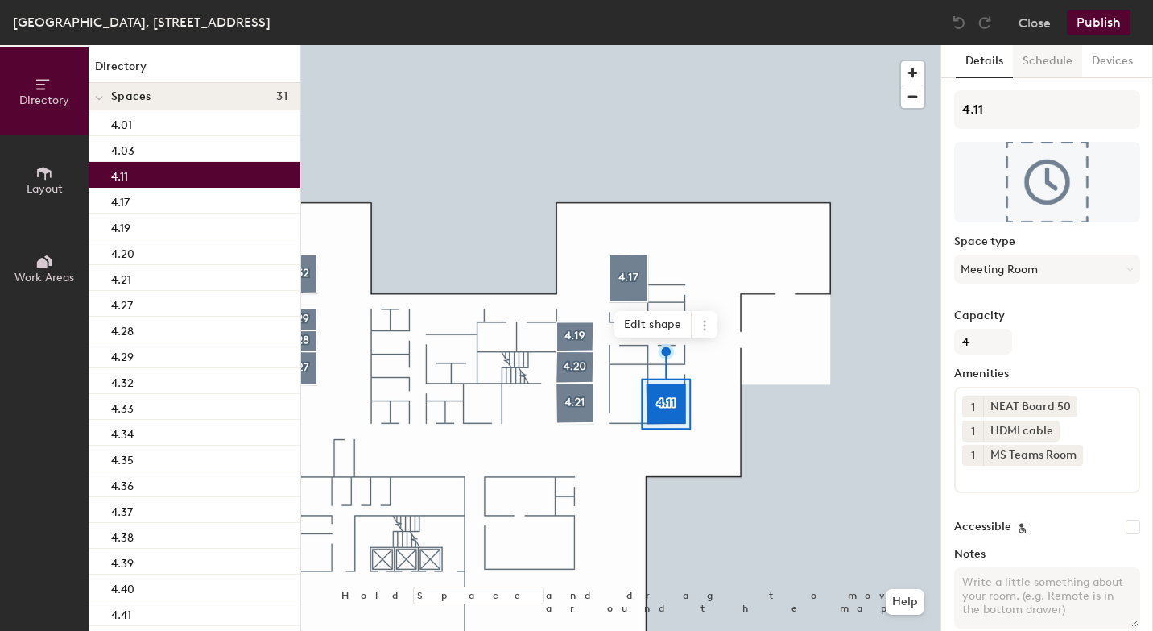
click at [1045, 62] on button "Schedule" at bounding box center [1047, 61] width 69 height 33
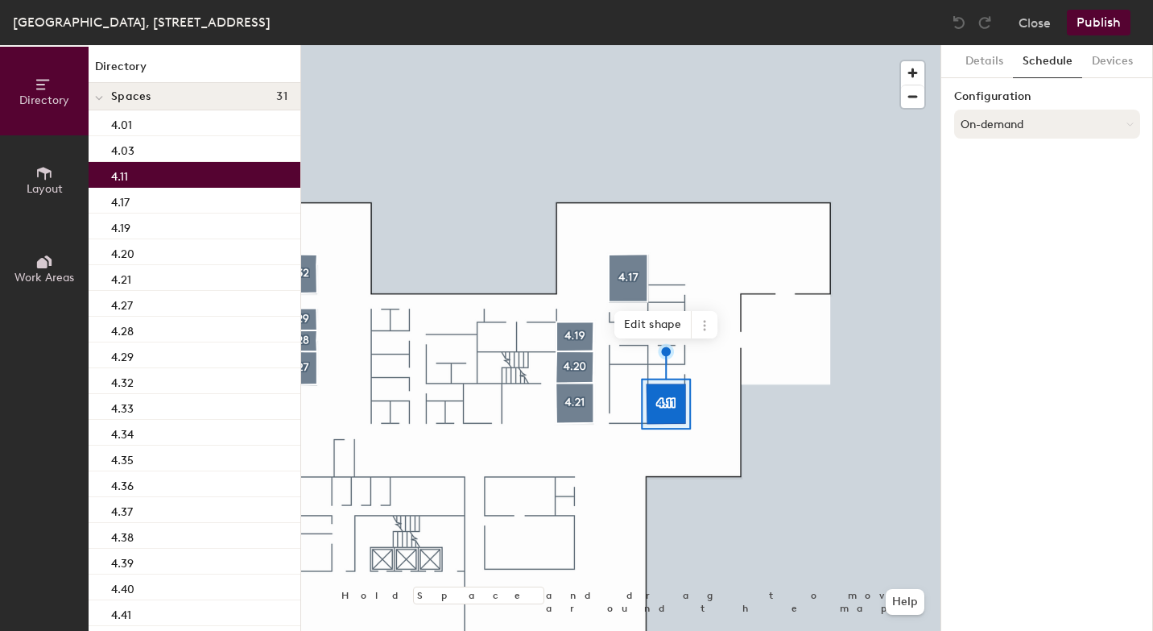
click at [997, 126] on button "On-demand" at bounding box center [1047, 124] width 186 height 29
click at [999, 185] on div "Scheduled" at bounding box center [1047, 188] width 184 height 24
click at [1008, 159] on button "Select account" at bounding box center [1047, 159] width 186 height 29
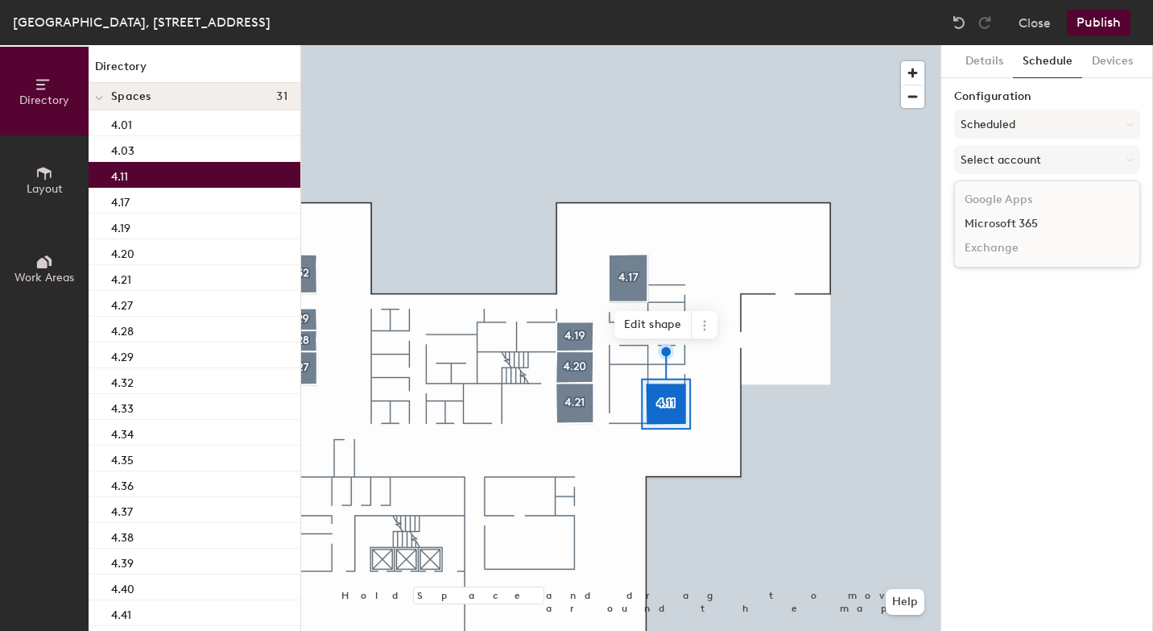
click at [1000, 219] on div "Microsoft 365" at bounding box center [1047, 224] width 184 height 24
click at [995, 224] on input at bounding box center [1047, 222] width 186 height 29
paste input "BR-SP-VIL-04N11@wppsystems.com"
type input "BR-SP-VIL-04N11@wppsystems.com"
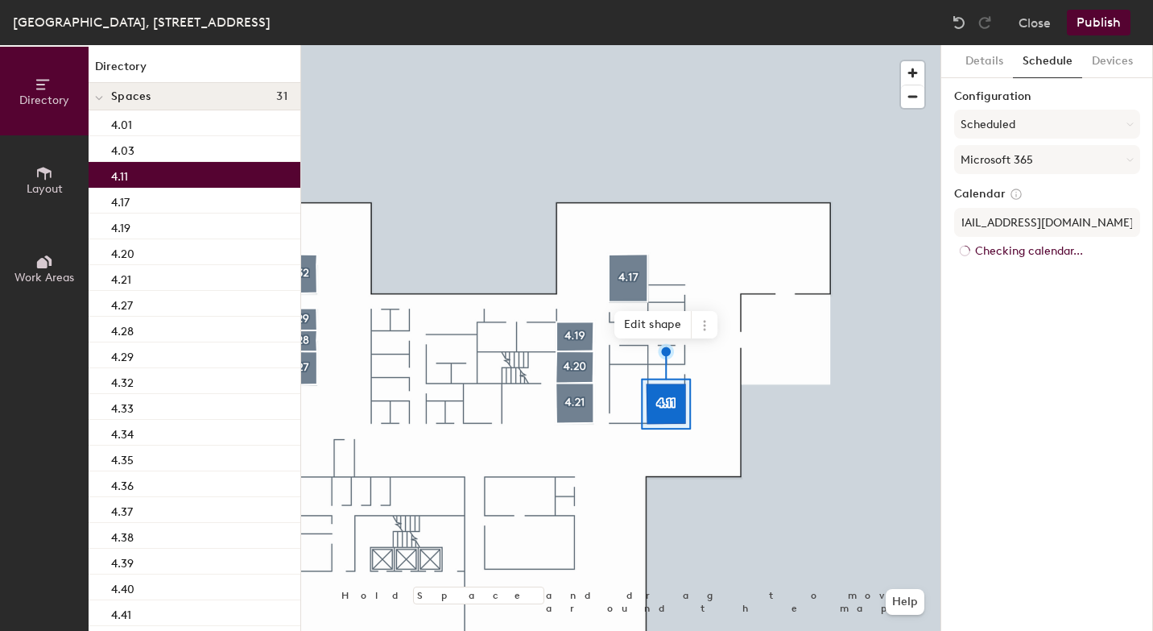
click at [1049, 333] on div "Details Schedule Devices Configuration Scheduled Microsoft 365 Calendar BR-SP-V…" at bounding box center [1048, 338] width 212 height 586
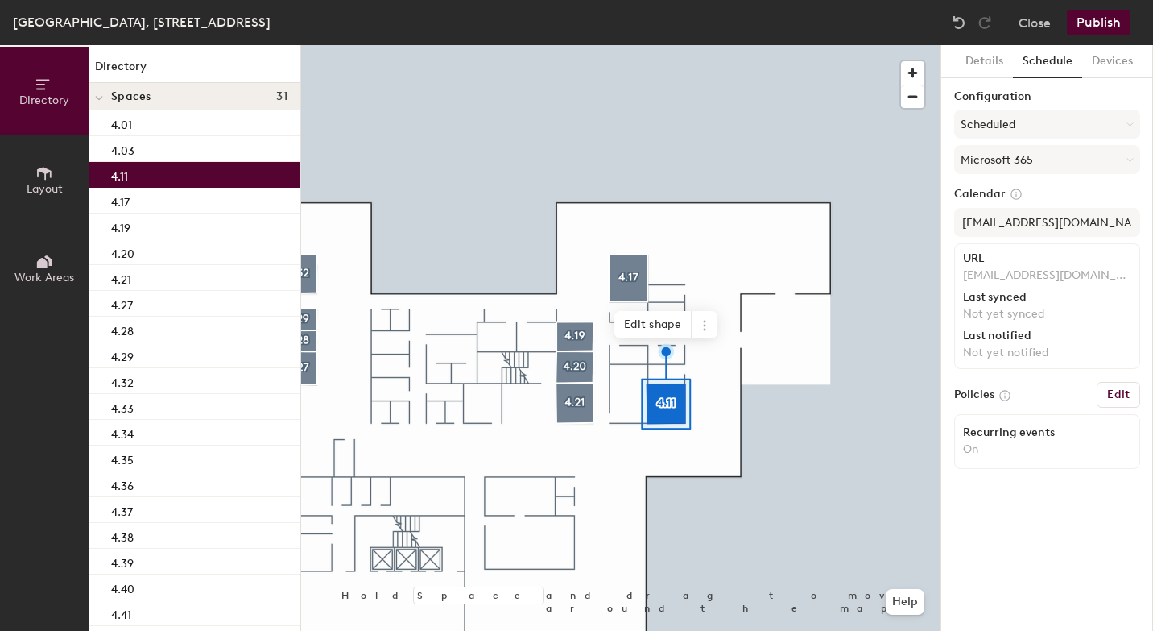
click at [1102, 29] on button "Publish" at bounding box center [1099, 23] width 64 height 26
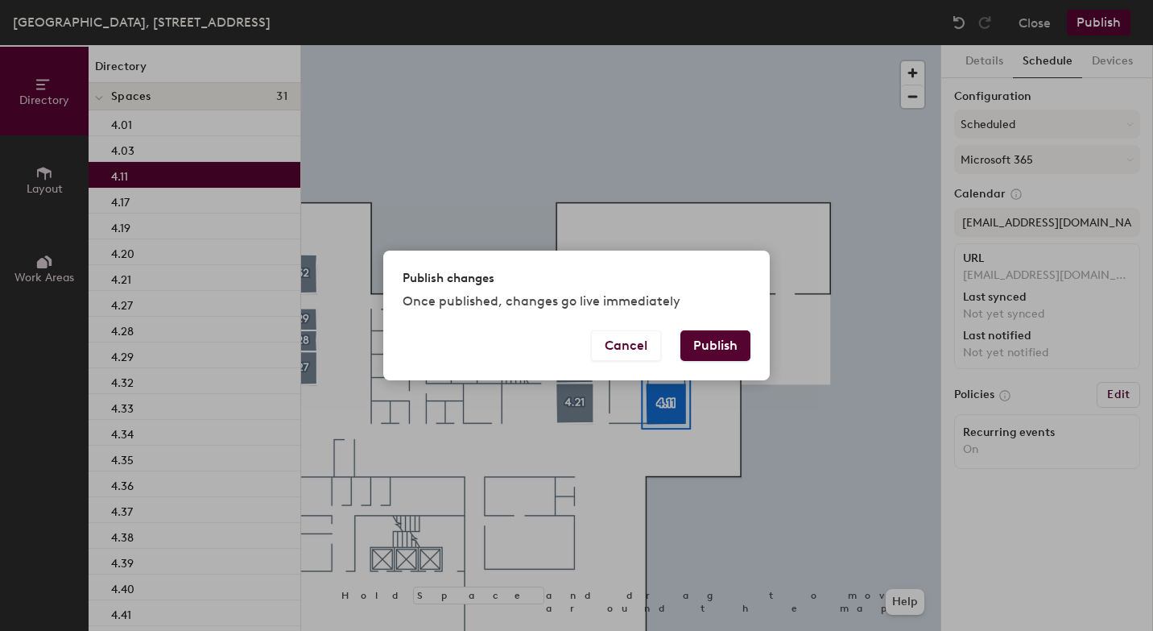
click at [727, 345] on button "Publish" at bounding box center [716, 345] width 70 height 31
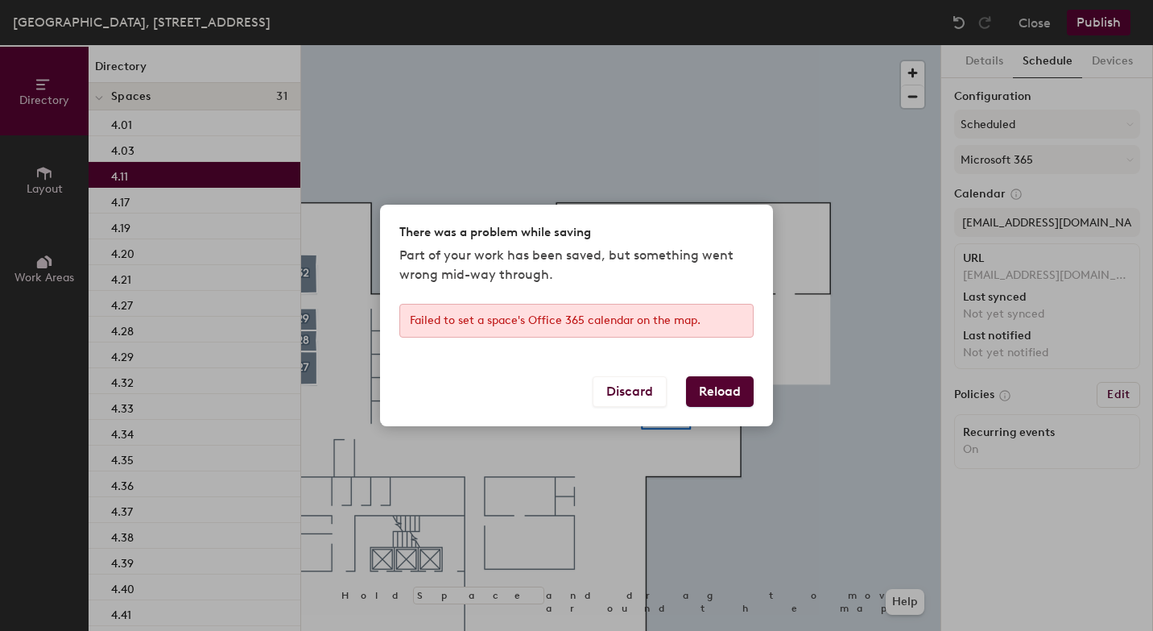
click at [735, 387] on button "Reload" at bounding box center [720, 391] width 68 height 31
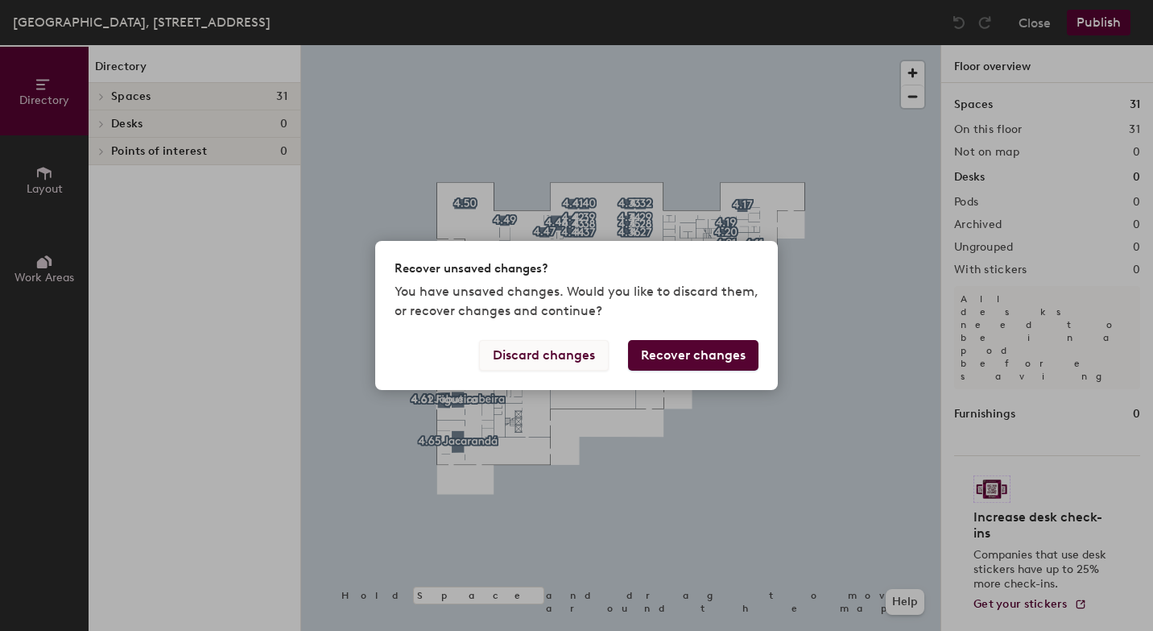
click at [582, 358] on button "Discard changes" at bounding box center [544, 355] width 130 height 31
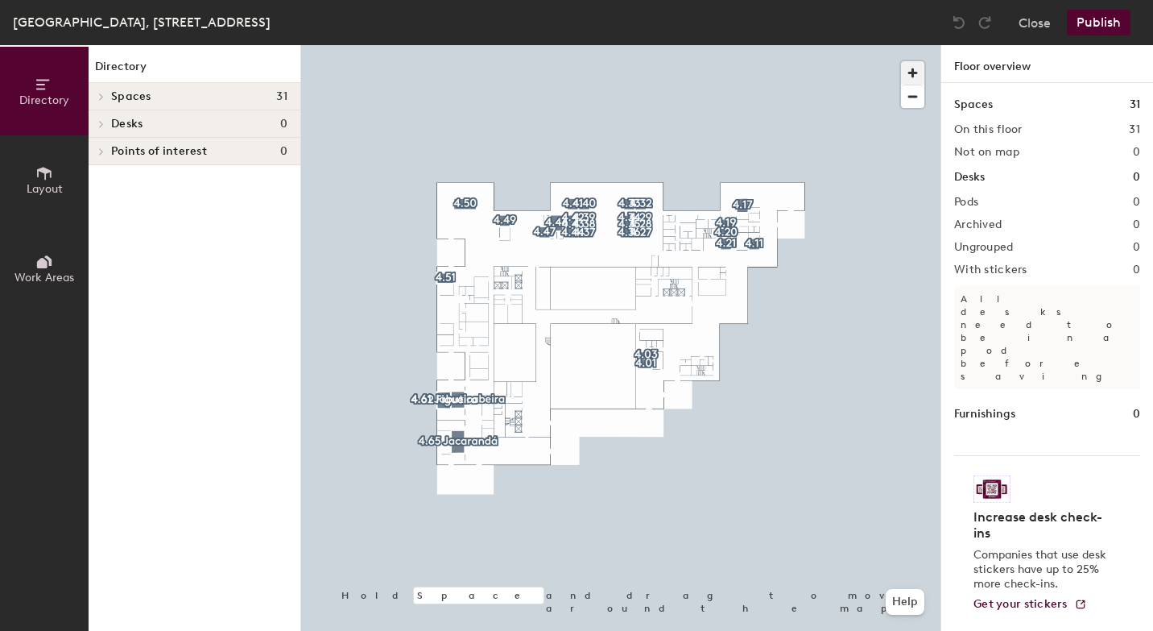
click at [910, 72] on span "button" at bounding box center [912, 72] width 23 height 23
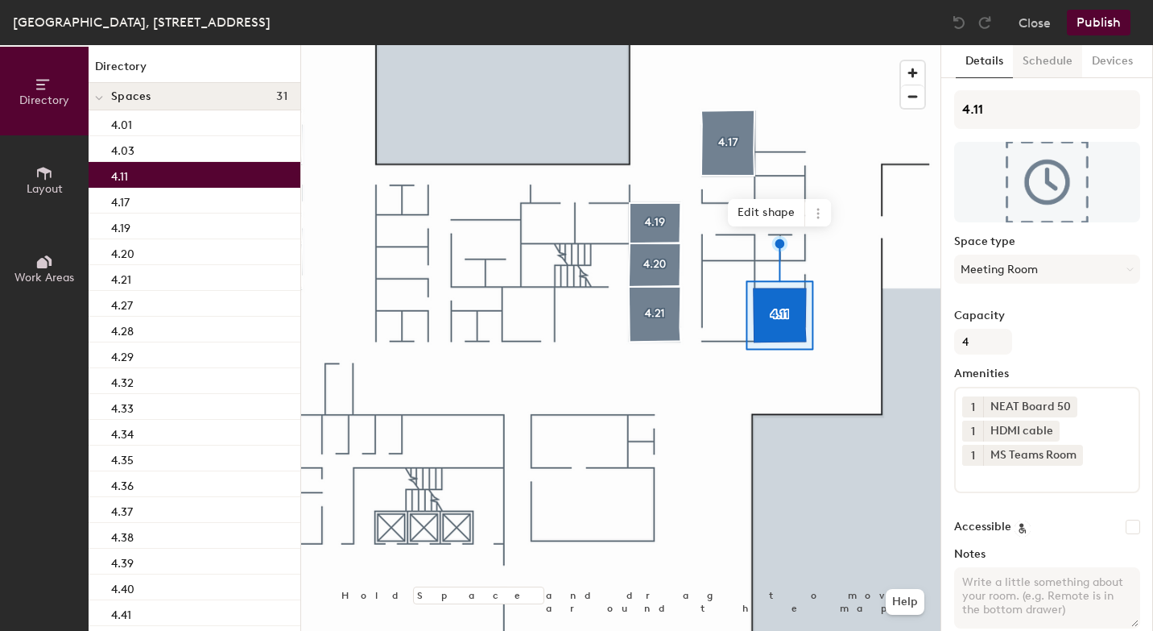
click at [1052, 66] on button "Schedule" at bounding box center [1047, 61] width 69 height 33
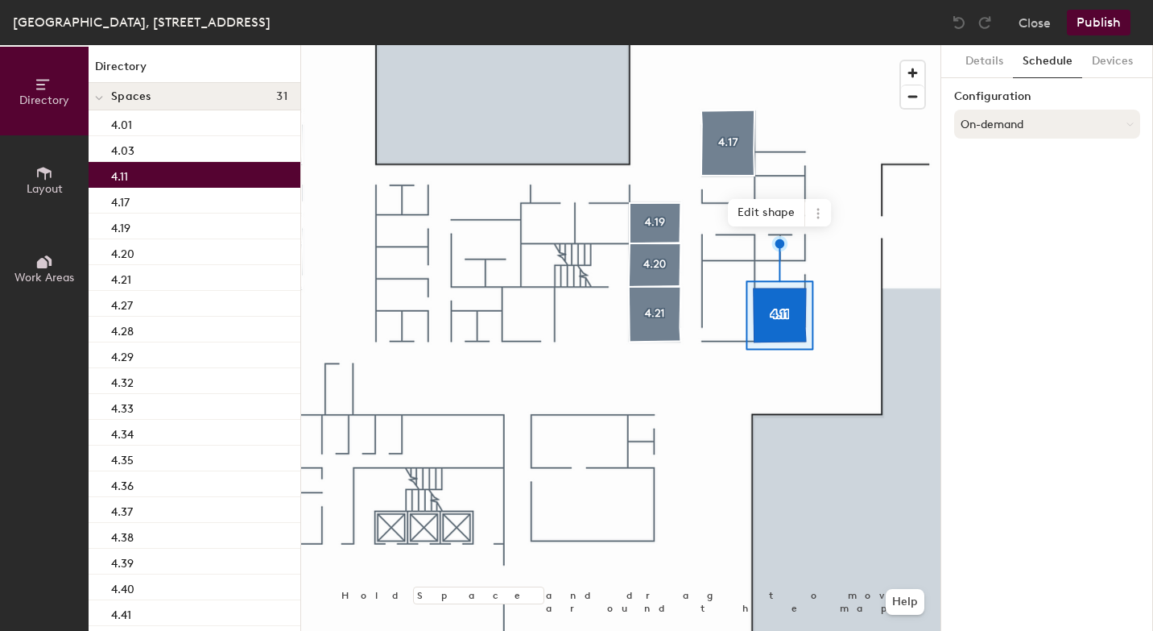
click at [1021, 126] on button "On-demand" at bounding box center [1047, 124] width 186 height 29
click at [1006, 181] on div "Scheduled" at bounding box center [1047, 188] width 184 height 24
click at [1020, 156] on button "Select account" at bounding box center [1047, 159] width 186 height 29
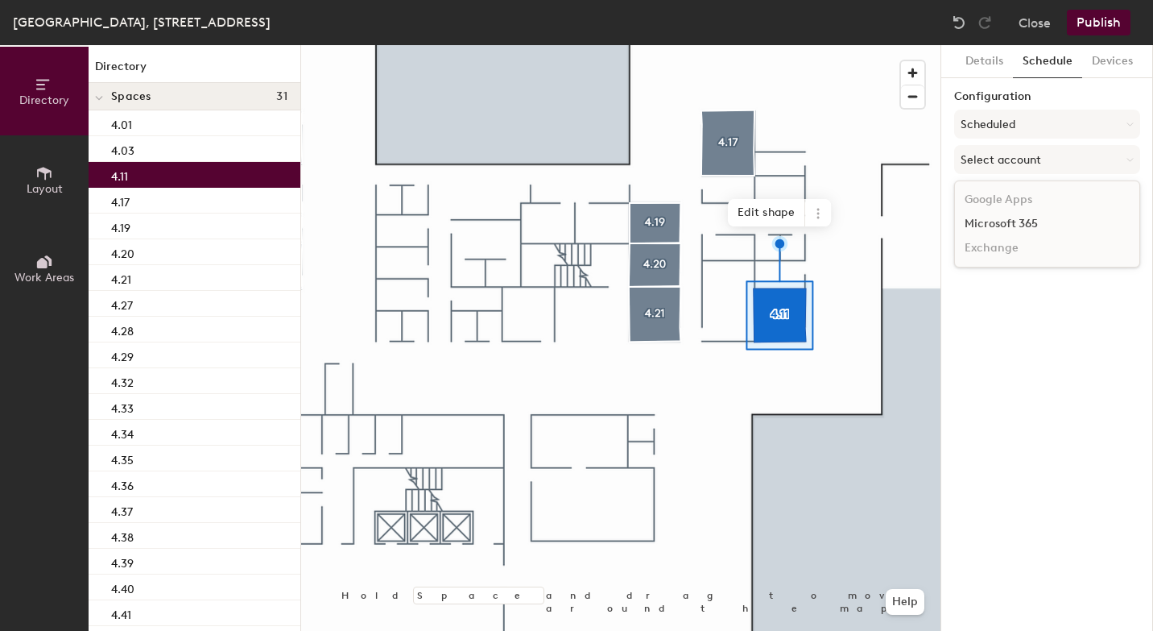
click at [1014, 224] on div "Microsoft 365" at bounding box center [1047, 224] width 184 height 24
click at [1014, 224] on input at bounding box center [1047, 222] width 186 height 29
paste input "BR-SP-VIL-04N11@wppsystems.com"
type input "BR-SP-VIL-04N11@wppsystems.com"
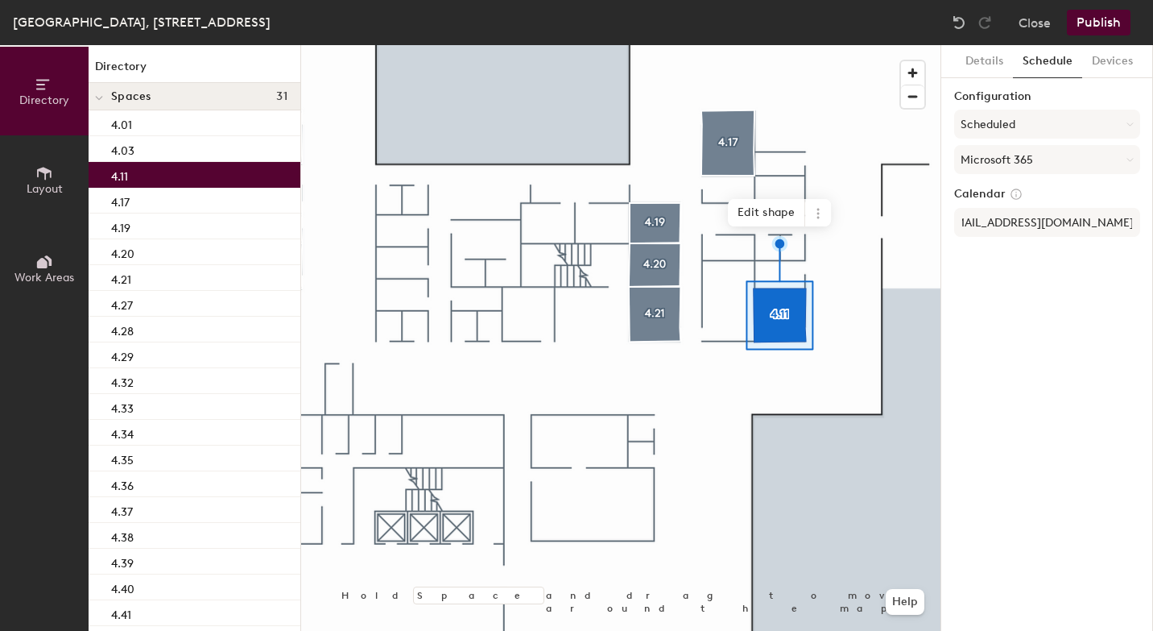
click at [1001, 289] on div "Details Schedule Devices Configuration Scheduled Microsoft 365 Calendar BR-SP-V…" at bounding box center [1048, 338] width 212 height 586
click at [1090, 23] on button "Publish" at bounding box center [1099, 23] width 64 height 26
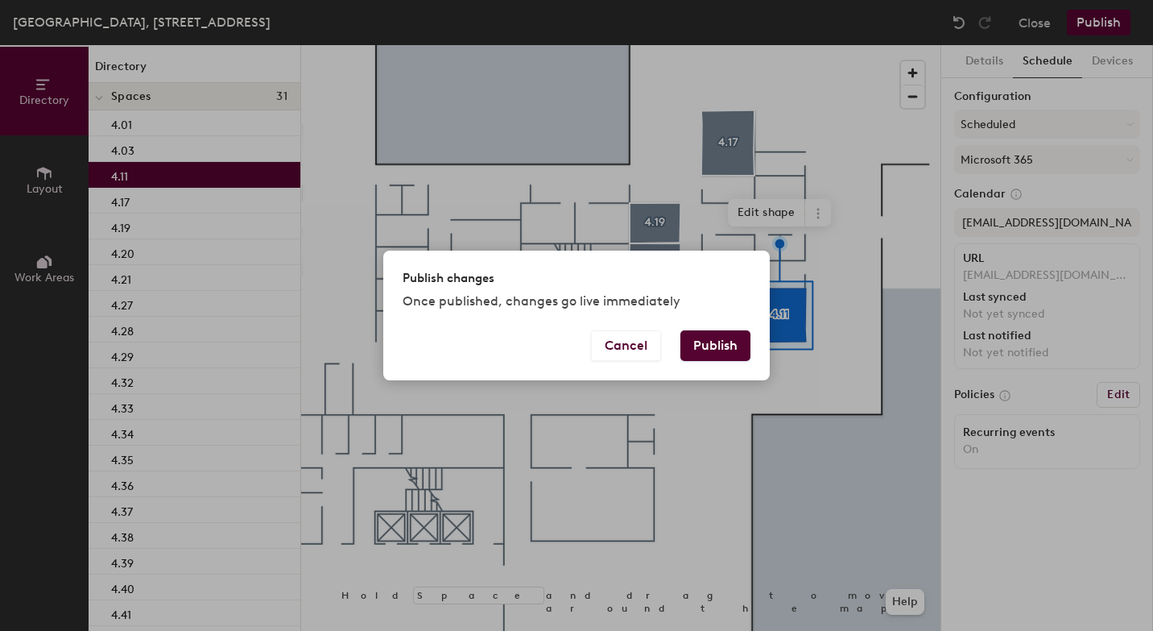
click at [709, 346] on button "Publish" at bounding box center [716, 345] width 70 height 31
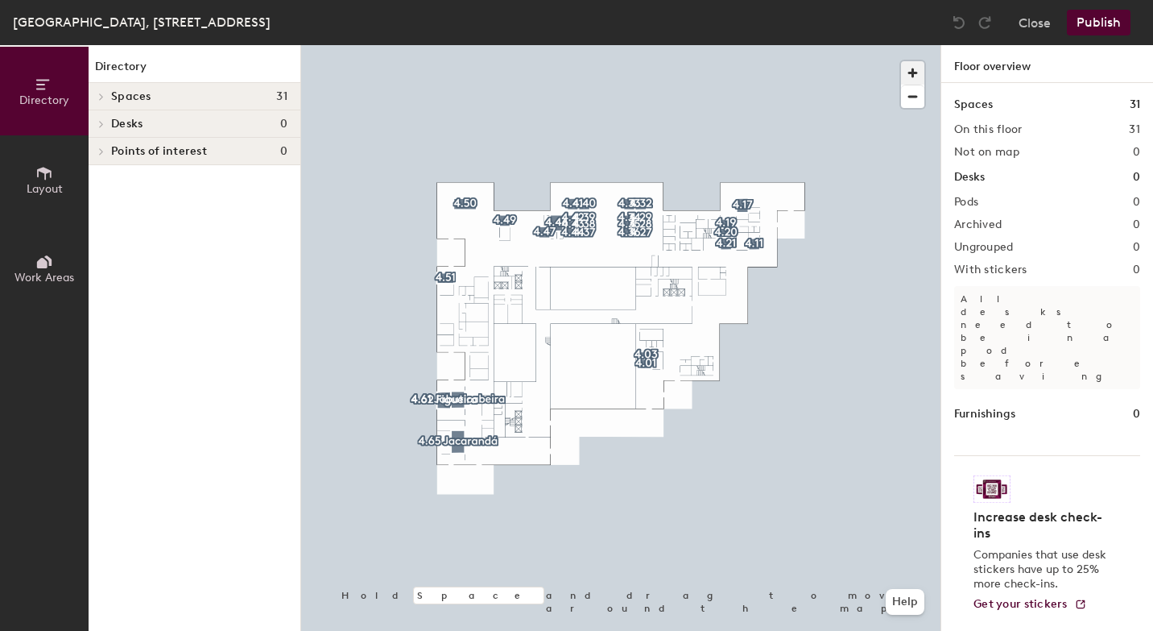
click at [917, 73] on span "button" at bounding box center [912, 72] width 23 height 23
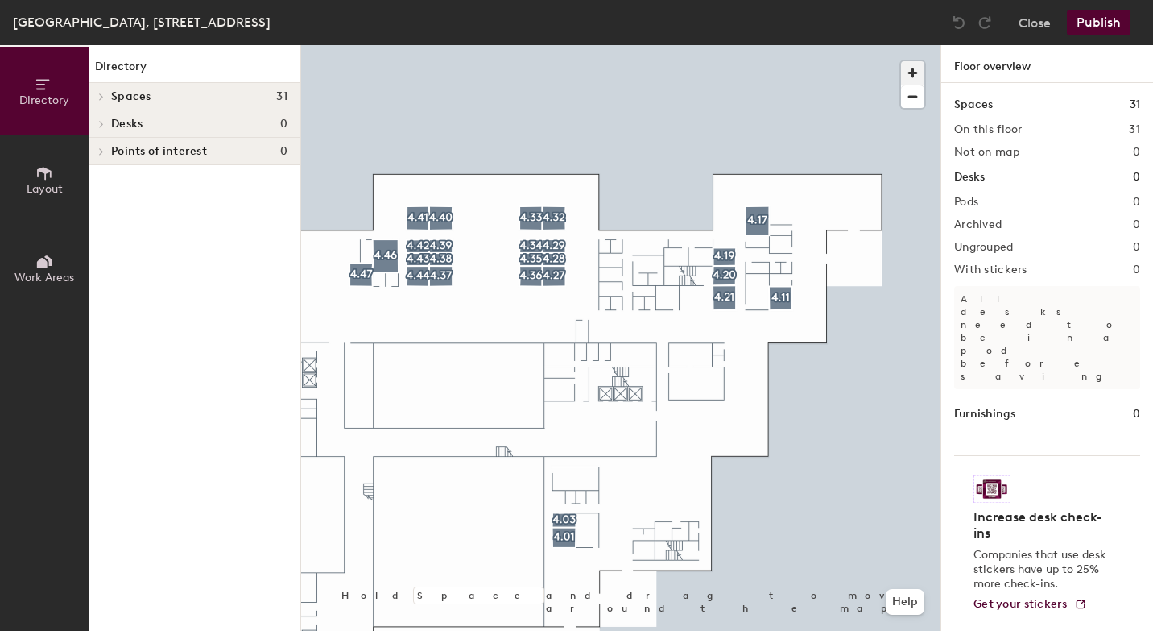
click at [915, 73] on span "button" at bounding box center [912, 72] width 23 height 23
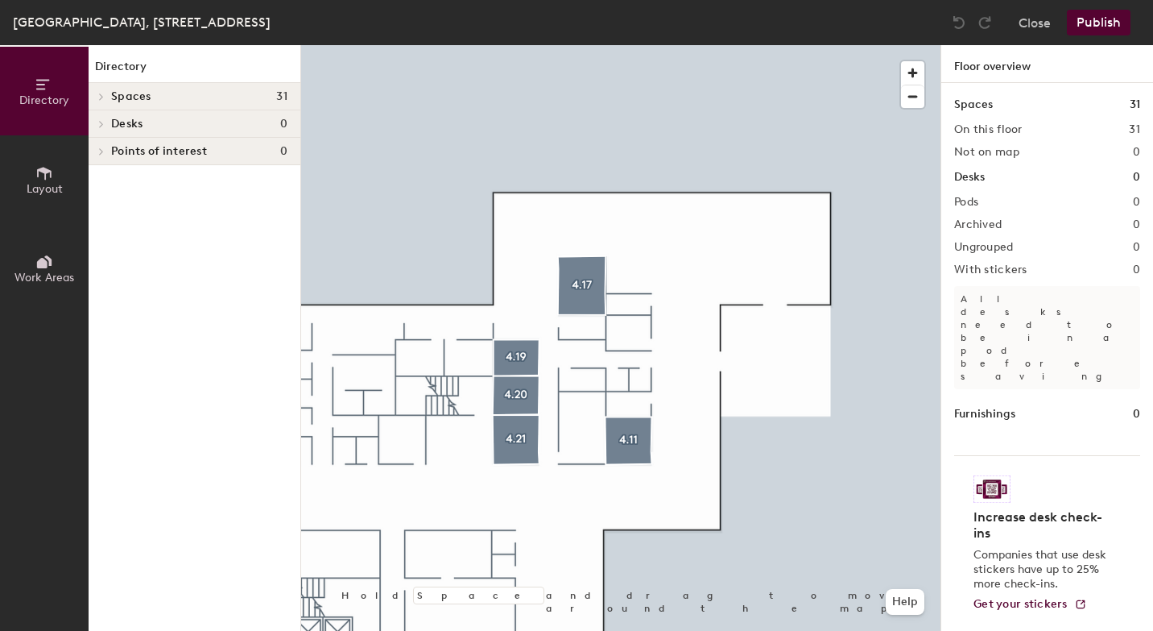
click at [51, 188] on span "Layout" at bounding box center [45, 189] width 36 height 14
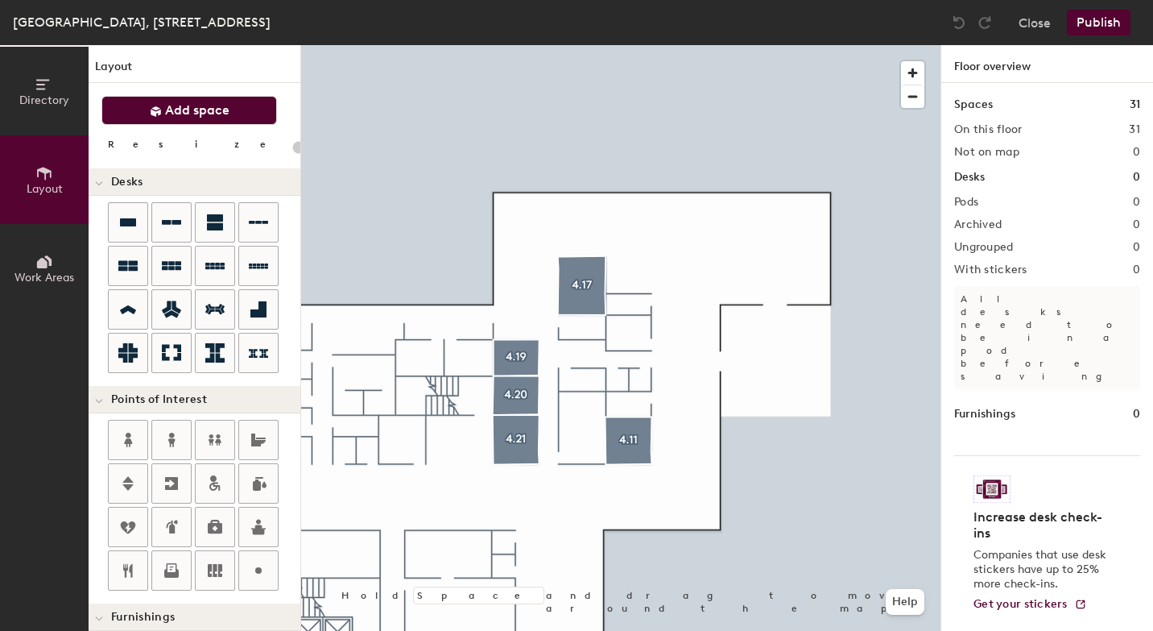
click at [207, 105] on span "Add space" at bounding box center [197, 110] width 64 height 16
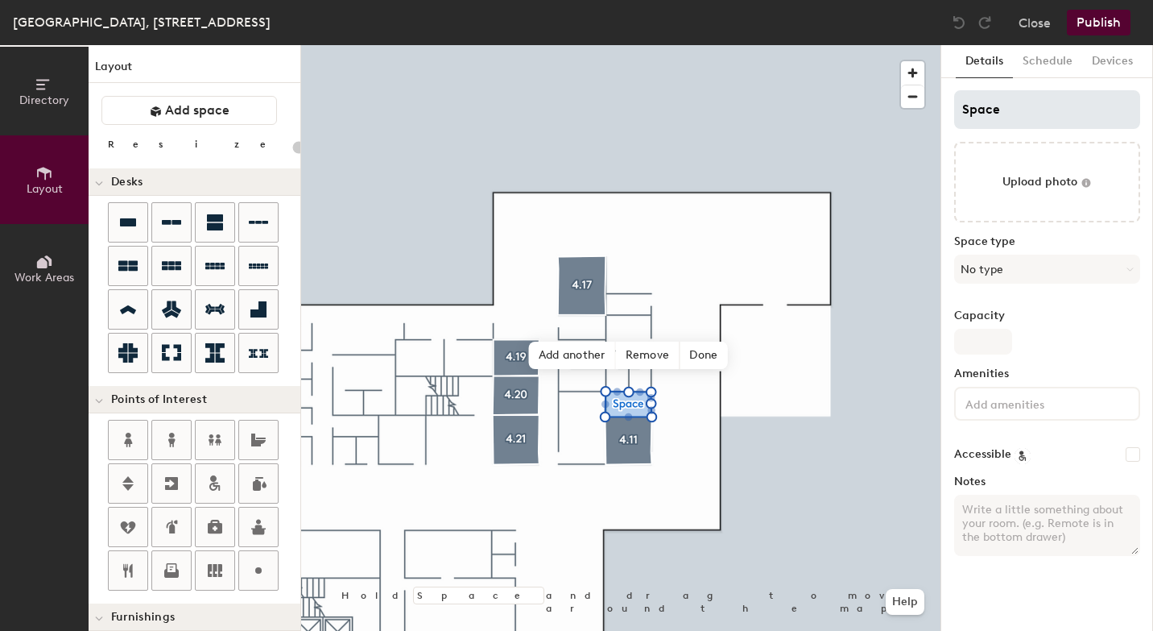
type input "20"
click at [1023, 111] on input "Space" at bounding box center [1047, 109] width 186 height 39
type input "Spac"
type input "20"
type input "S"
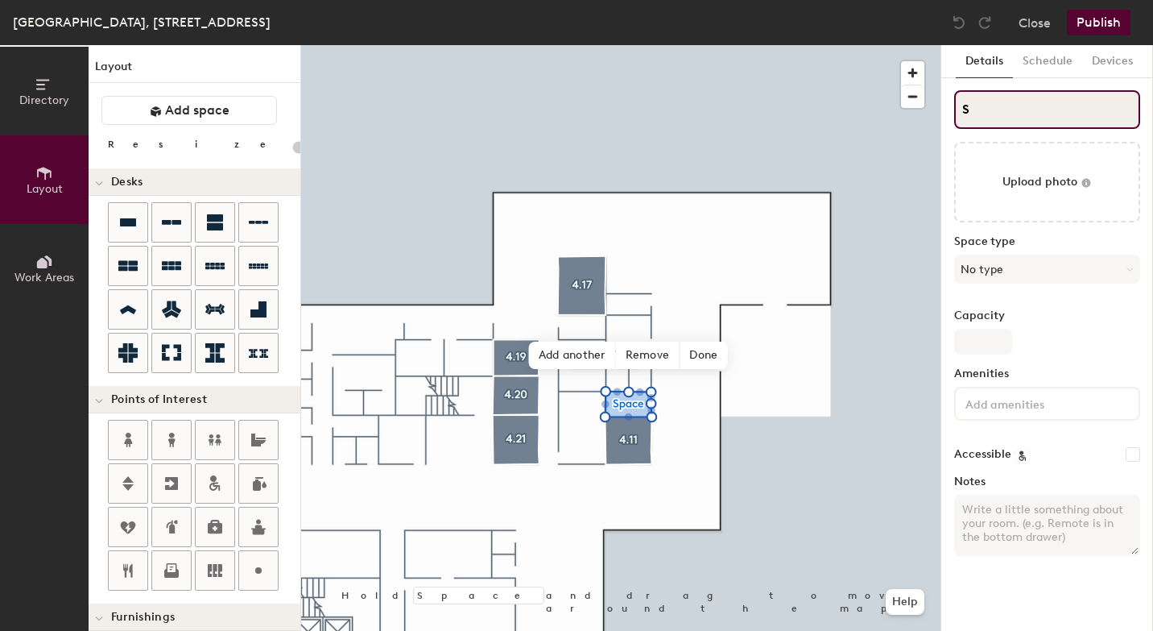
type input "20"
type input "S"
type input "20"
type input "4S"
type input "20"
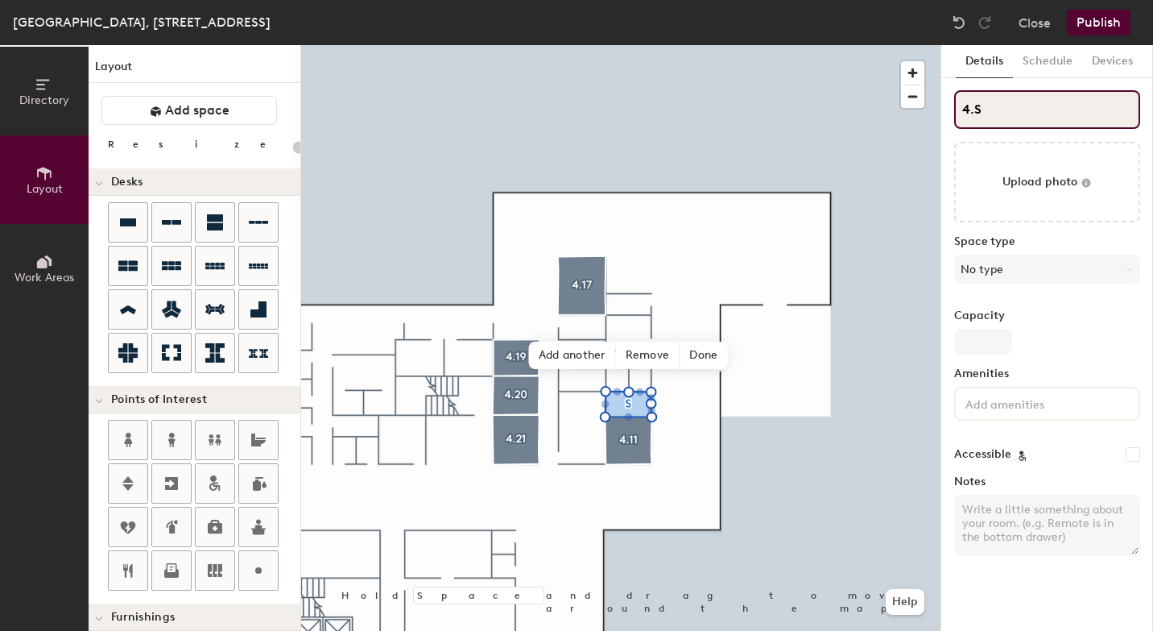
type input "4.1S"
type input "20"
type input "4.12S"
type input "20"
type input "4.12"
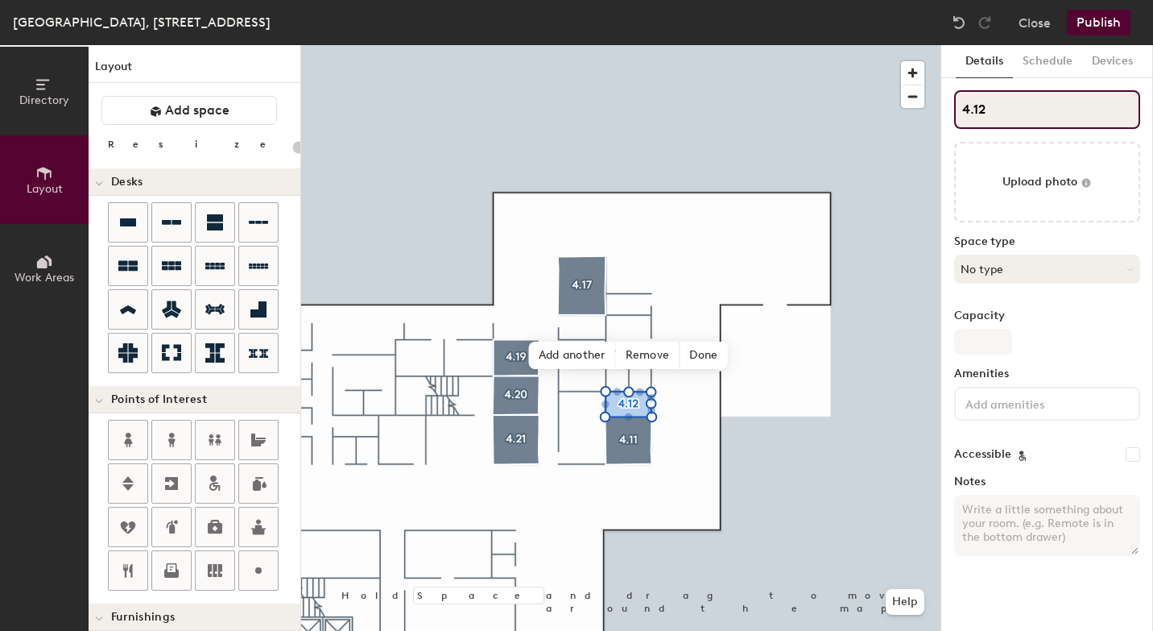
type input "20"
type input "4.12"
click at [1008, 270] on button "No type" at bounding box center [1047, 269] width 186 height 29
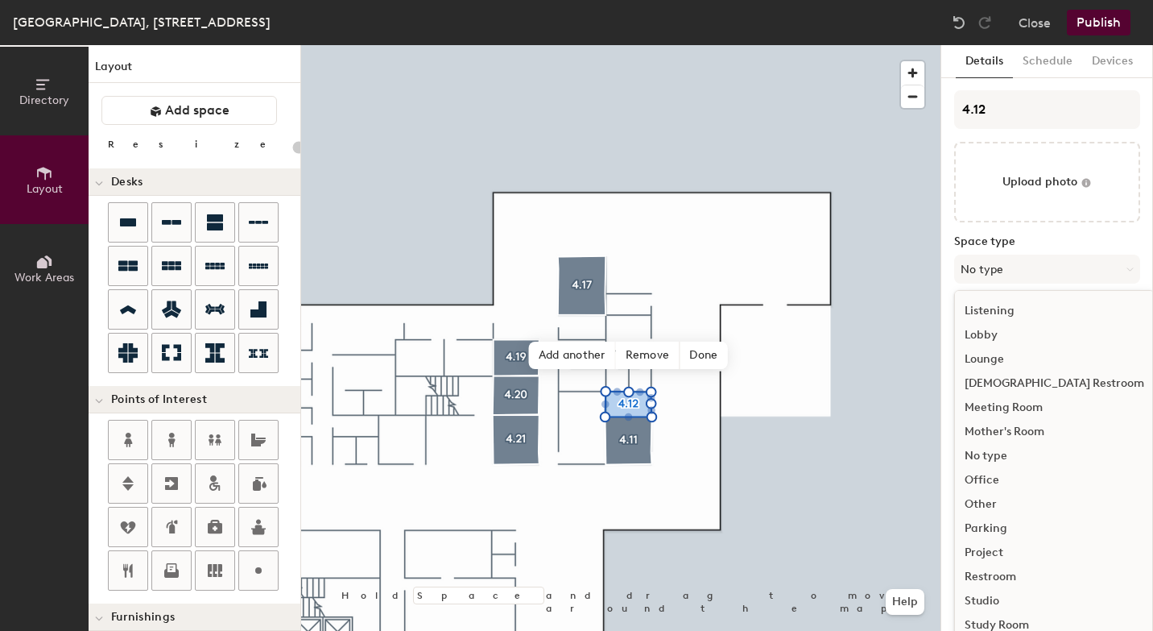
scroll to position [341, 0]
click at [1024, 407] on div "Meeting Room" at bounding box center [1054, 403] width 199 height 24
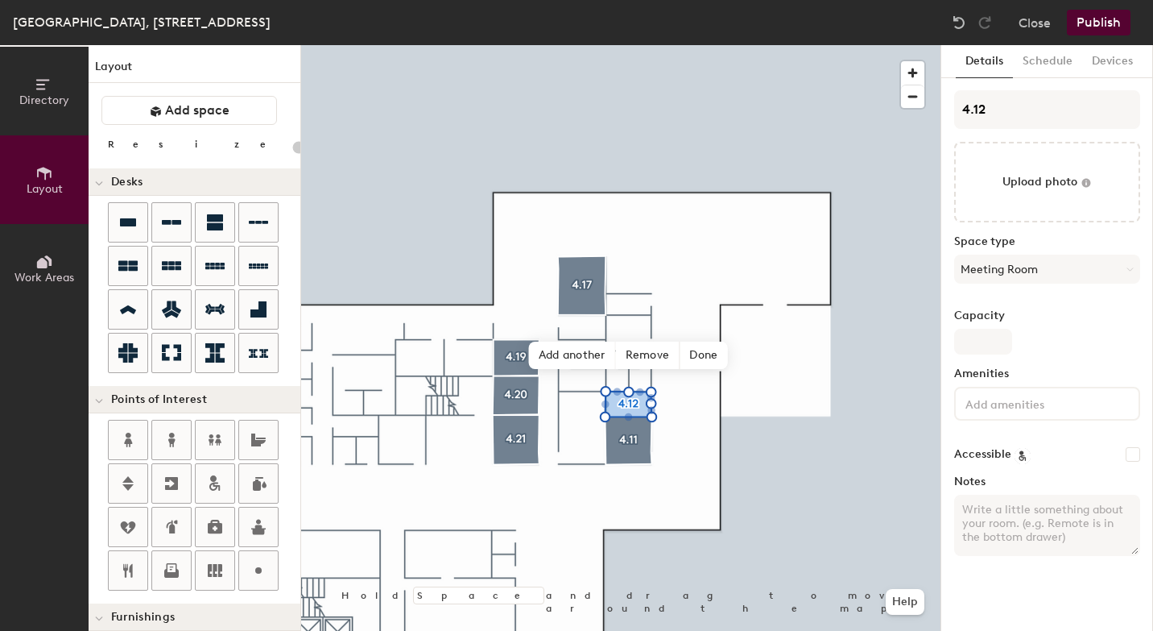
type input "20"
click at [1001, 342] on input "Capacity" at bounding box center [983, 342] width 58 height 26
type input "4"
type input "20"
type input "4"
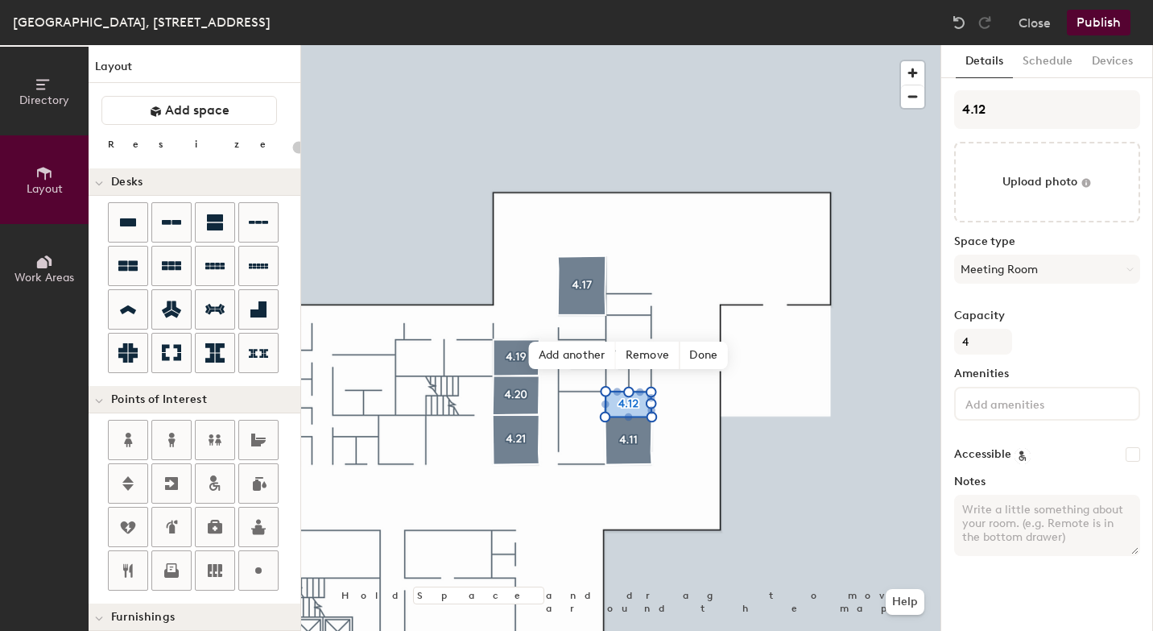
click at [999, 409] on input at bounding box center [1034, 402] width 145 height 19
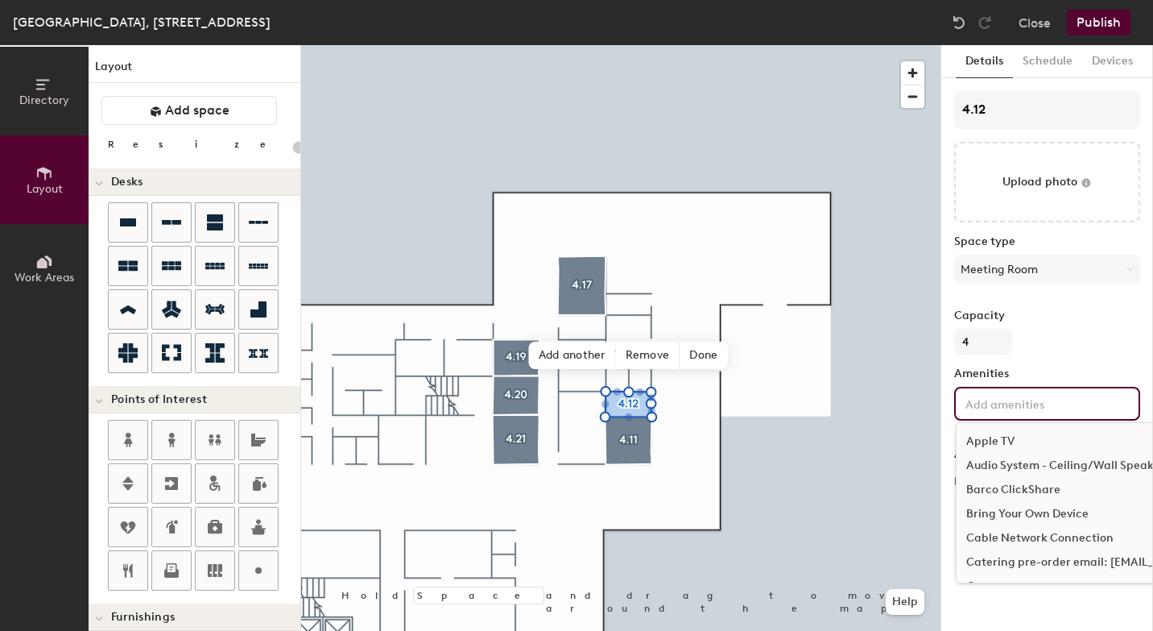
scroll to position [14, 0]
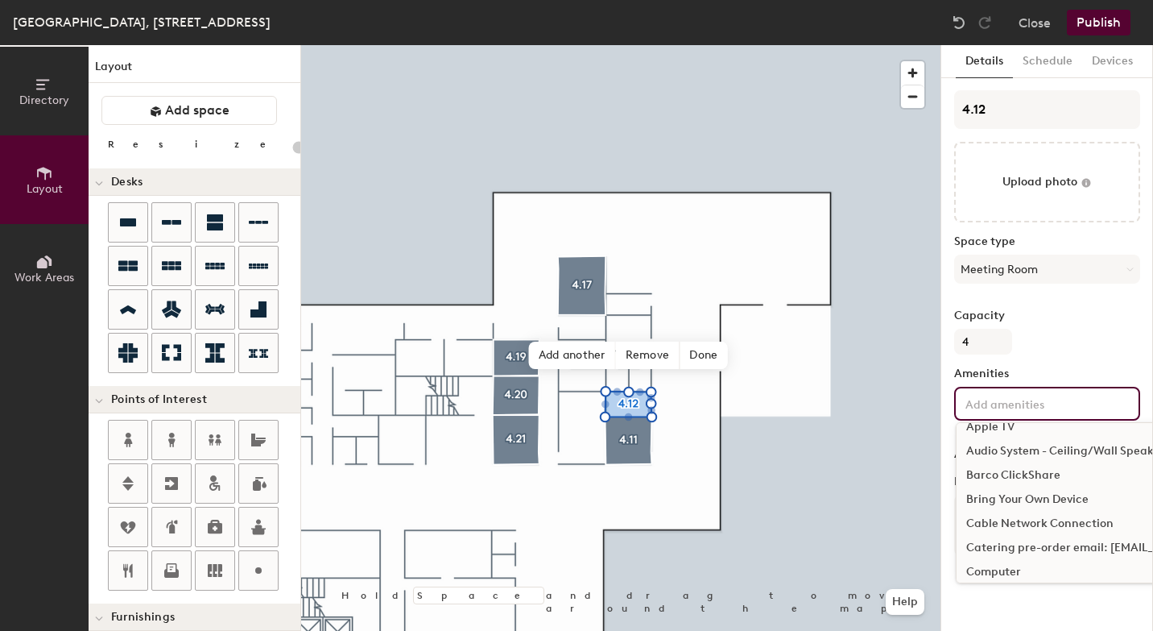
click at [1044, 504] on div "Bring Your Own Device" at bounding box center [1135, 499] width 356 height 24
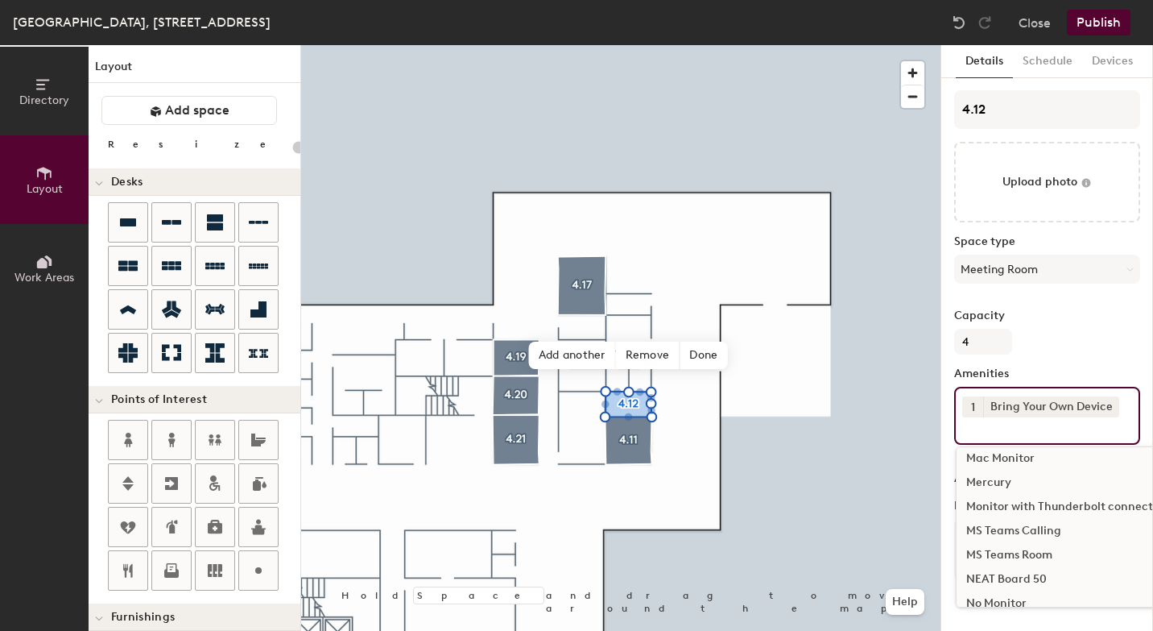
scroll to position [812, 0]
click at [1008, 548] on div "MS Teams Room" at bounding box center [1135, 548] width 356 height 24
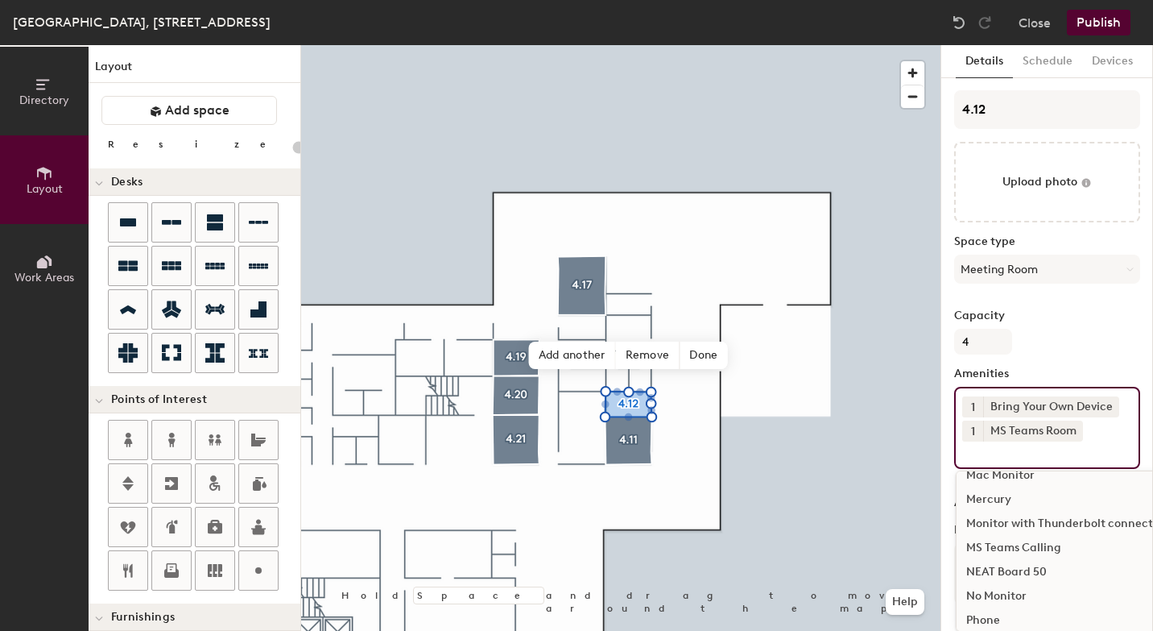
click at [1007, 569] on div "NEAT Board 50" at bounding box center [1135, 572] width 356 height 24
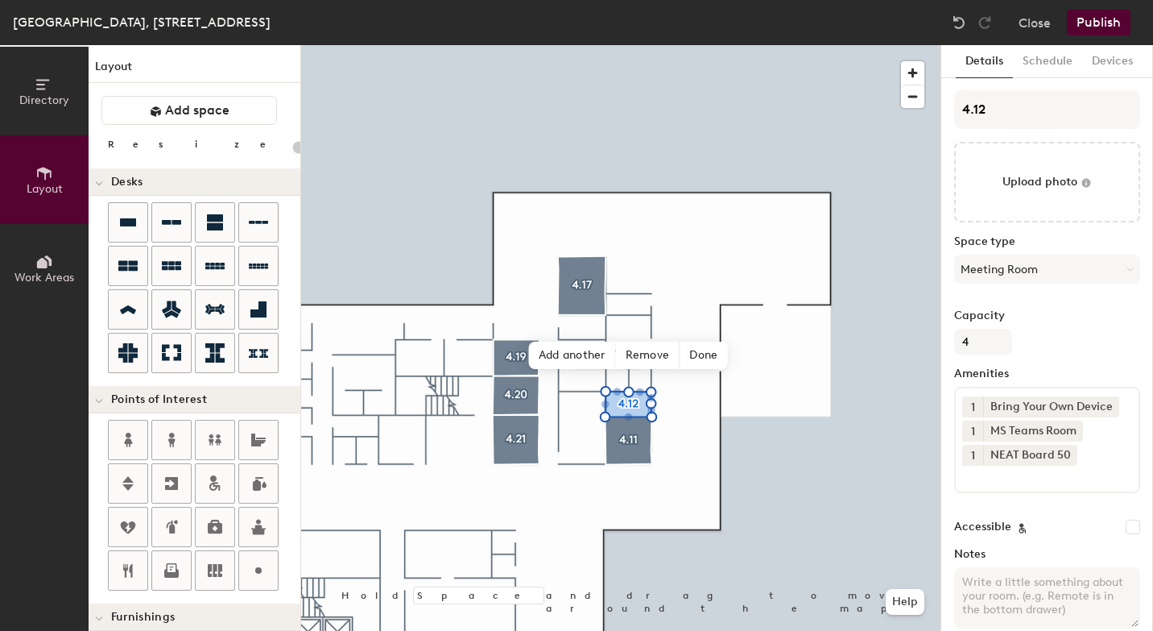
click at [1111, 24] on button "Publish" at bounding box center [1099, 23] width 64 height 26
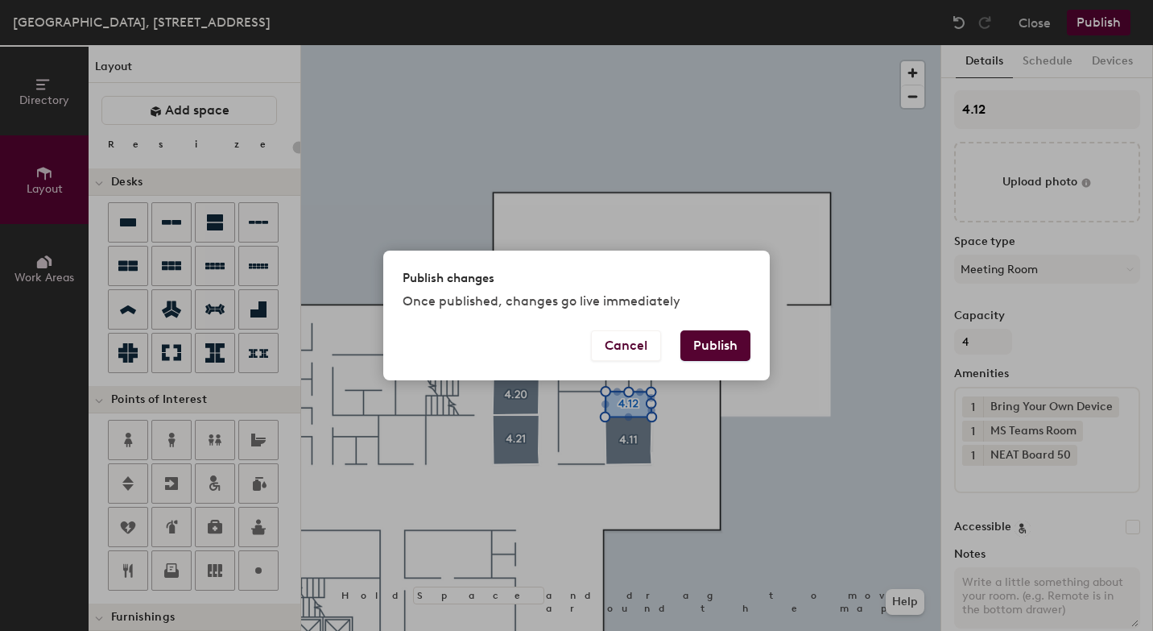
click at [721, 346] on button "Publish" at bounding box center [716, 345] width 70 height 31
type input "20"
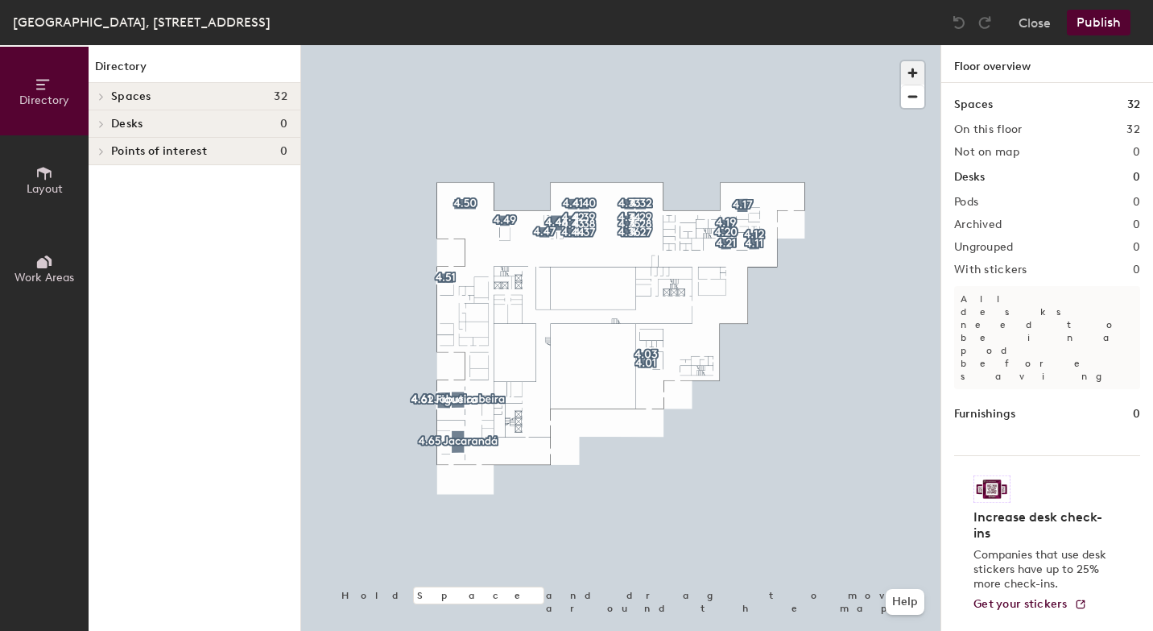
click at [916, 70] on span "button" at bounding box center [912, 72] width 23 height 23
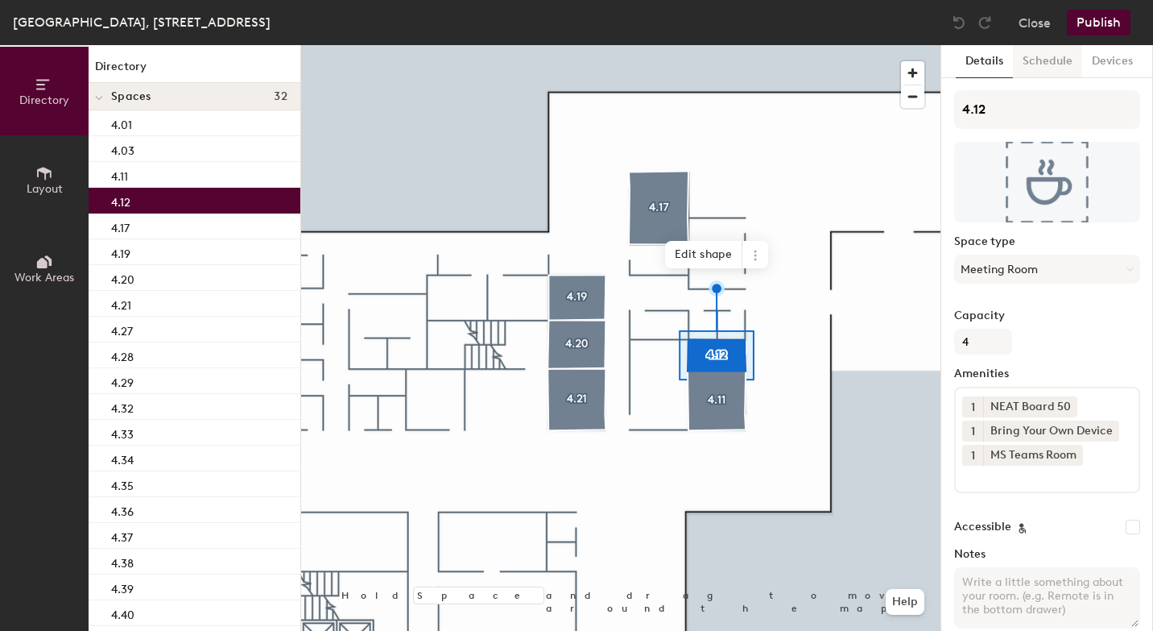
click at [1044, 64] on button "Schedule" at bounding box center [1047, 61] width 69 height 33
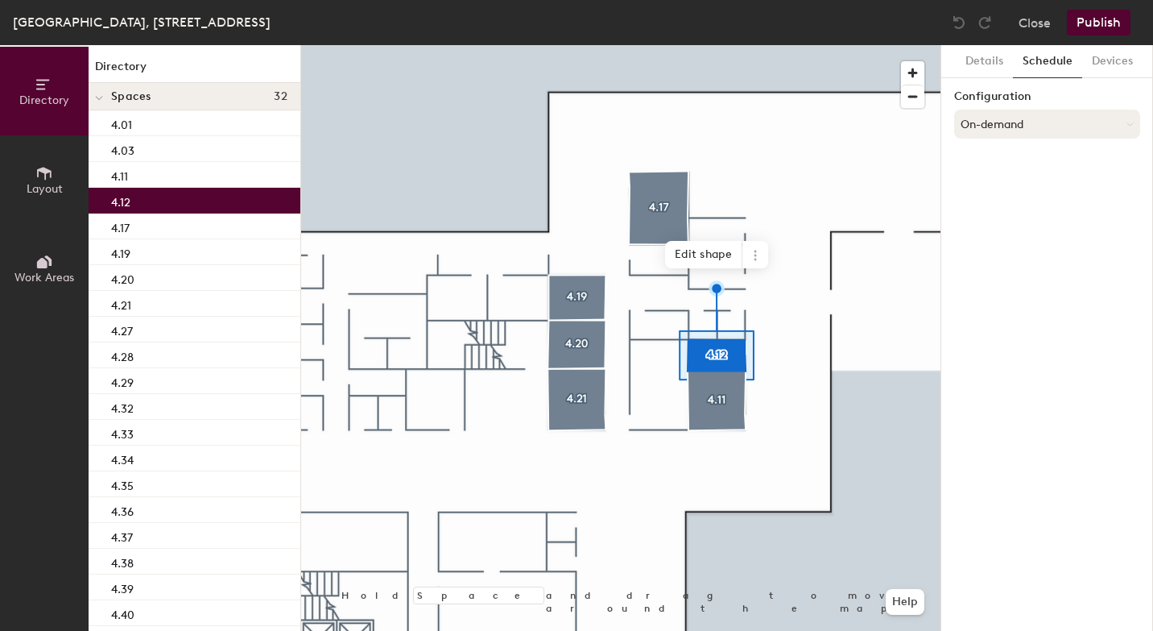
click at [1006, 123] on button "On-demand" at bounding box center [1047, 124] width 186 height 29
click at [988, 189] on div "Scheduled" at bounding box center [1047, 188] width 184 height 24
click at [991, 169] on button "Select account" at bounding box center [1047, 159] width 186 height 29
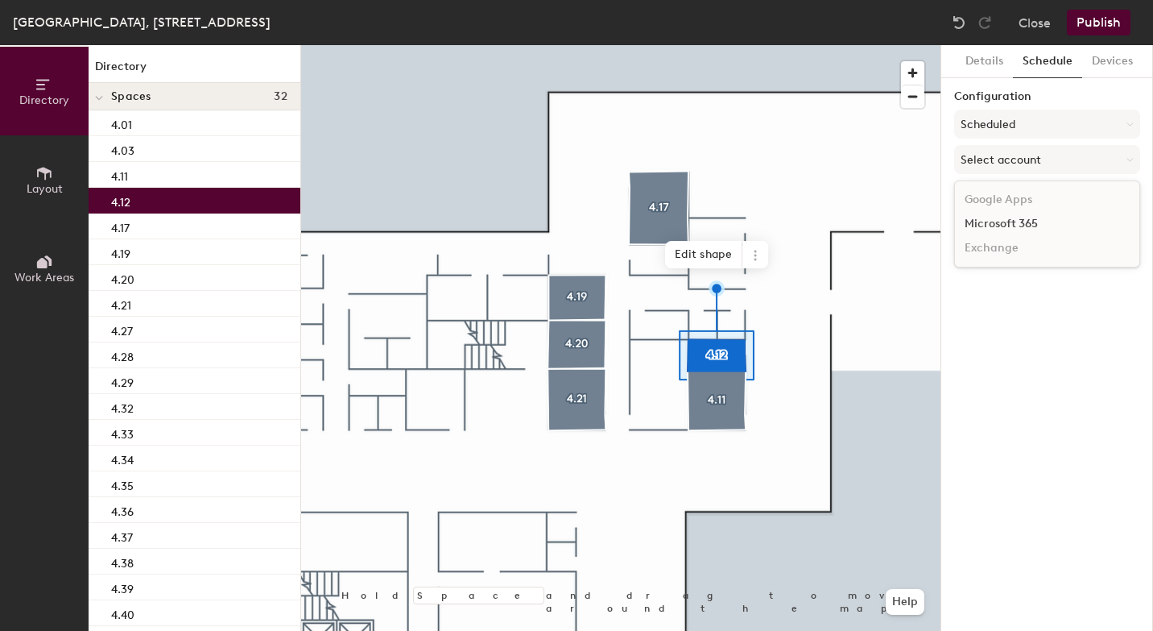
click at [989, 223] on div "Microsoft 365" at bounding box center [1047, 224] width 184 height 24
click at [989, 223] on input at bounding box center [1047, 222] width 186 height 29
paste input "[EMAIL_ADDRESS][DOMAIN_NAME]"
type input "[EMAIL_ADDRESS][DOMAIN_NAME]"
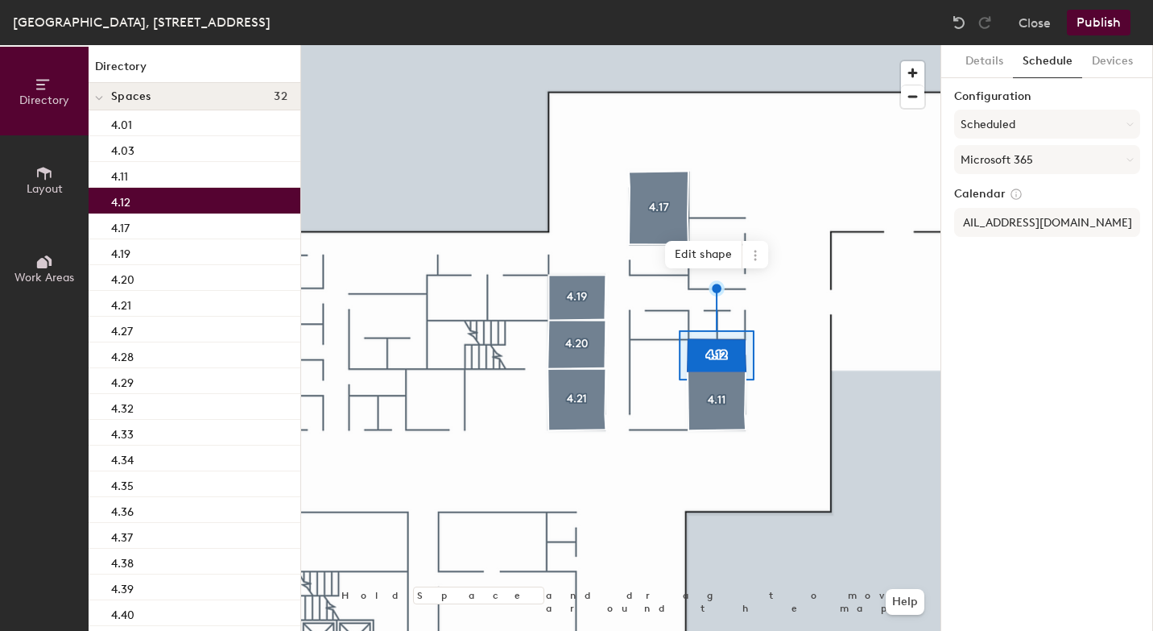
click at [1063, 366] on div "Details Schedule Devices Configuration Scheduled Microsoft 365 Calendar [EMAIL_…" at bounding box center [1048, 338] width 212 height 586
click at [1100, 24] on button "Publish" at bounding box center [1099, 23] width 64 height 26
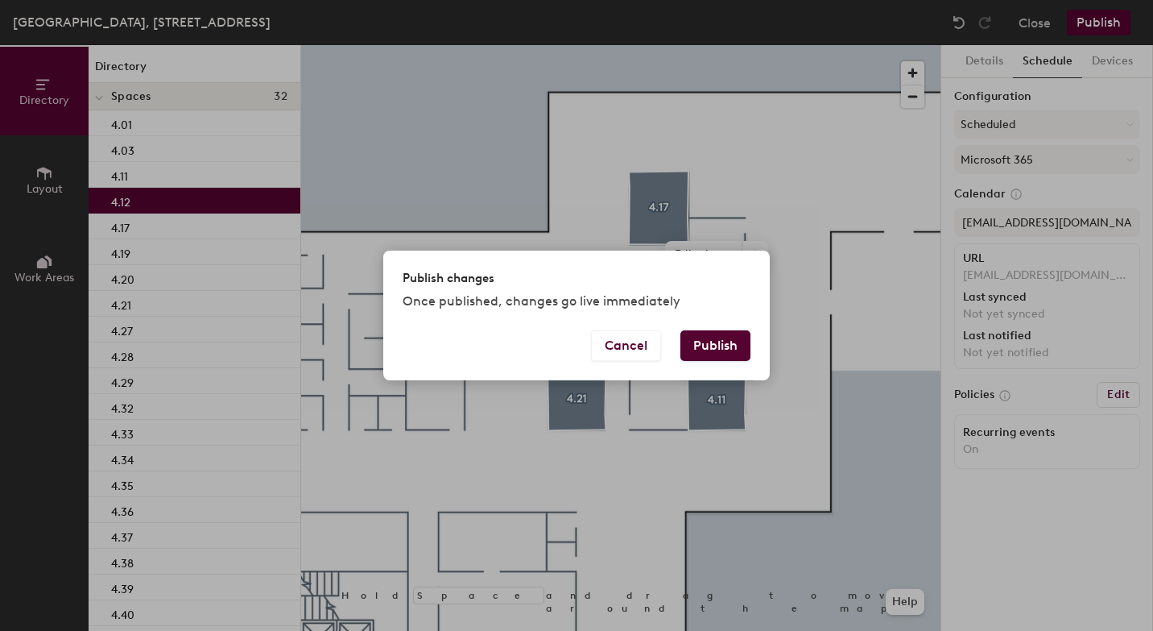
click at [722, 344] on button "Publish" at bounding box center [716, 345] width 70 height 31
